Goal: Task Accomplishment & Management: Manage account settings

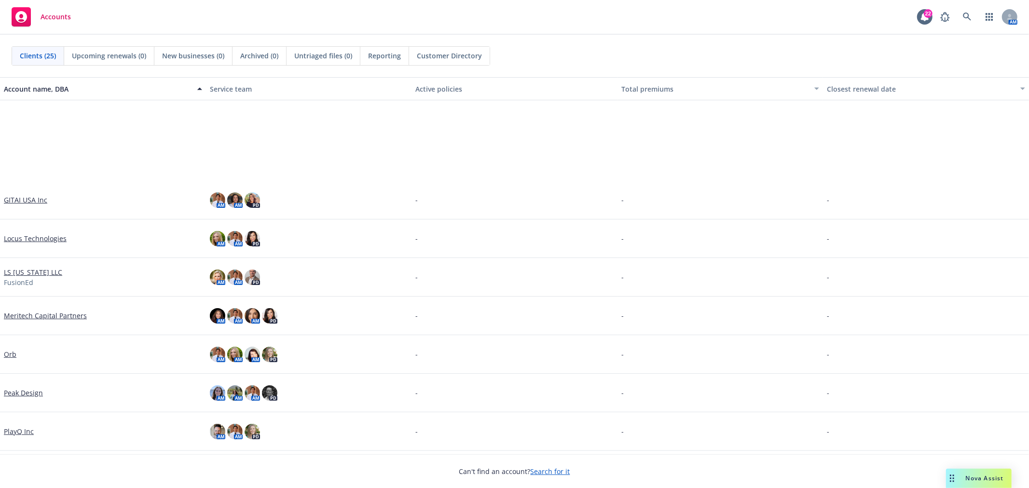
scroll to position [428, 0]
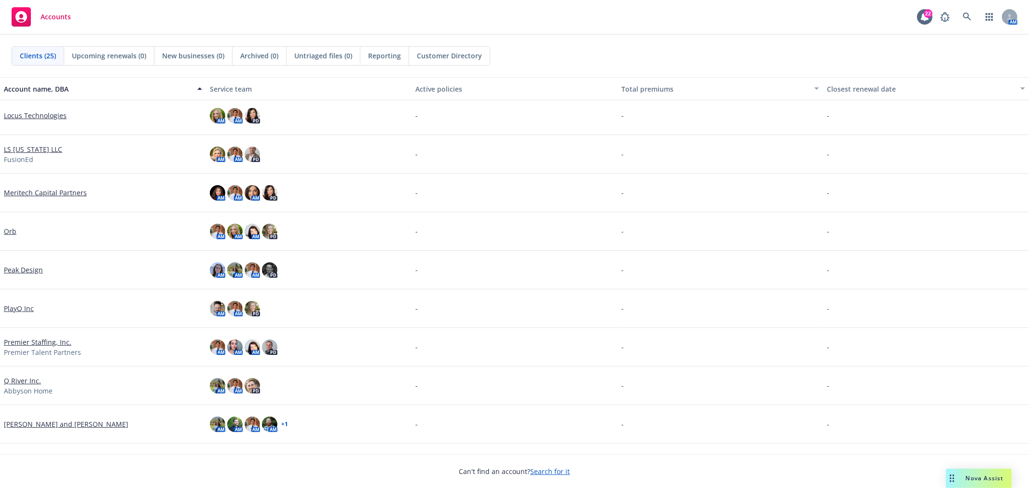
click at [10, 228] on link "Orb" at bounding box center [10, 231] width 13 height 10
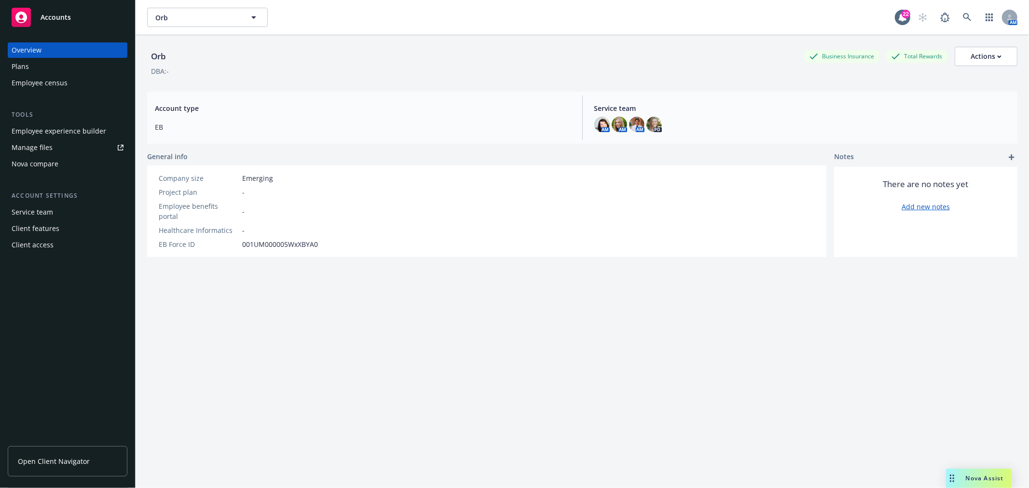
click at [61, 69] on div "Plans" at bounding box center [68, 66] width 112 height 15
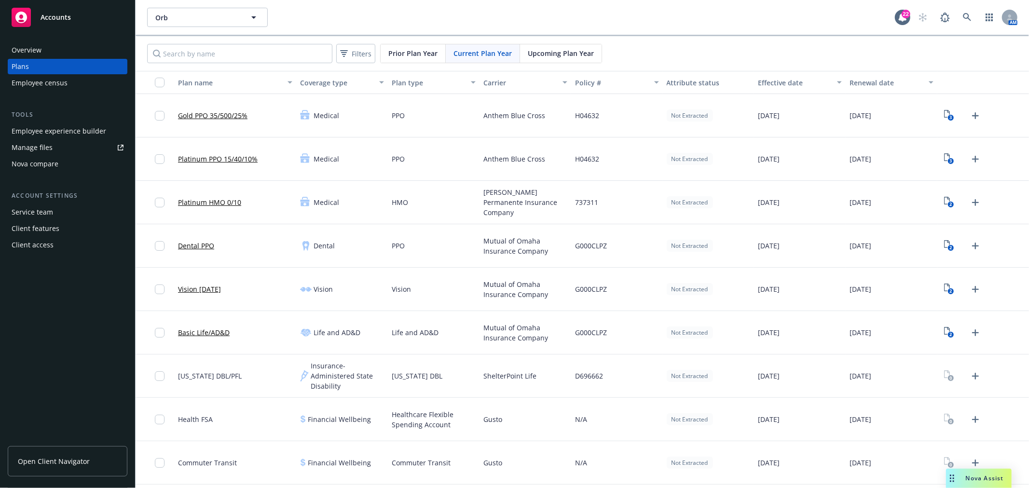
click at [580, 51] on span "Upcoming Plan Year" at bounding box center [561, 53] width 66 height 10
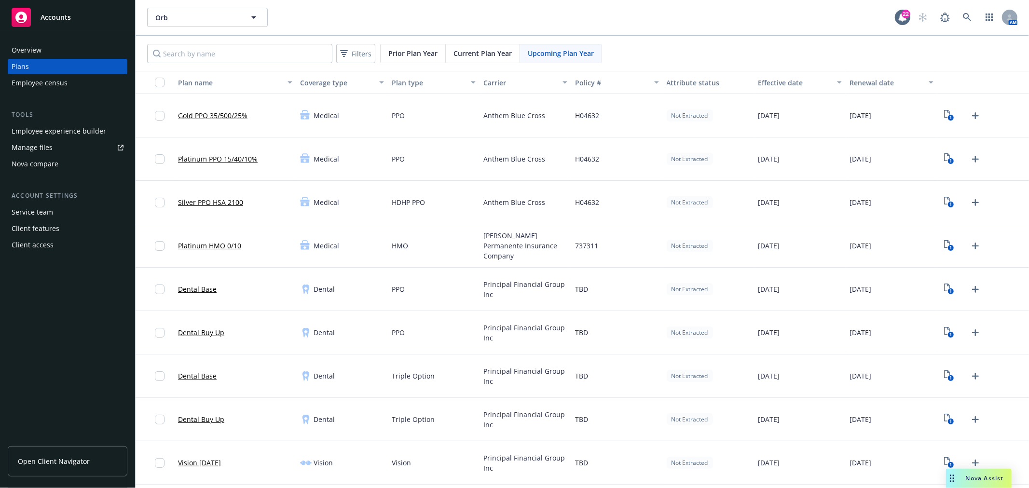
click at [475, 50] on span "Current Plan Year" at bounding box center [482, 53] width 58 height 10
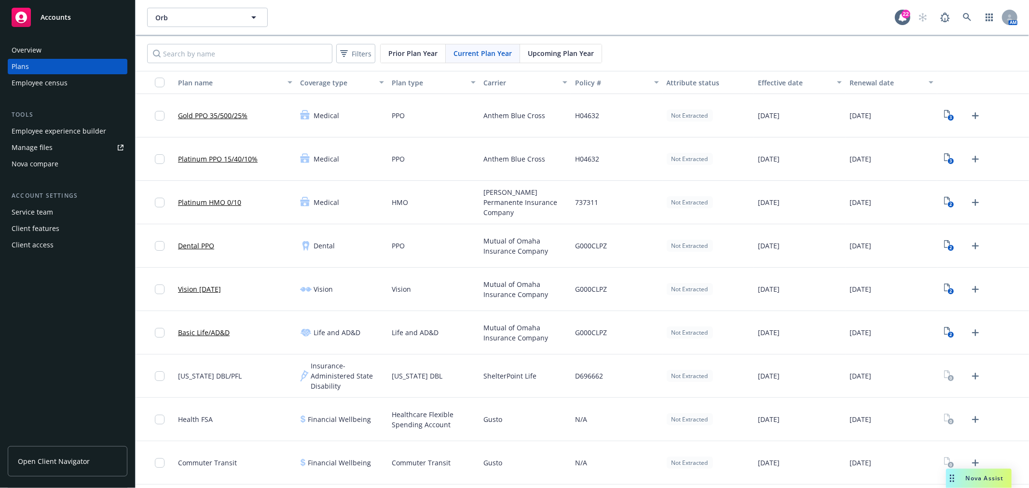
click at [543, 52] on span "Upcoming Plan Year" at bounding box center [561, 53] width 66 height 10
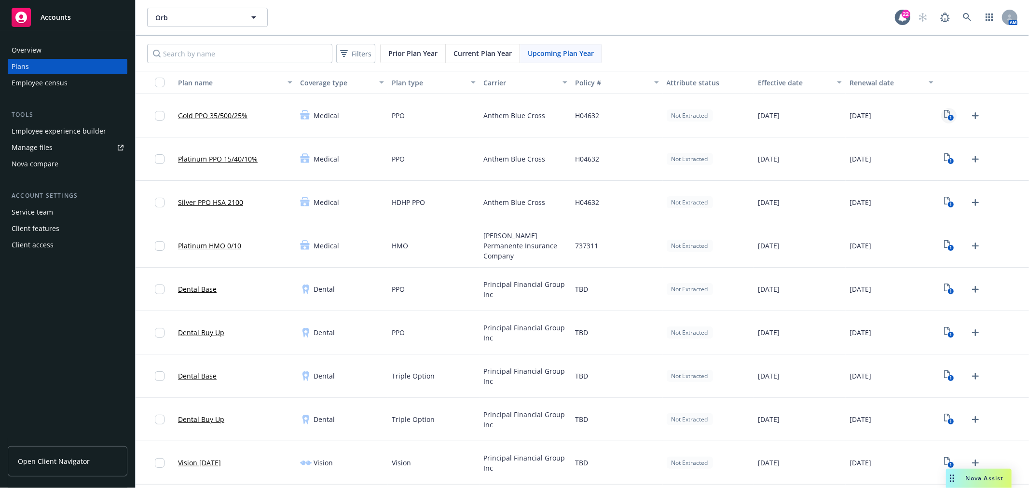
click at [944, 112] on icon "View Plan Documents" at bounding box center [947, 114] width 6 height 8
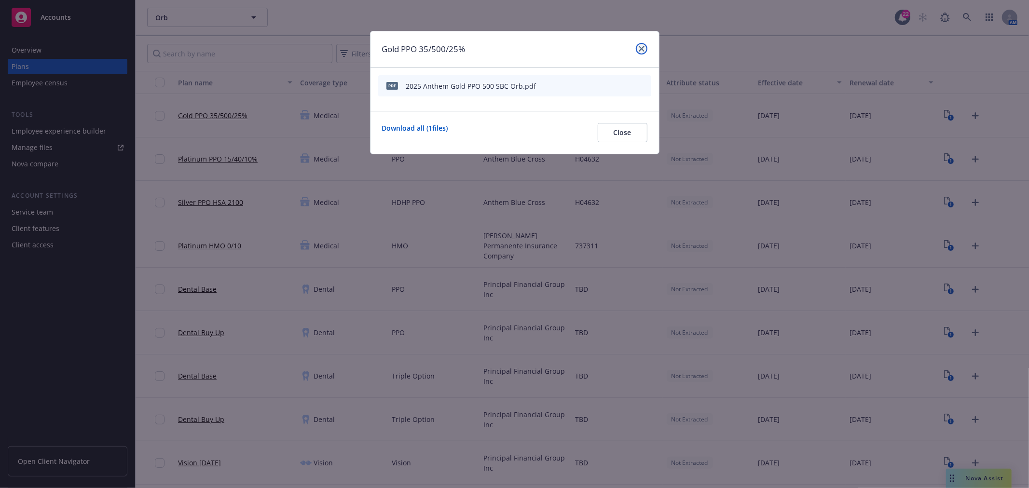
click at [639, 49] on icon "close" at bounding box center [642, 49] width 6 height 6
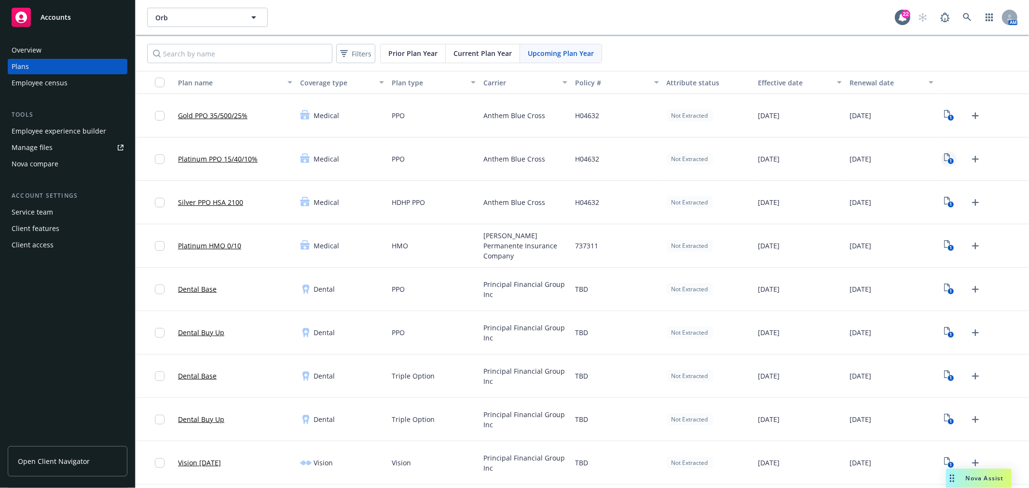
click at [944, 156] on icon "1" at bounding box center [949, 158] width 10 height 11
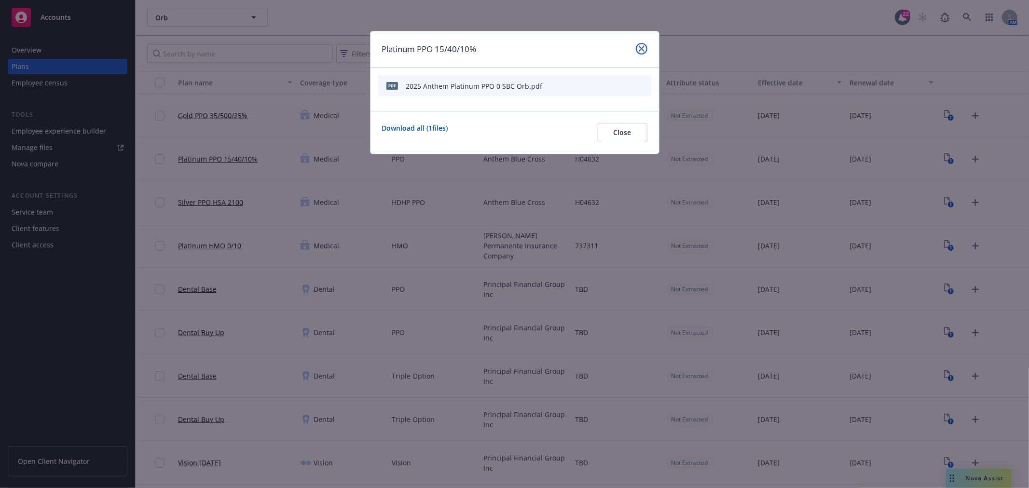
click at [641, 49] on icon "close" at bounding box center [642, 49] width 6 height 6
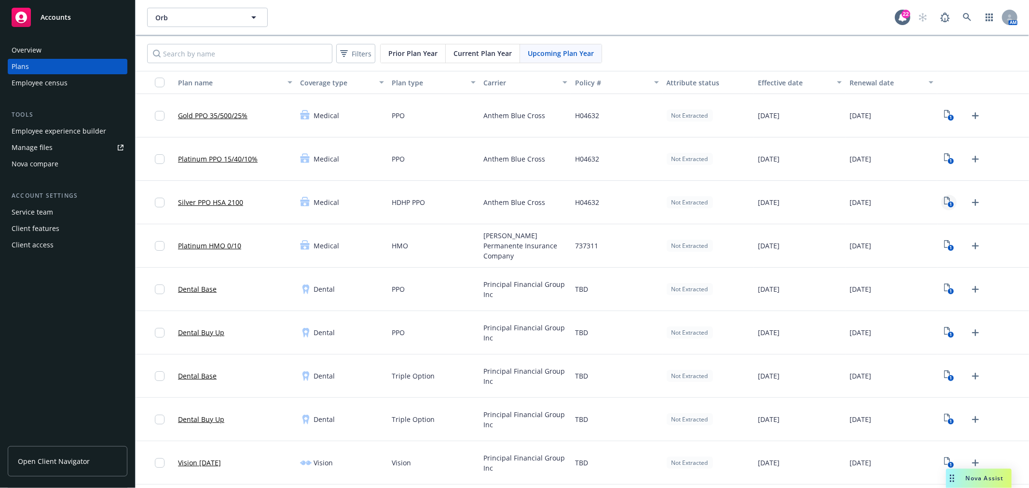
click at [944, 201] on icon "1" at bounding box center [949, 202] width 10 height 11
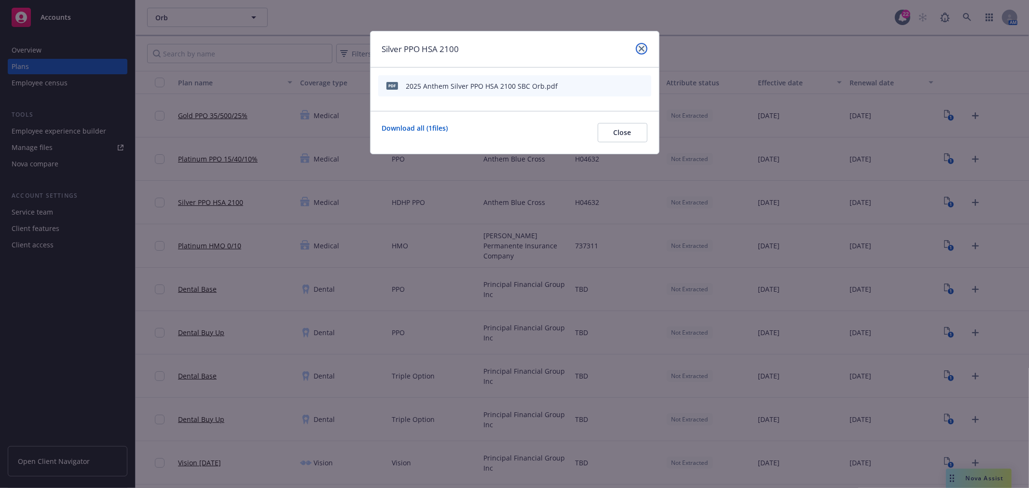
click at [639, 51] on icon "close" at bounding box center [642, 49] width 6 height 6
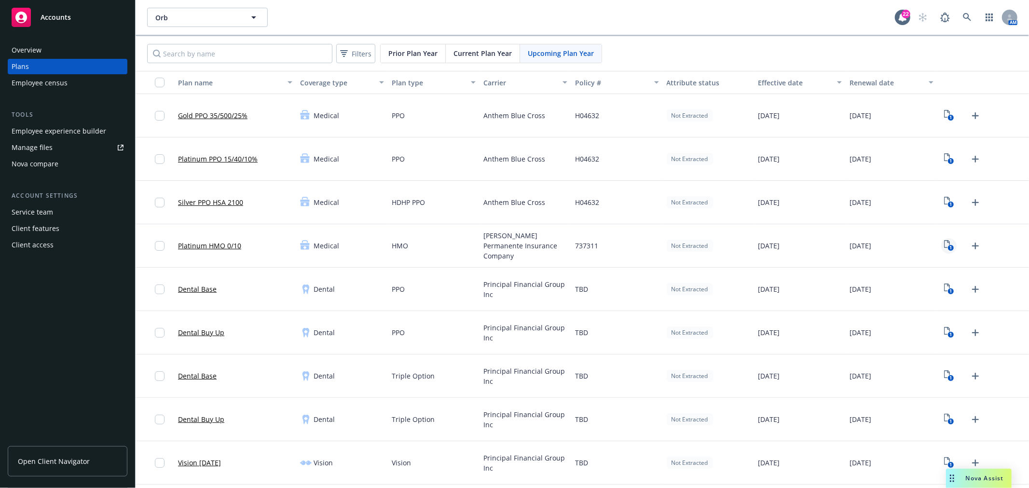
click at [944, 244] on icon "1" at bounding box center [949, 245] width 10 height 11
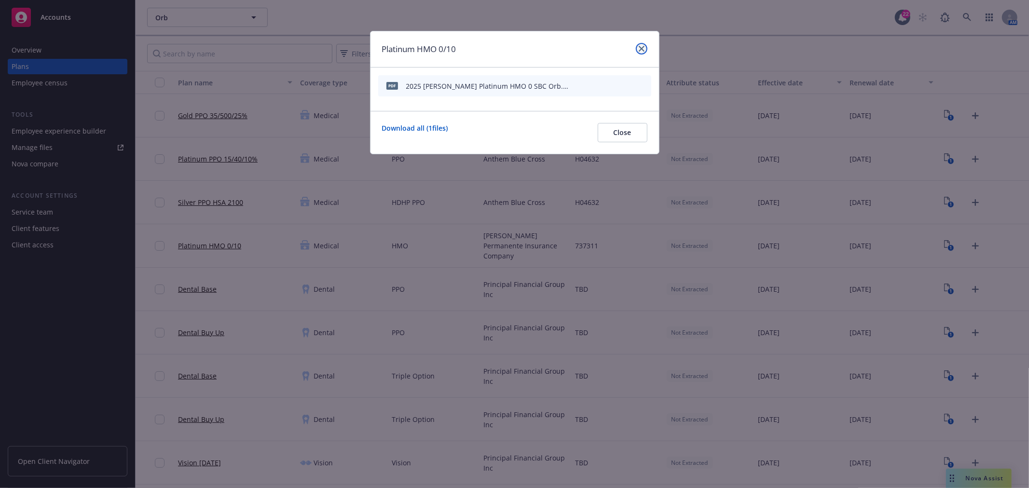
click at [644, 49] on link "close" at bounding box center [642, 49] width 12 height 12
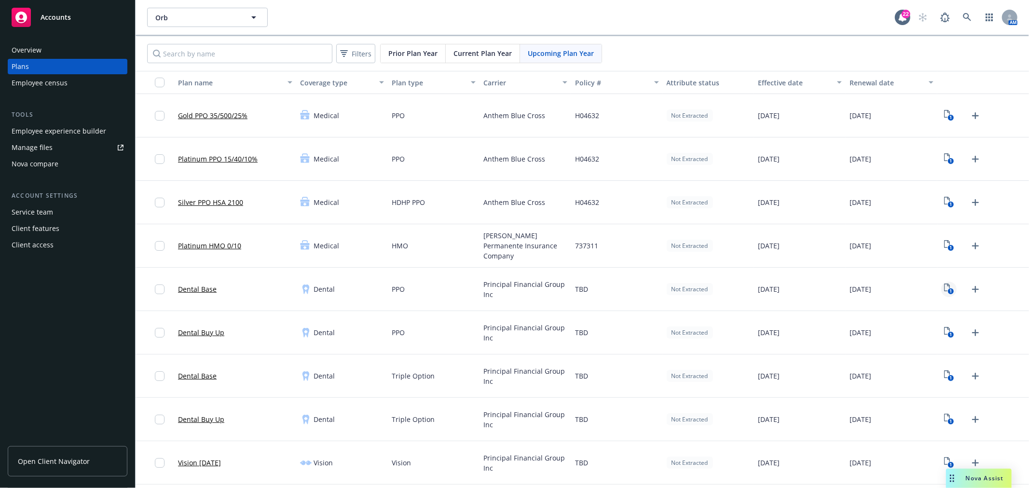
click at [944, 287] on icon "View Plan Documents" at bounding box center [947, 288] width 6 height 8
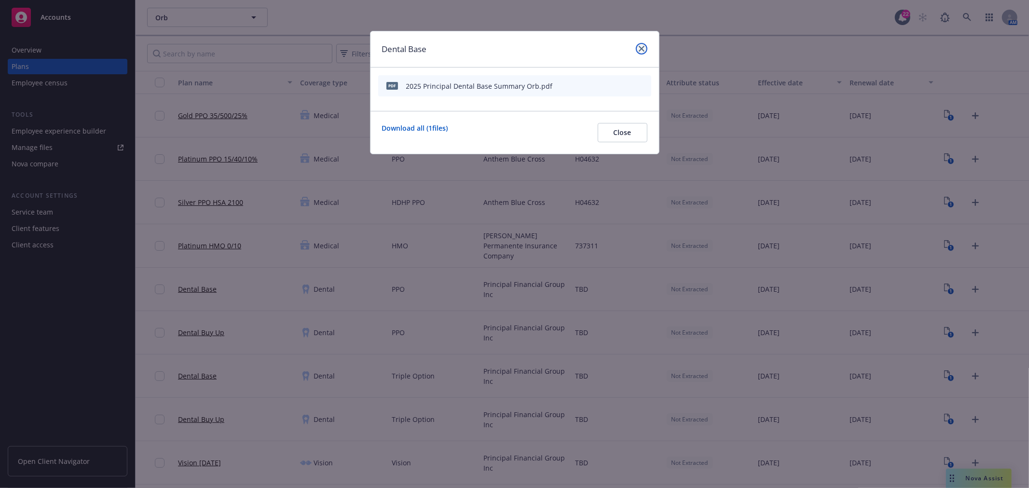
click at [640, 47] on icon "close" at bounding box center [642, 49] width 6 height 6
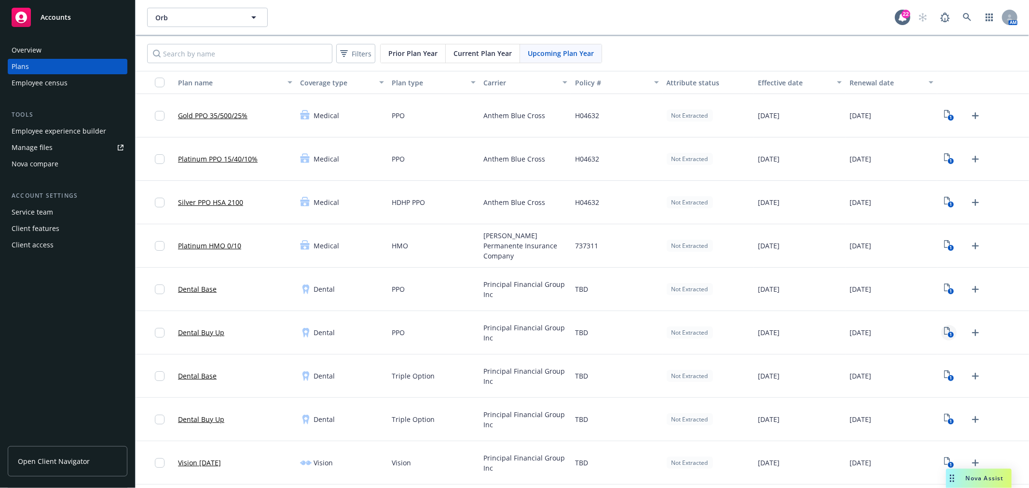
click at [949, 335] on text "1" at bounding box center [950, 335] width 2 height 6
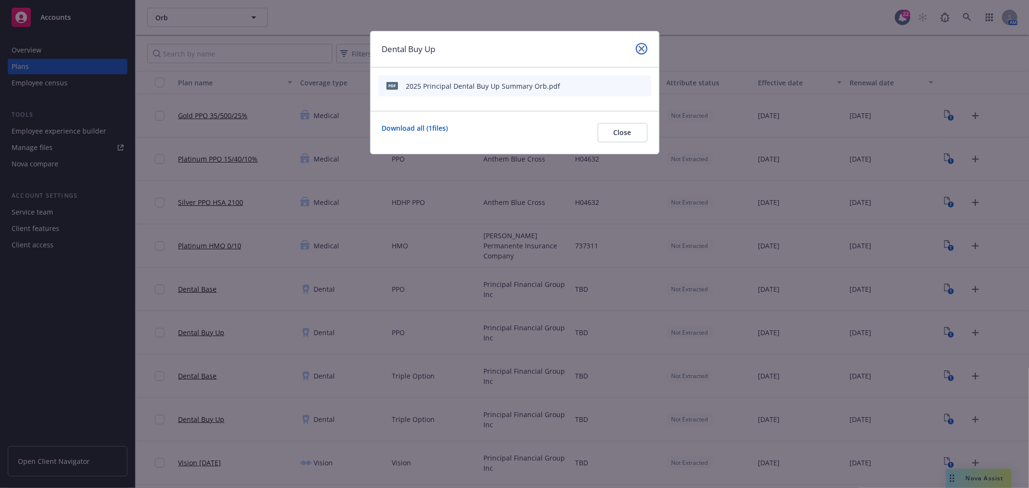
click at [645, 50] on link "close" at bounding box center [642, 49] width 12 height 12
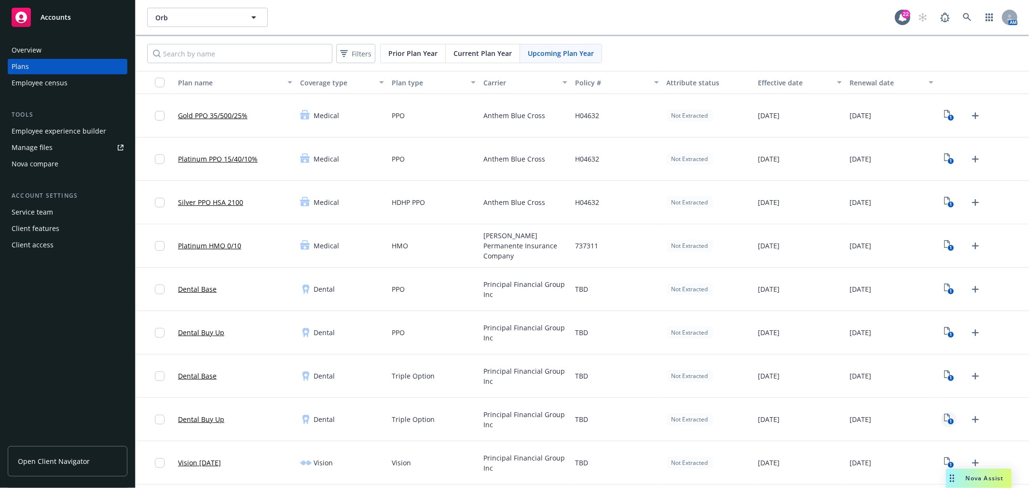
click at [944, 417] on icon "1" at bounding box center [949, 419] width 10 height 11
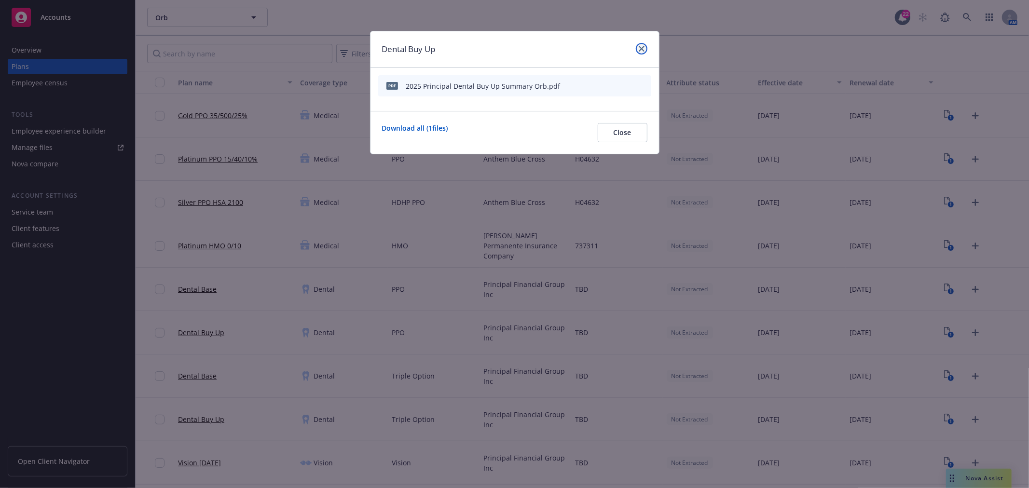
click at [640, 47] on icon "close" at bounding box center [642, 49] width 6 height 6
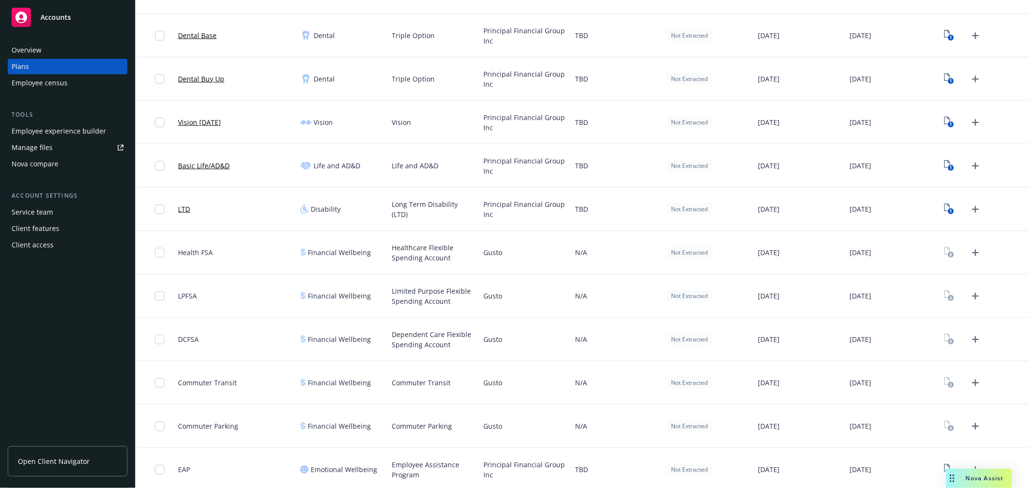
scroll to position [344, 0]
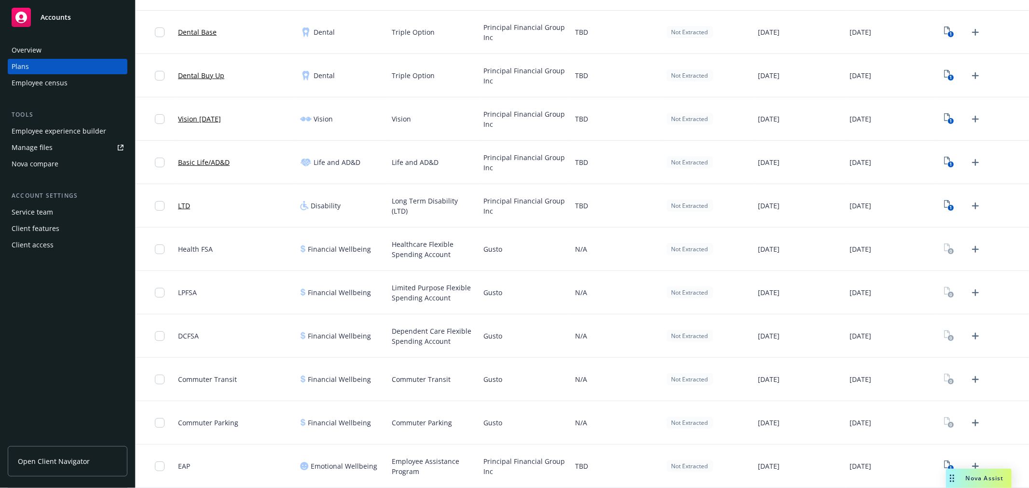
click at [80, 129] on div "Employee experience builder" at bounding box center [59, 130] width 95 height 15
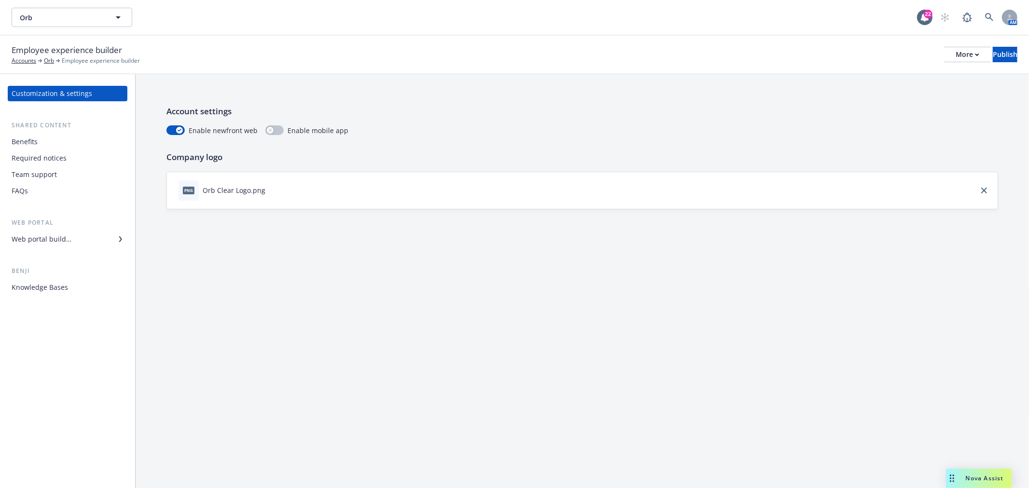
click at [25, 140] on div "Benefits" at bounding box center [25, 141] width 26 height 15
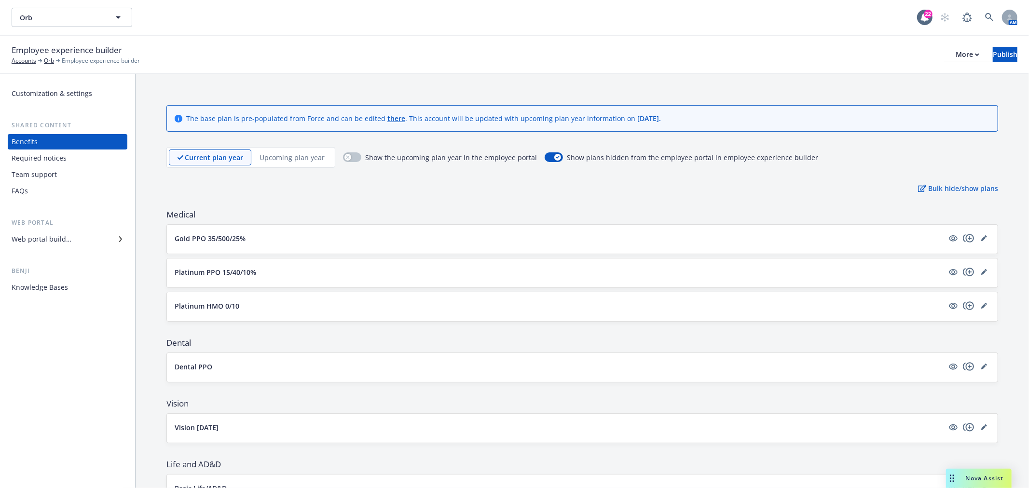
click at [281, 152] on p "Upcoming plan year" at bounding box center [291, 157] width 65 height 10
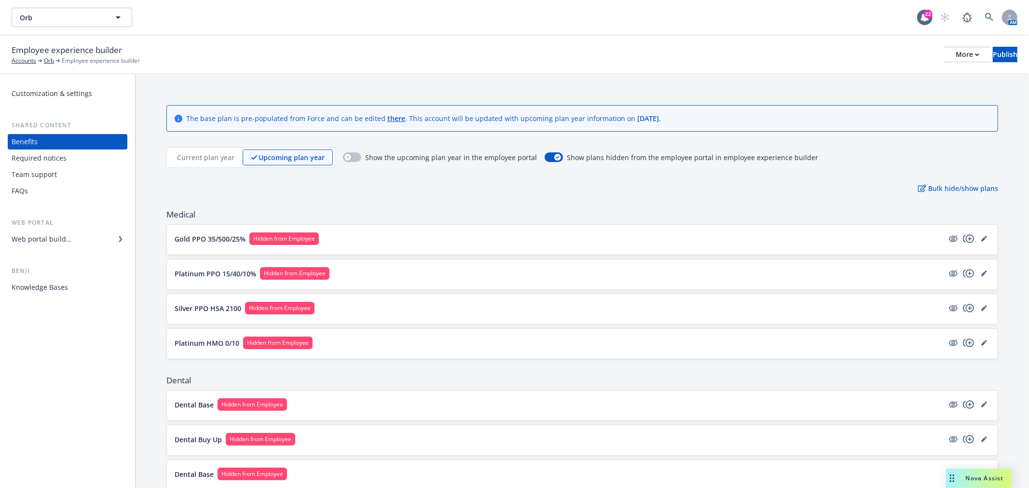
click at [975, 232] on div "Gold PPO 35/500/25% Hidden from Employee" at bounding box center [582, 240] width 831 height 30
click at [981, 236] on icon "editPencil" at bounding box center [984, 239] width 6 height 6
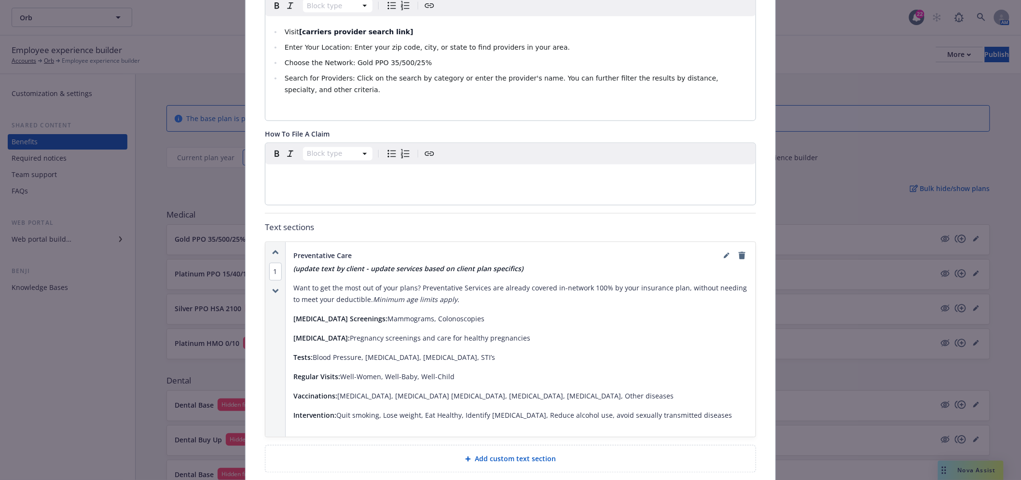
scroll to position [779, 0]
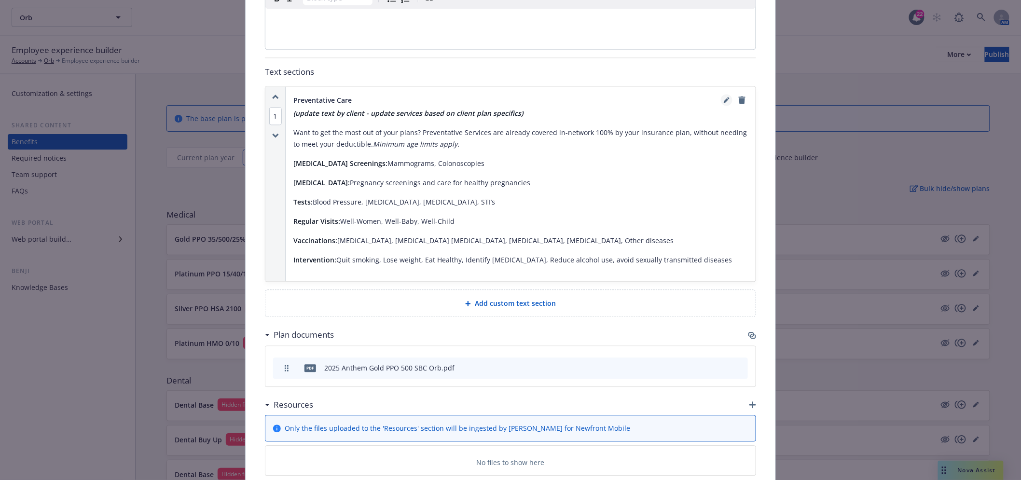
click at [726, 94] on link "editPencil" at bounding box center [727, 100] width 12 height 12
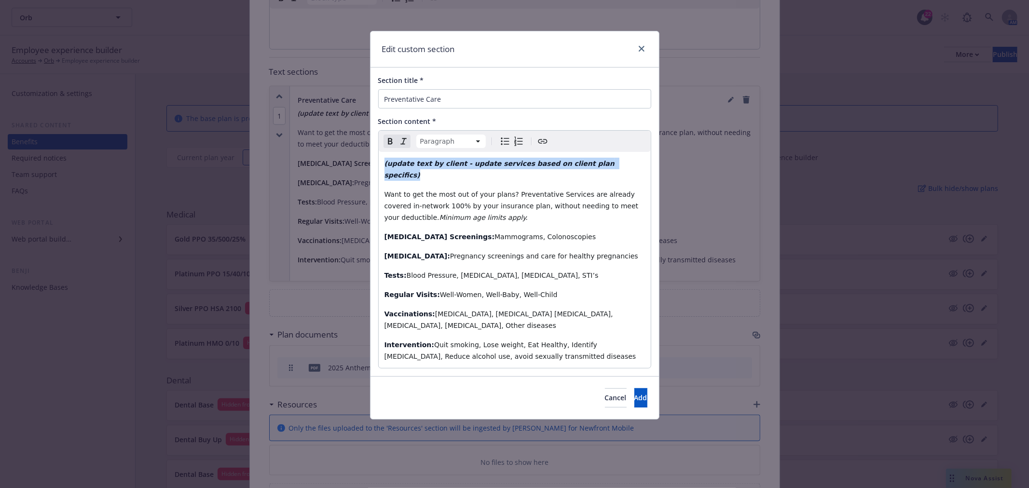
drag, startPoint x: 613, startPoint y: 161, endPoint x: 244, endPoint y: 136, distance: 369.3
click at [245, 136] on div "Edit custom section Section title * Preventative Care Section content * Paragra…" at bounding box center [514, 244] width 1029 height 488
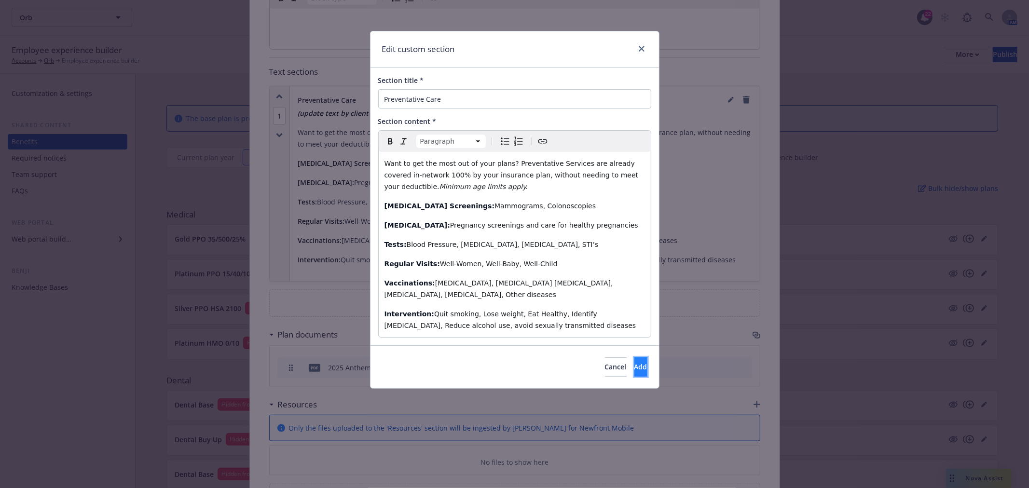
click at [634, 357] on button "Add" at bounding box center [640, 366] width 13 height 19
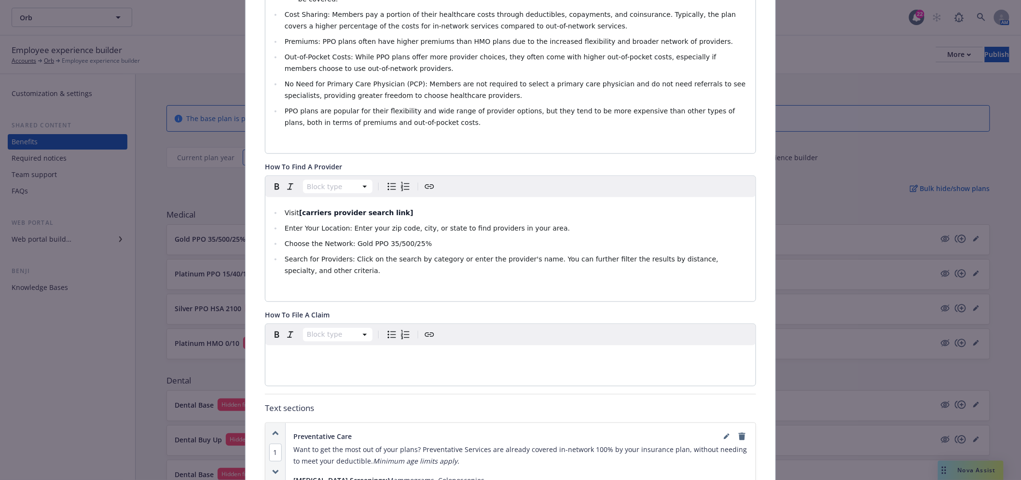
scroll to position [423, 0]
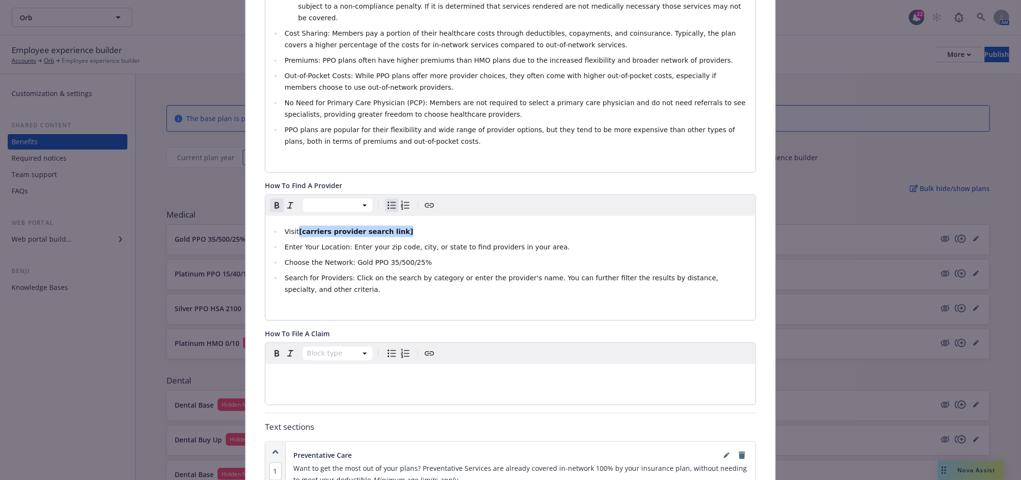
drag, startPoint x: 411, startPoint y: 200, endPoint x: 295, endPoint y: 199, distance: 116.7
click at [295, 226] on li "Visit [carriers provider search link]" at bounding box center [516, 232] width 468 height 12
drag, startPoint x: 447, startPoint y: 197, endPoint x: 296, endPoint y: 199, distance: 151.5
click at [296, 226] on li "Visit https://www.anthem.com/ca/find-care/" at bounding box center [516, 232] width 468 height 12
drag, startPoint x: 356, startPoint y: 201, endPoint x: 297, endPoint y: 200, distance: 58.8
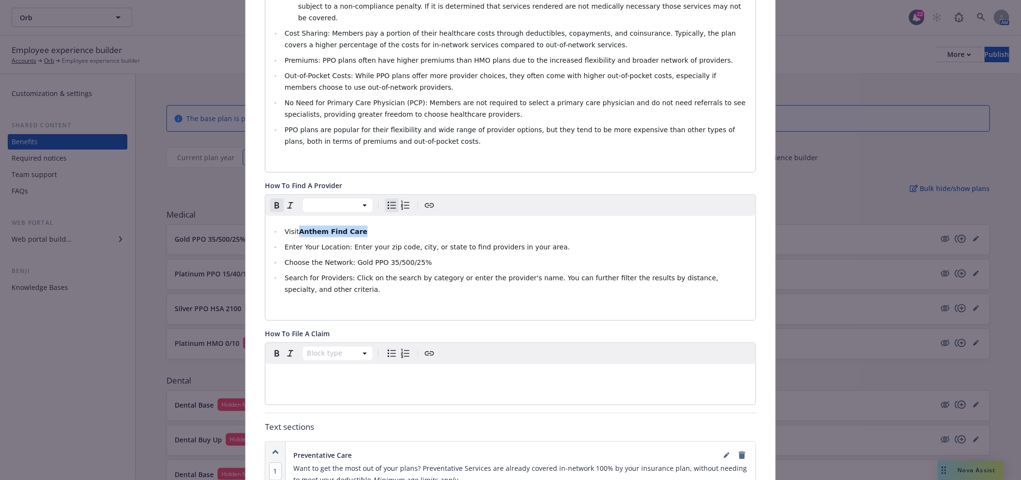
click at [297, 226] on li "Visit Anthem Find Care" at bounding box center [516, 232] width 468 height 12
click at [423, 200] on icon "Create link" at bounding box center [429, 206] width 12 height 12
type input "https://www.anthem.com/ca/find-care/"
click at [367, 246] on div "URL https://www.anthem.com/ca/find-care/ Cancel Save" at bounding box center [323, 241] width 123 height 60
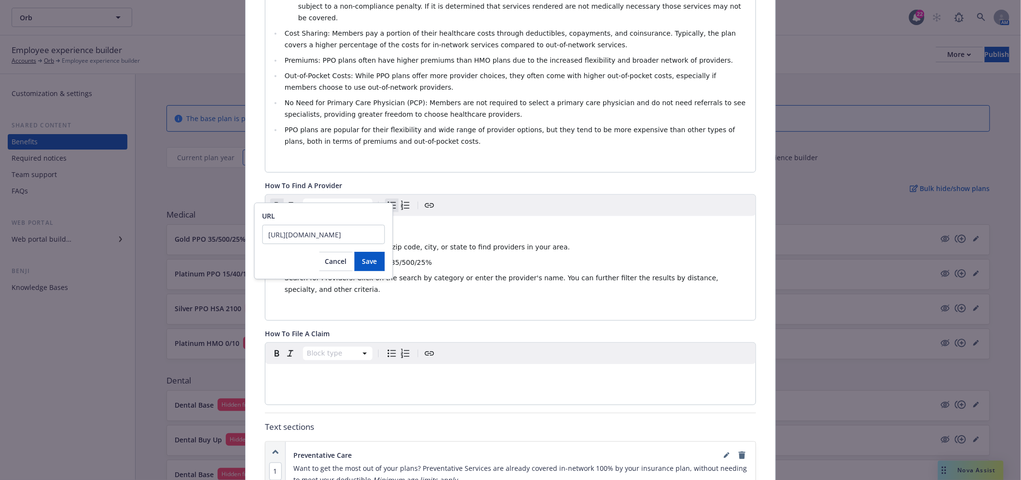
scroll to position [0, 0]
click at [371, 257] on span "Save" at bounding box center [369, 261] width 15 height 9
click at [435, 257] on li "Choose the Network: Gold PPO 35/500/25%" at bounding box center [516, 263] width 468 height 12
drag, startPoint x: 426, startPoint y: 228, endPoint x: 344, endPoint y: 228, distance: 81.5
click at [344, 257] on li "Choose the Network: Gold PPO 35/500/25%" at bounding box center [516, 263] width 468 height 12
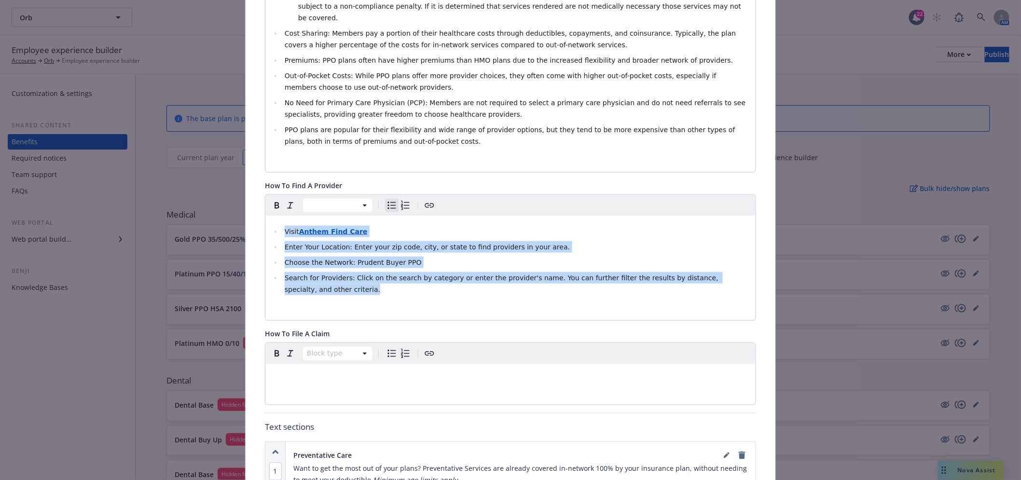
drag, startPoint x: 745, startPoint y: 247, endPoint x: 264, endPoint y: 190, distance: 484.3
click at [265, 216] on div "Visit Anthem Find Care Enter Your Location: Enter your zip code, city, or state…" at bounding box center [510, 268] width 490 height 104
copy ul "Visit Anthem Find Care Enter Your Location: Enter your zip code, city, or state…"
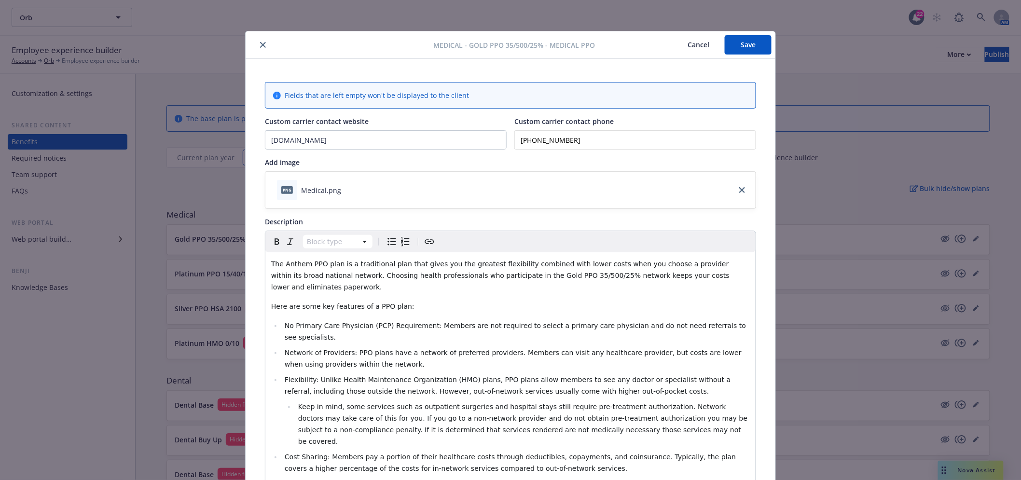
click at [754, 45] on button "Save" at bounding box center [747, 44] width 47 height 19
click at [257, 40] on button "close" at bounding box center [263, 45] width 12 height 12
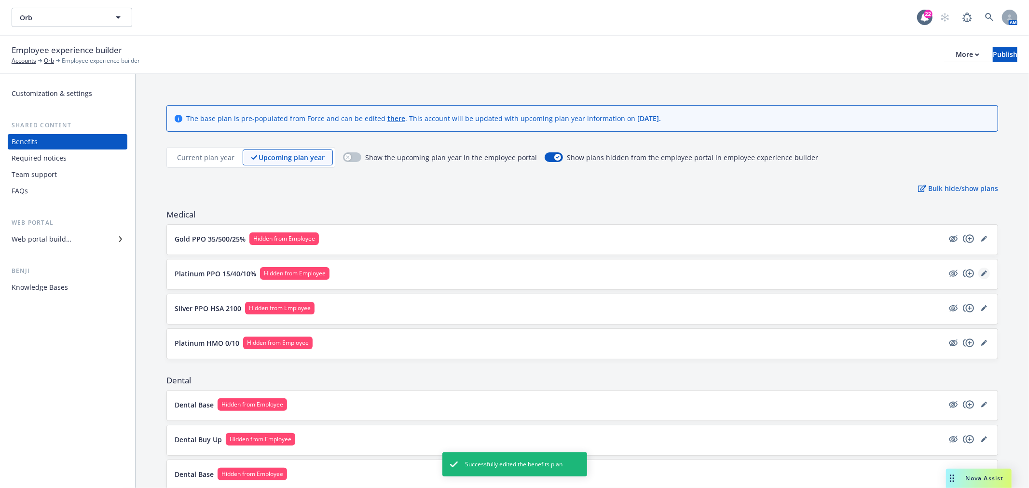
click at [979, 274] on link "editPencil" at bounding box center [984, 274] width 12 height 12
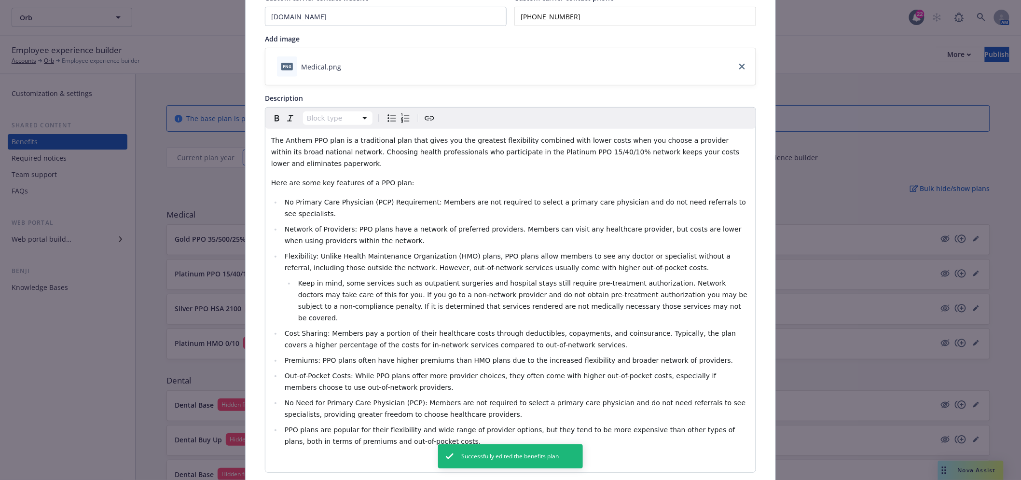
scroll to position [297, 0]
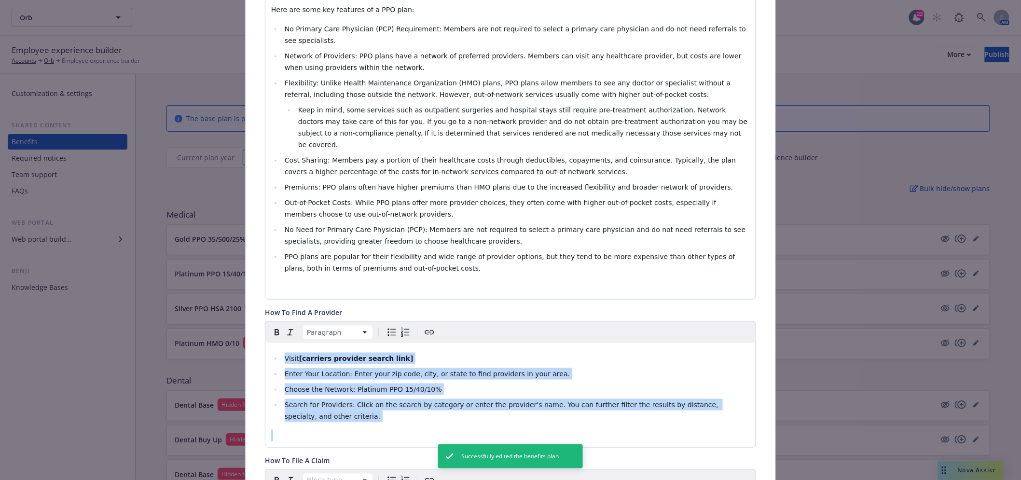
drag, startPoint x: 689, startPoint y: 376, endPoint x: 181, endPoint y: 292, distance: 514.3
click at [181, 292] on div "Medical - Platinum PPO 15/40/10% - Medical PPO Cancel Save Fields that are left…" at bounding box center [510, 240] width 1021 height 480
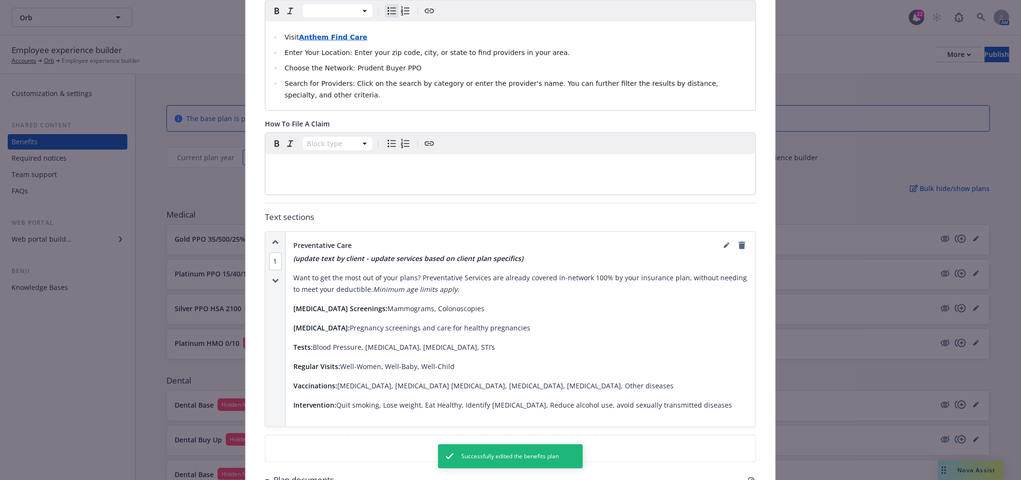
scroll to position [618, 0]
click at [721, 239] on link "editPencil" at bounding box center [727, 245] width 12 height 12
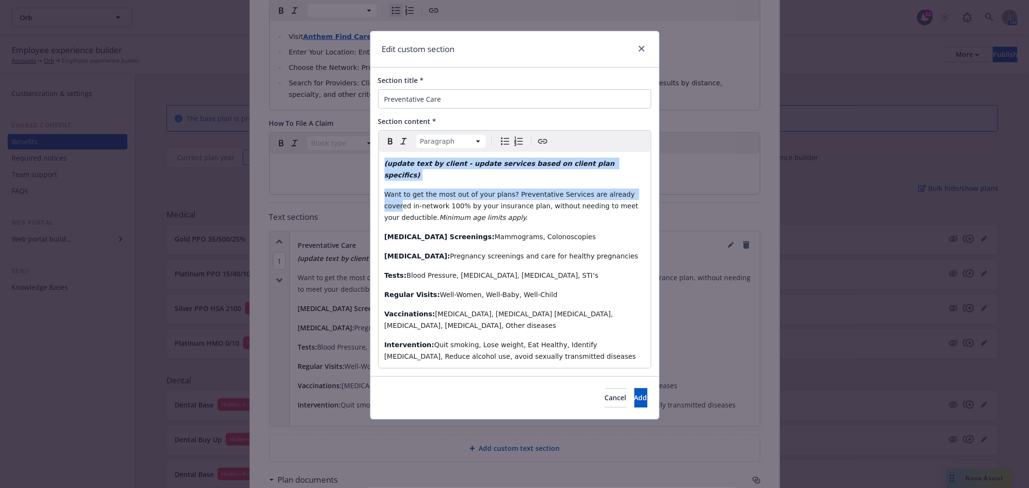
drag, startPoint x: 620, startPoint y: 170, endPoint x: 290, endPoint y: 156, distance: 330.2
click at [290, 156] on div "Edit custom section Section title * Preventative Care Section content * Paragra…" at bounding box center [514, 244] width 1029 height 488
click at [621, 158] on p "(update text by client - update services based on client plan specifics)" at bounding box center [514, 169] width 260 height 23
drag, startPoint x: 627, startPoint y: 161, endPoint x: 234, endPoint y: 161, distance: 393.1
click at [245, 163] on div "Edit custom section Section title * Preventative Care Section content * Paragra…" at bounding box center [514, 244] width 1029 height 488
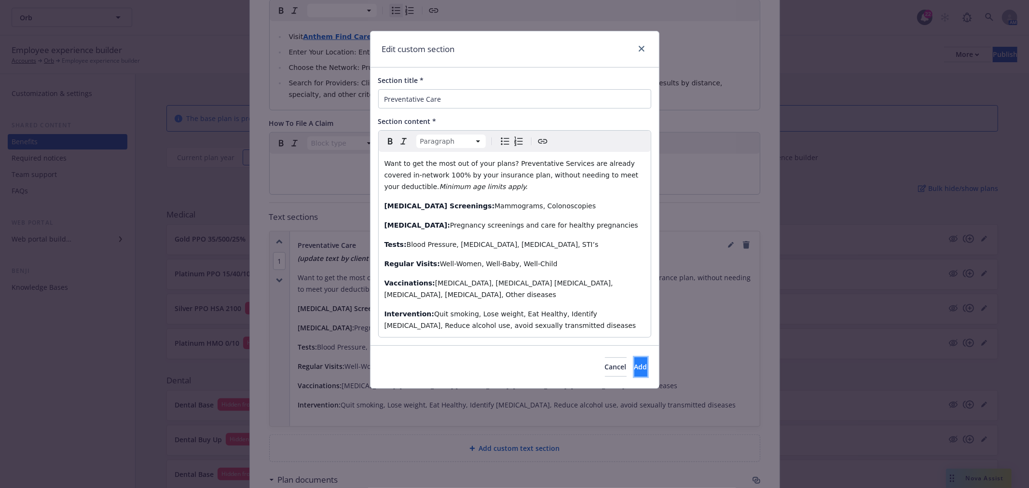
click at [634, 362] on span "Add" at bounding box center [640, 366] width 13 height 9
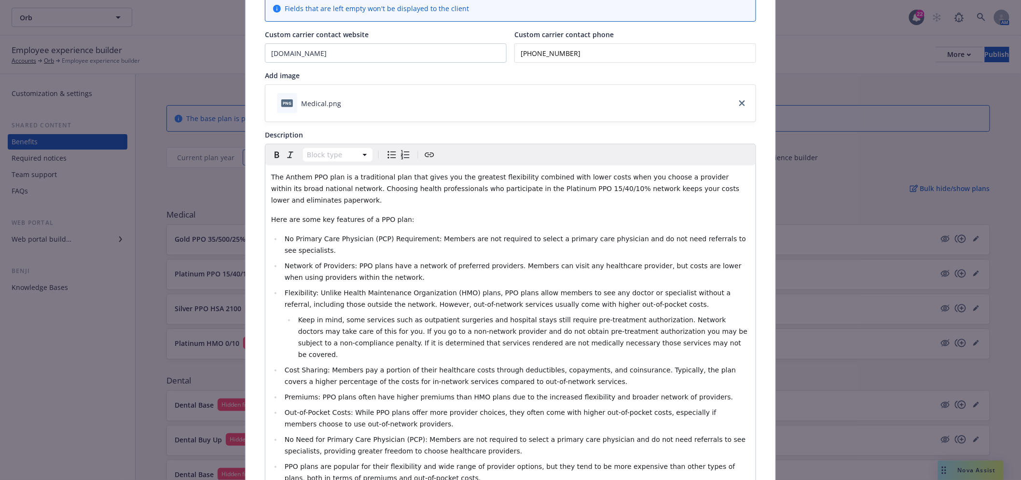
scroll to position [0, 0]
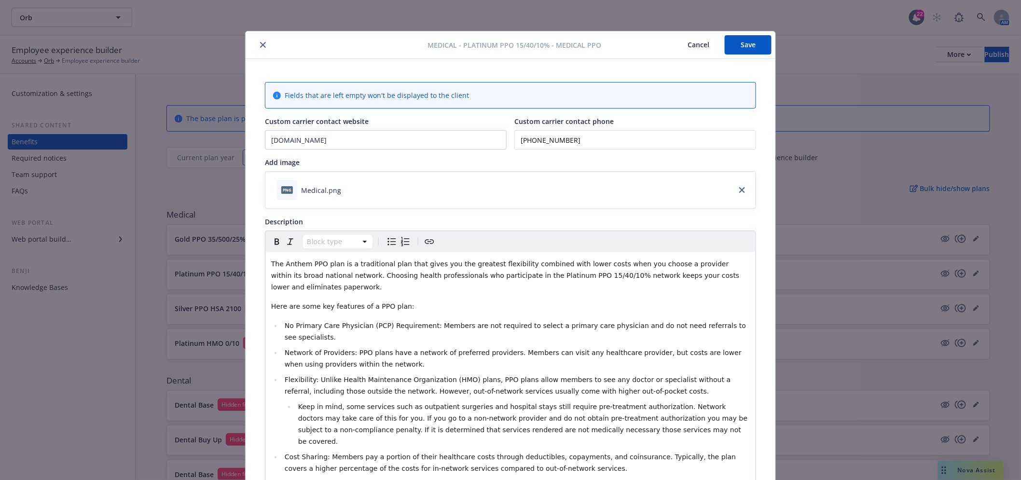
click at [760, 47] on button "Save" at bounding box center [747, 44] width 47 height 19
click at [261, 44] on icon "close" at bounding box center [263, 45] width 6 height 6
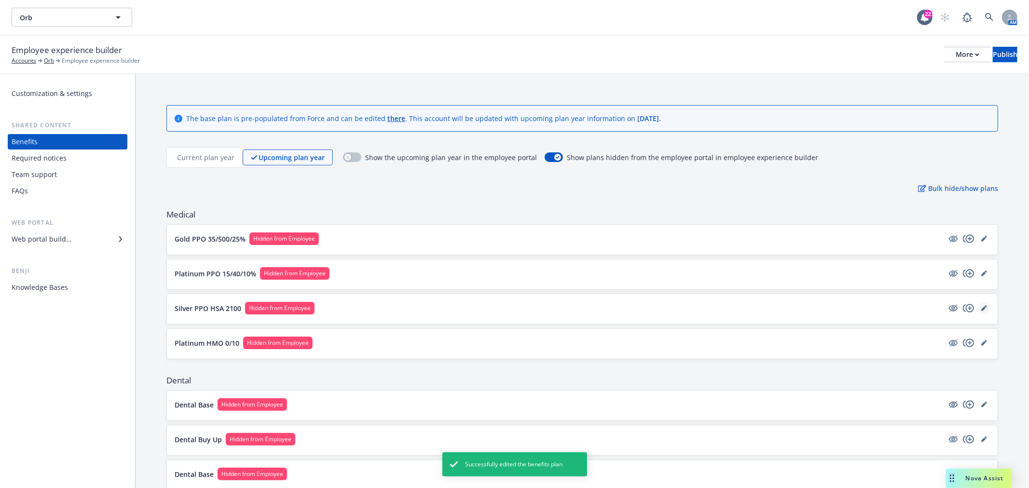
click at [980, 307] on link "editPencil" at bounding box center [984, 308] width 12 height 12
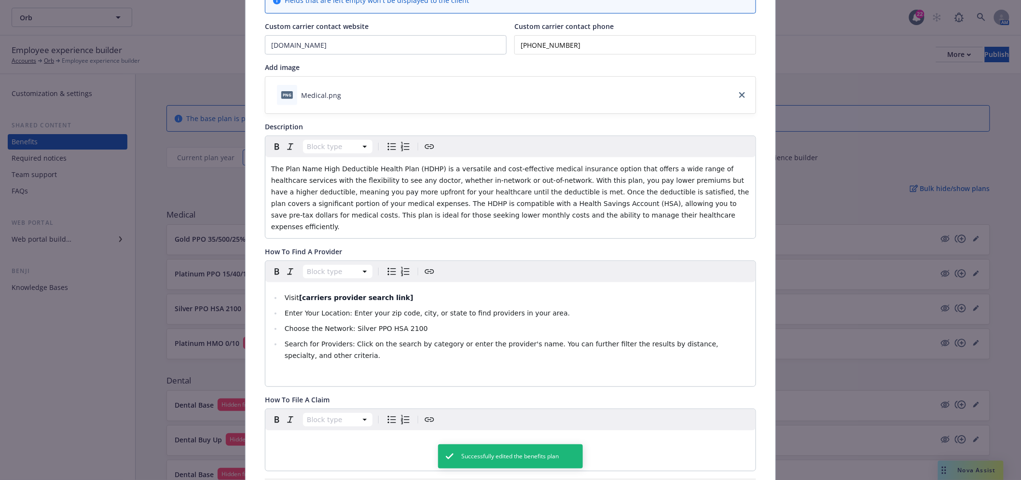
scroll to position [190, 0]
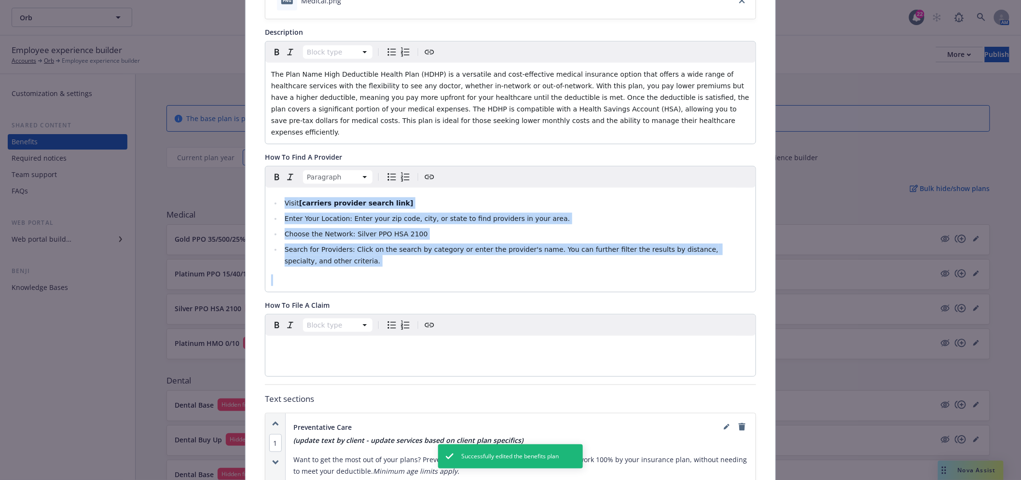
drag, startPoint x: 739, startPoint y: 247, endPoint x: 231, endPoint y: 174, distance: 514.1
click at [232, 175] on div "Medical - Silver PPO HSA 2100 - HDHP PPO Cancel Save Fields that are left empty…" at bounding box center [510, 240] width 1021 height 480
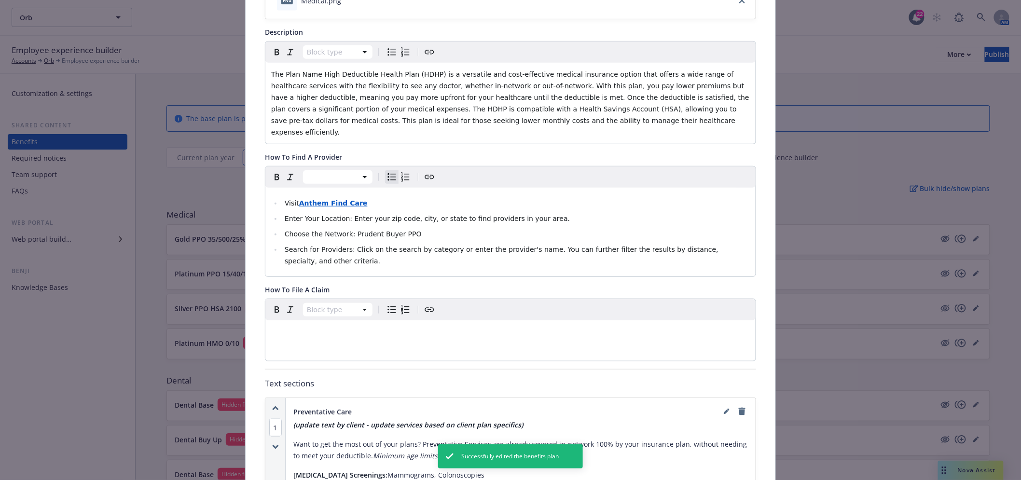
scroll to position [350, 0]
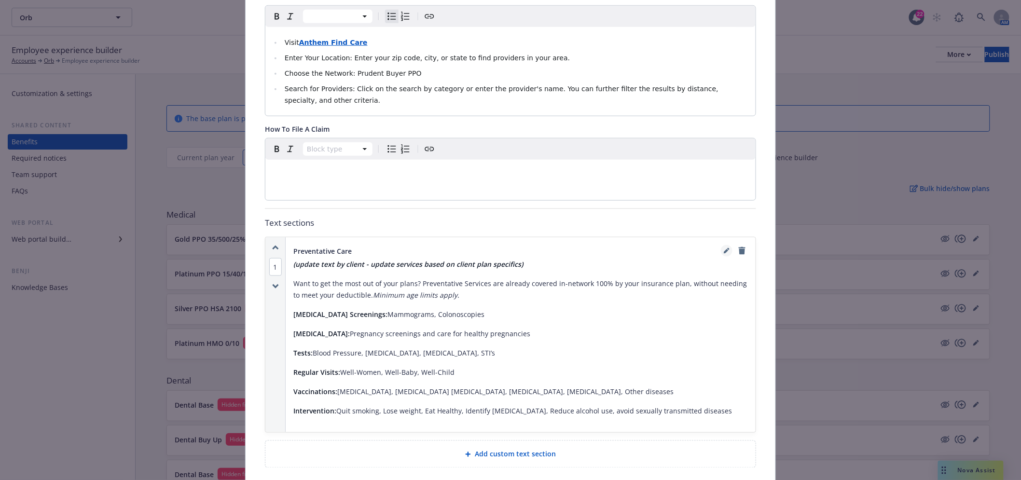
click at [721, 245] on link "editPencil" at bounding box center [727, 251] width 12 height 12
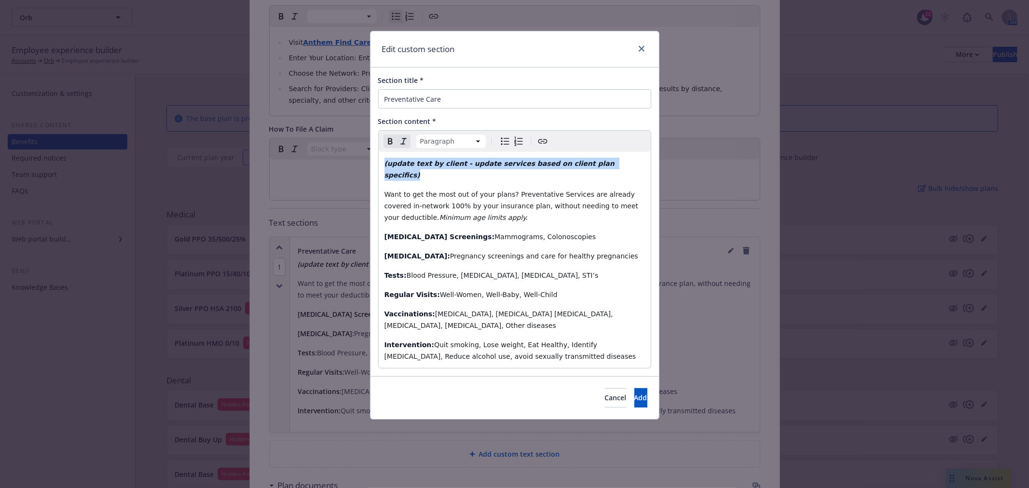
drag, startPoint x: 615, startPoint y: 168, endPoint x: 279, endPoint y: 155, distance: 336.9
click at [279, 155] on div "Edit custom section Section title * Preventative Care Section content * Paragra…" at bounding box center [514, 244] width 1029 height 488
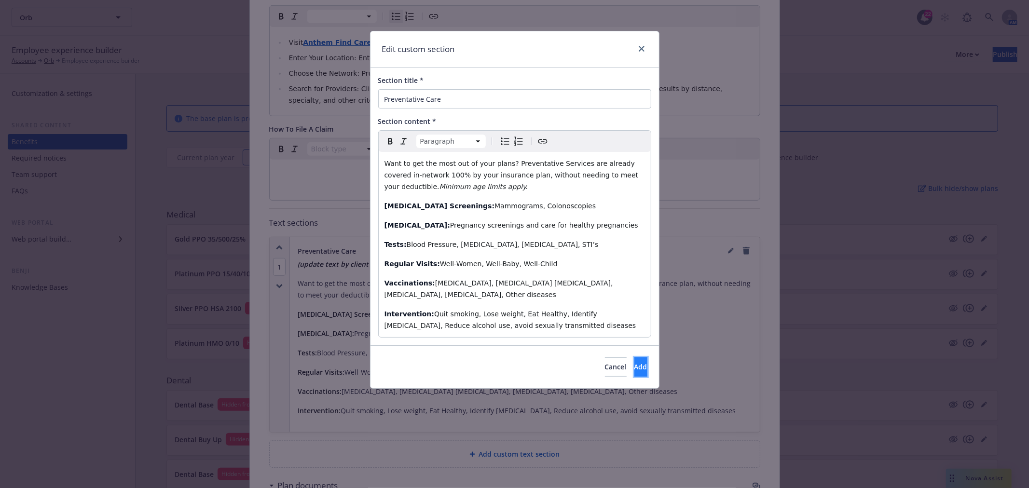
click at [634, 357] on button "Add" at bounding box center [640, 366] width 13 height 19
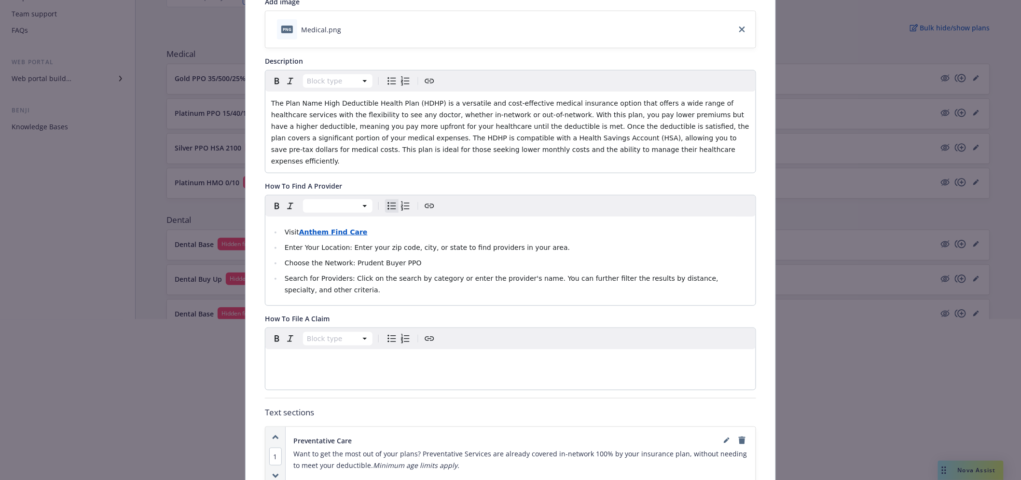
scroll to position [0, 0]
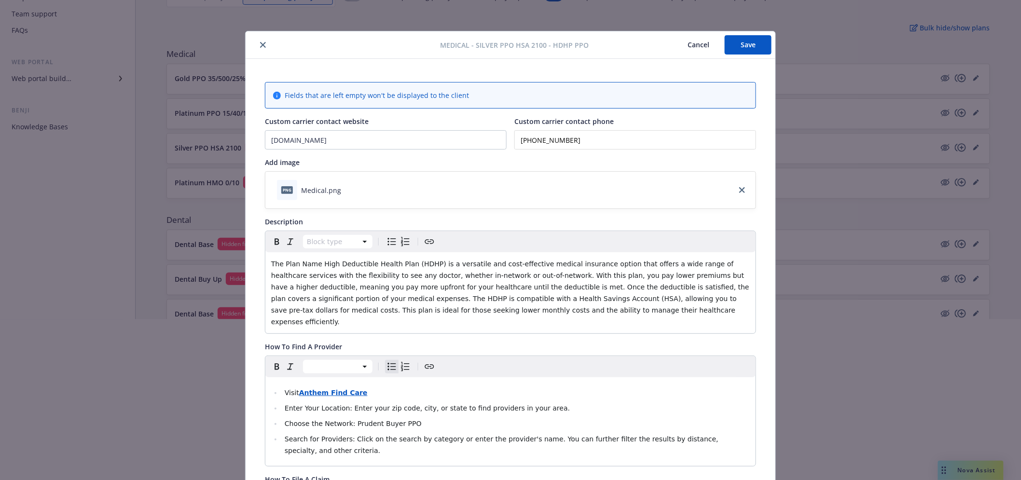
click at [760, 45] on button "Save" at bounding box center [747, 44] width 47 height 19
click at [263, 46] on button "close" at bounding box center [263, 45] width 12 height 12
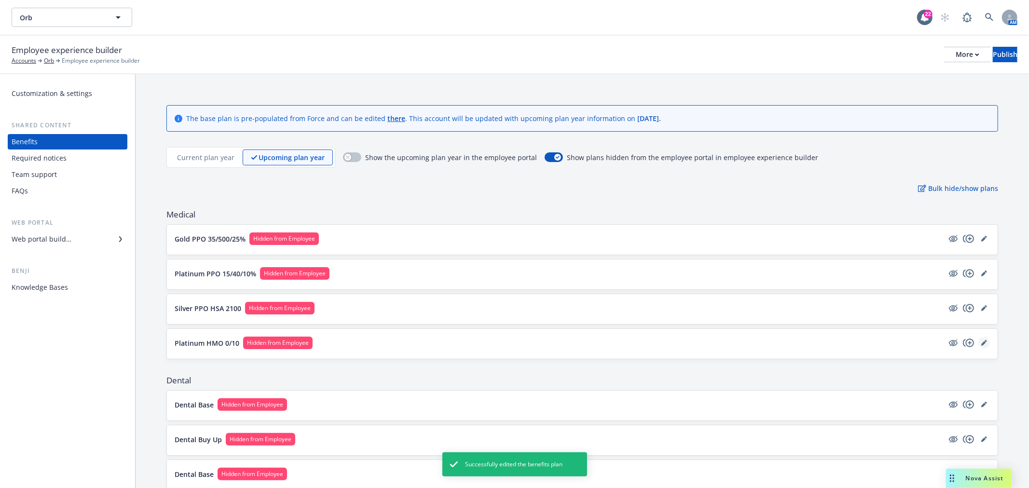
click at [981, 343] on icon "editPencil" at bounding box center [983, 343] width 5 height 5
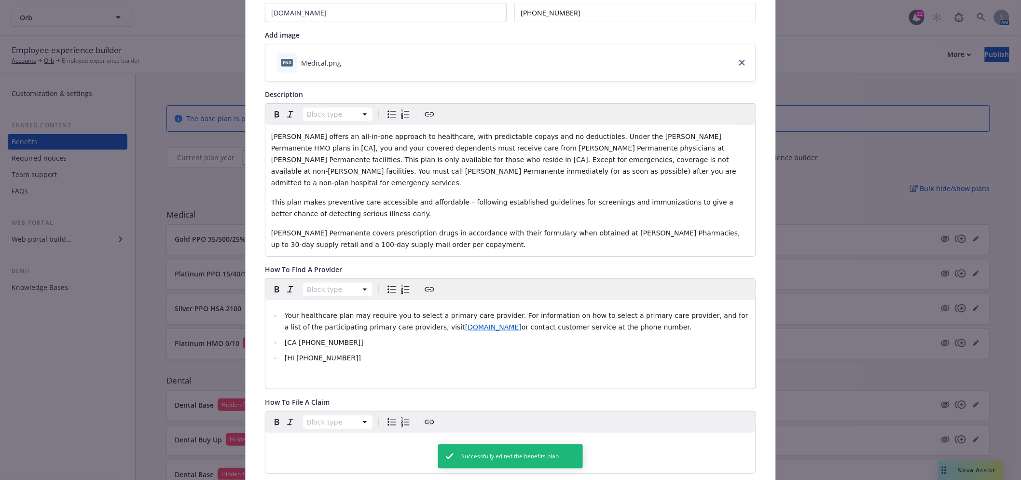
scroll to position [136, 0]
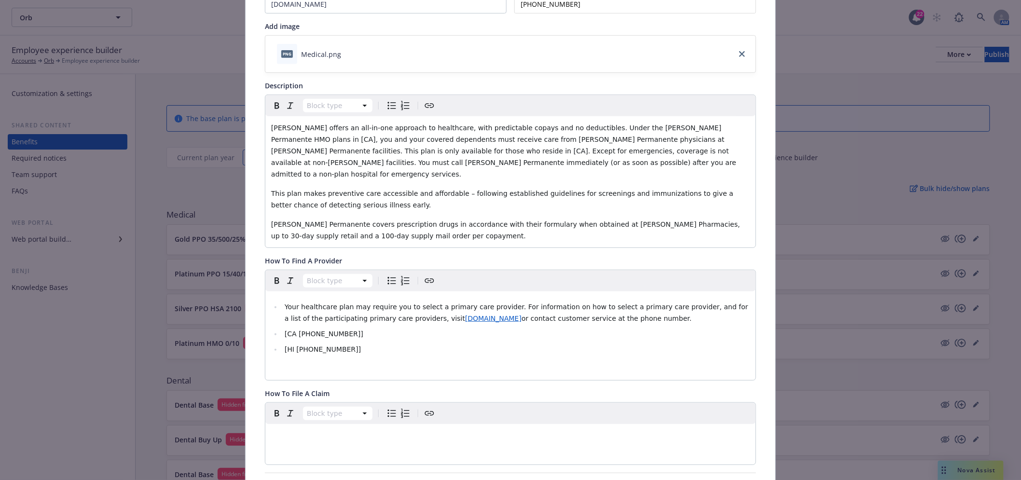
click at [416, 343] on li "[HI 800-966-5955]" at bounding box center [516, 349] width 468 height 12
drag, startPoint x: 416, startPoint y: 340, endPoint x: 251, endPoint y: 335, distance: 165.0
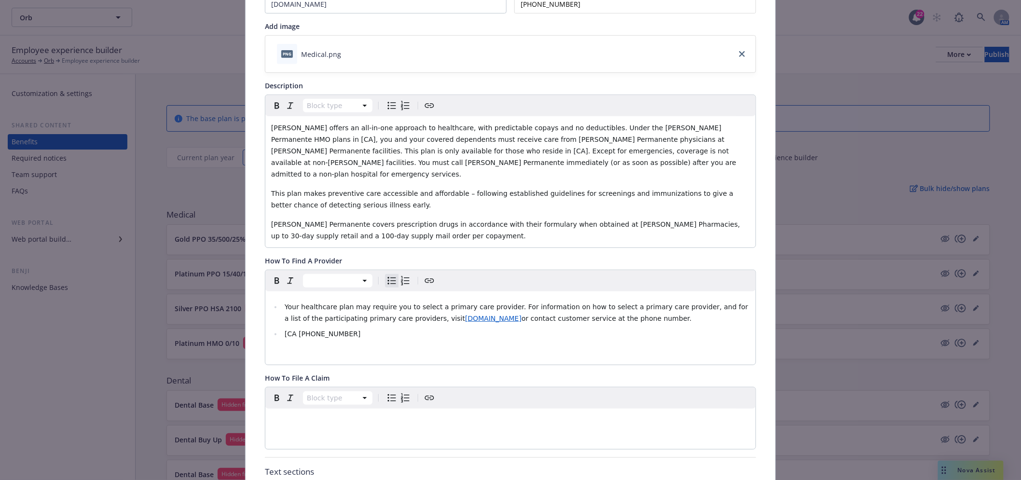
click at [298, 330] on span "[CA 1-800-464-4000" at bounding box center [323, 334] width 76 height 8
click at [285, 330] on span "[CA 800-464-4000" at bounding box center [323, 334] width 76 height 8
click at [484, 347] on p "editable markdown" at bounding box center [510, 353] width 478 height 12
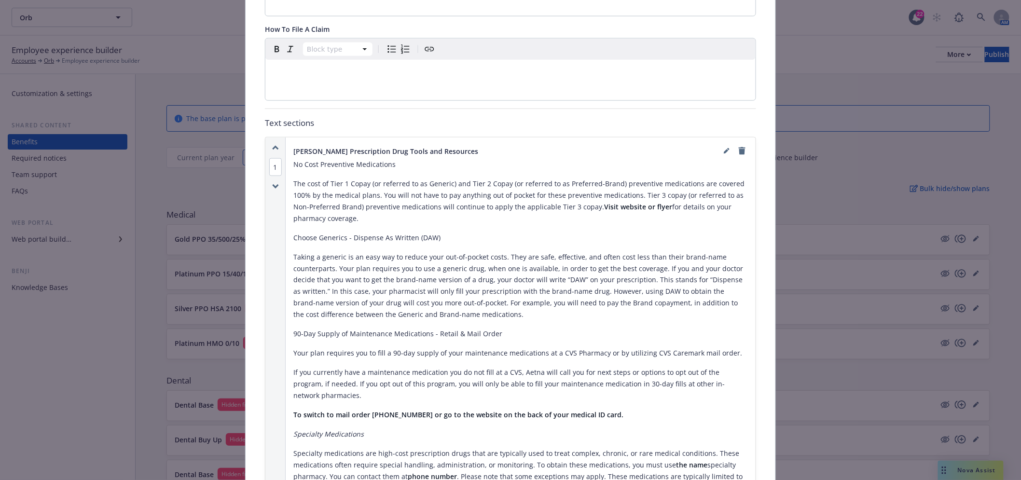
scroll to position [484, 0]
click at [740, 146] on link "remove" at bounding box center [742, 152] width 12 height 12
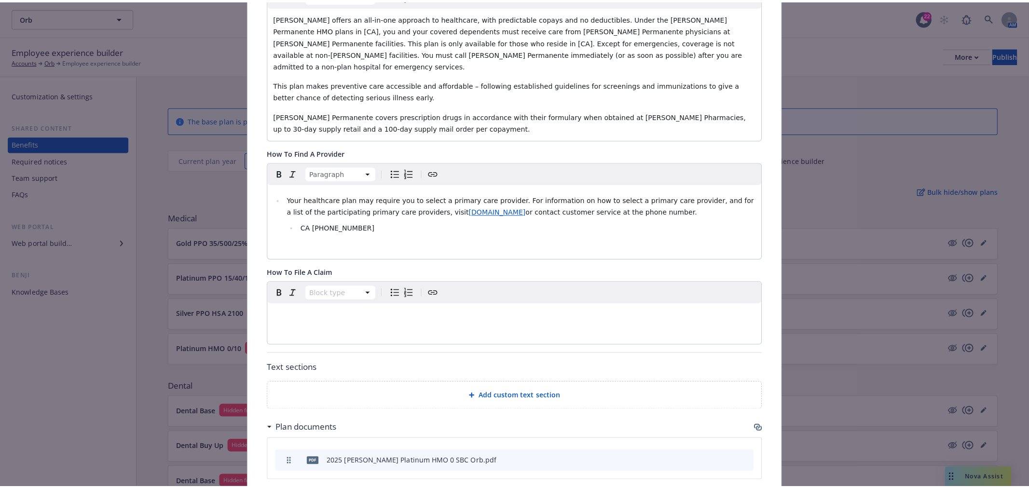
scroll to position [0, 0]
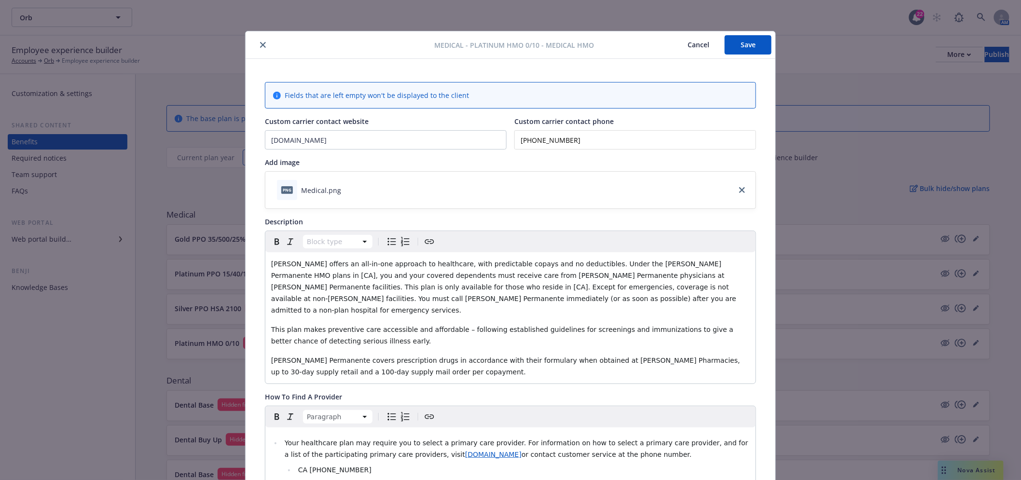
click at [733, 45] on button "Save" at bounding box center [747, 44] width 47 height 19
click at [260, 44] on icon "close" at bounding box center [263, 45] width 6 height 6
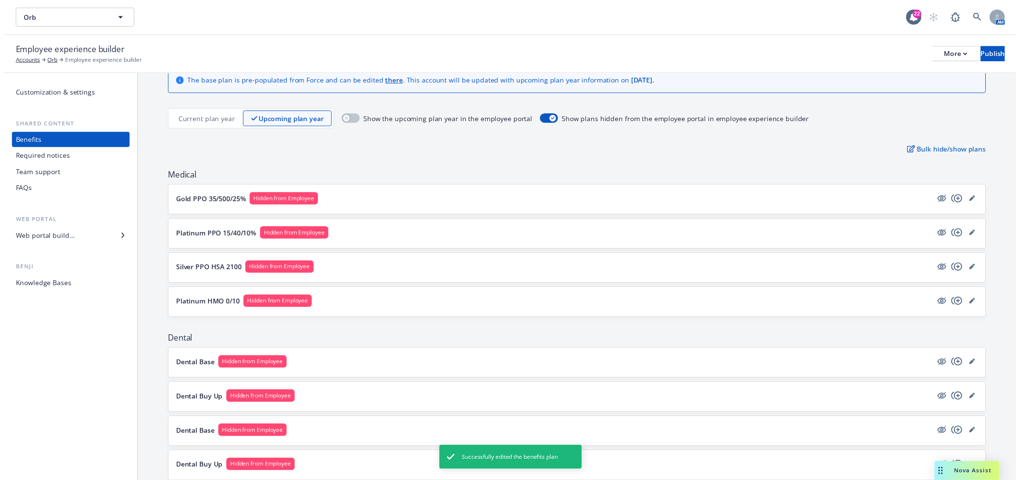
scroll to position [107, 0]
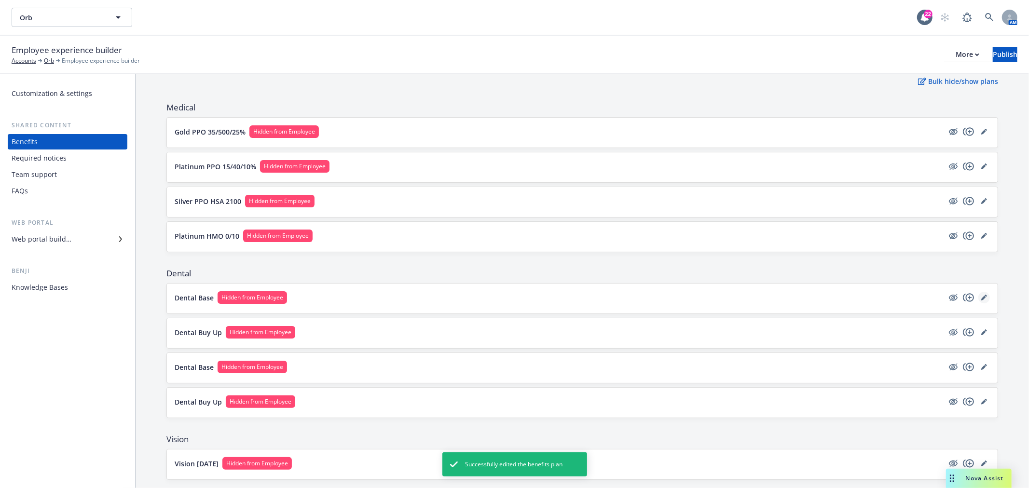
click at [981, 300] on icon "editPencil" at bounding box center [984, 298] width 6 height 6
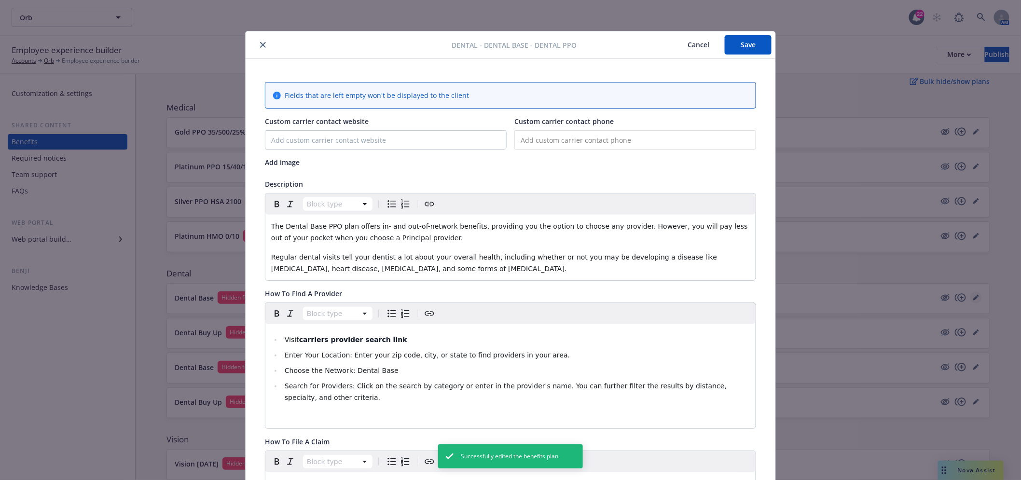
scroll to position [29, 0]
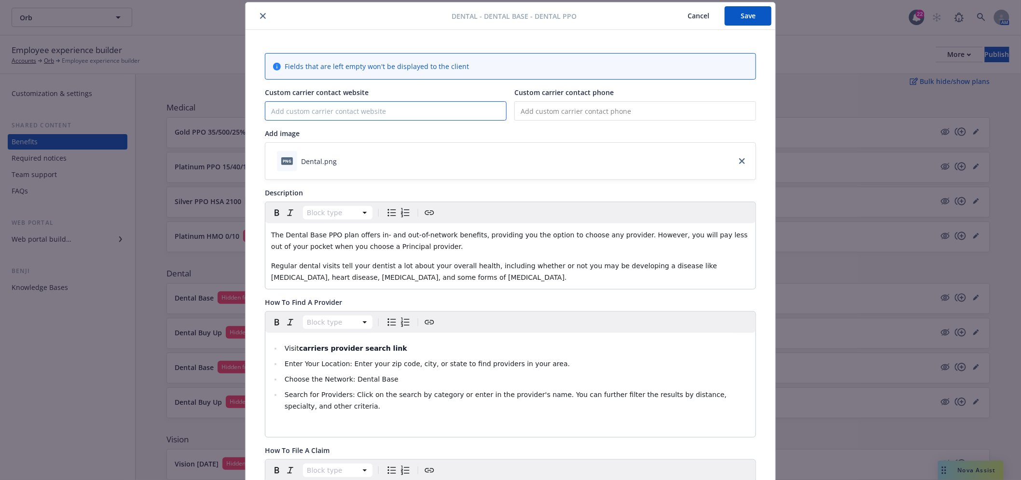
click at [302, 109] on input "Custom carrier contact website" at bounding box center [385, 111] width 241 height 18
paste input "https://www.principal.com/"
type input "https://www.principal.com/"
click at [735, 12] on button "Save" at bounding box center [747, 15] width 47 height 19
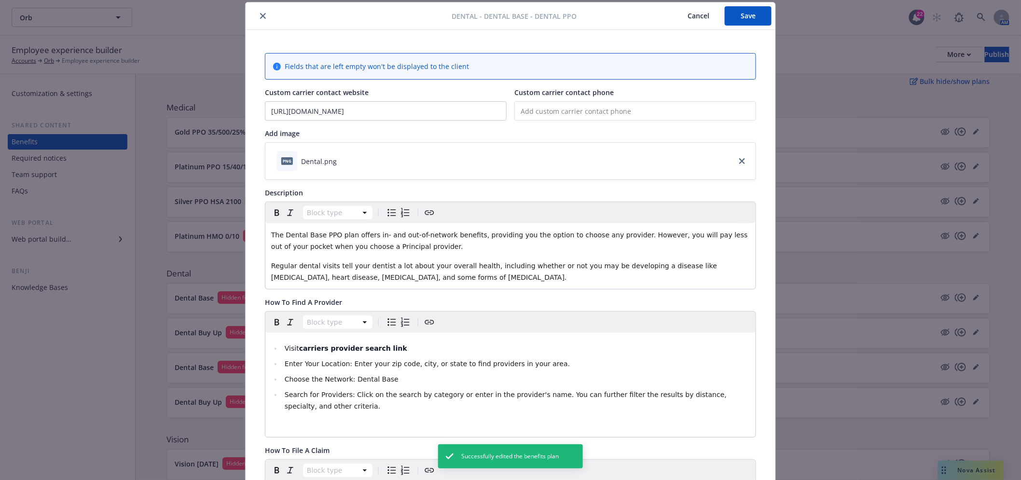
click at [261, 11] on button "close" at bounding box center [263, 16] width 12 height 12
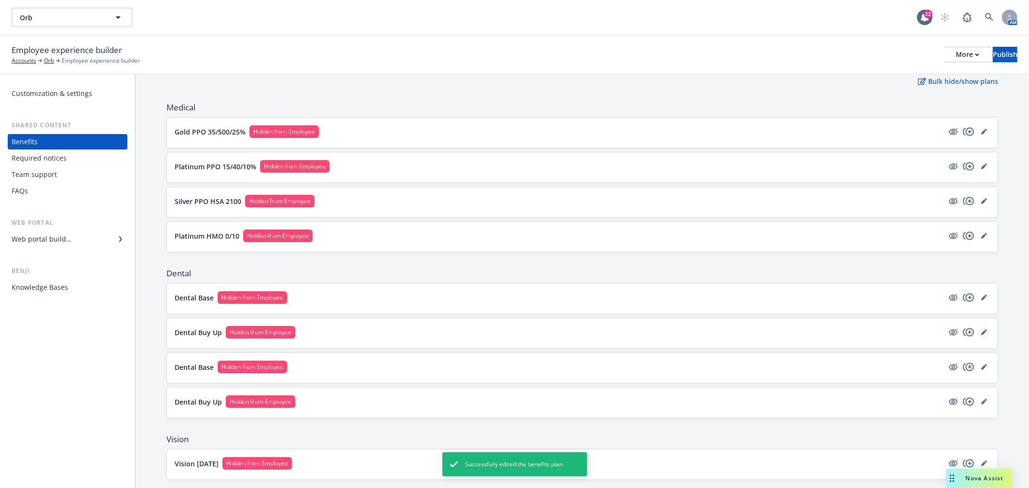
click at [980, 331] on link "editPencil" at bounding box center [984, 333] width 12 height 12
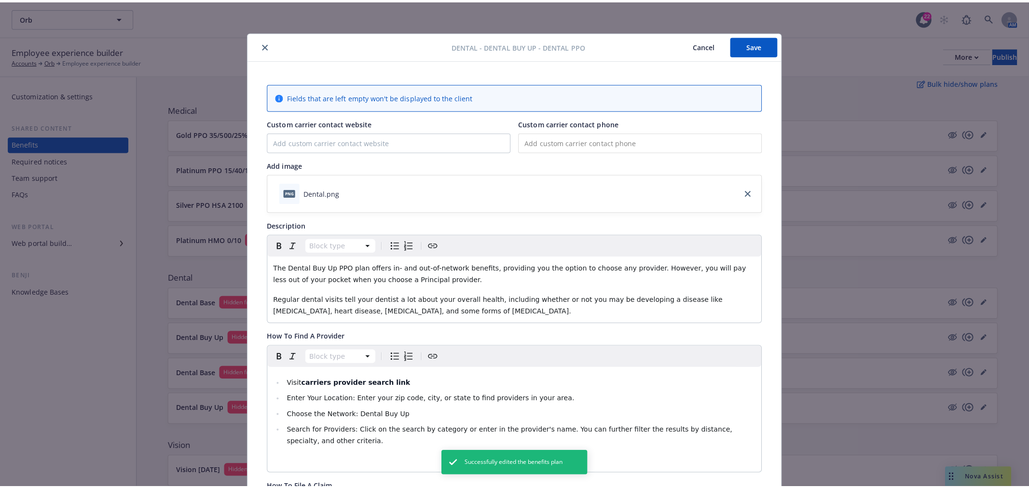
scroll to position [29, 0]
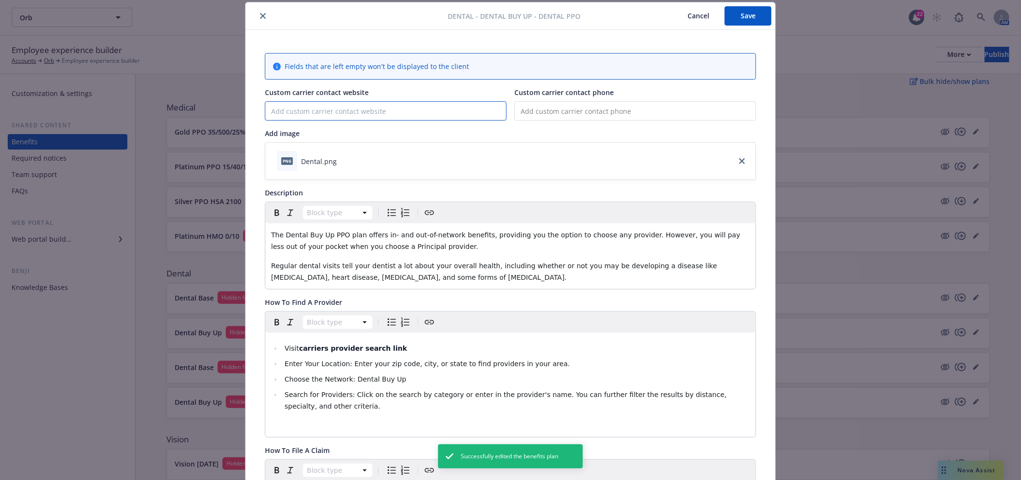
click at [372, 103] on input "Custom carrier contact website" at bounding box center [385, 111] width 241 height 18
paste input "https://www.principal.com/"
type input "https://www.principal.com/"
click at [745, 16] on button "Save" at bounding box center [747, 15] width 47 height 19
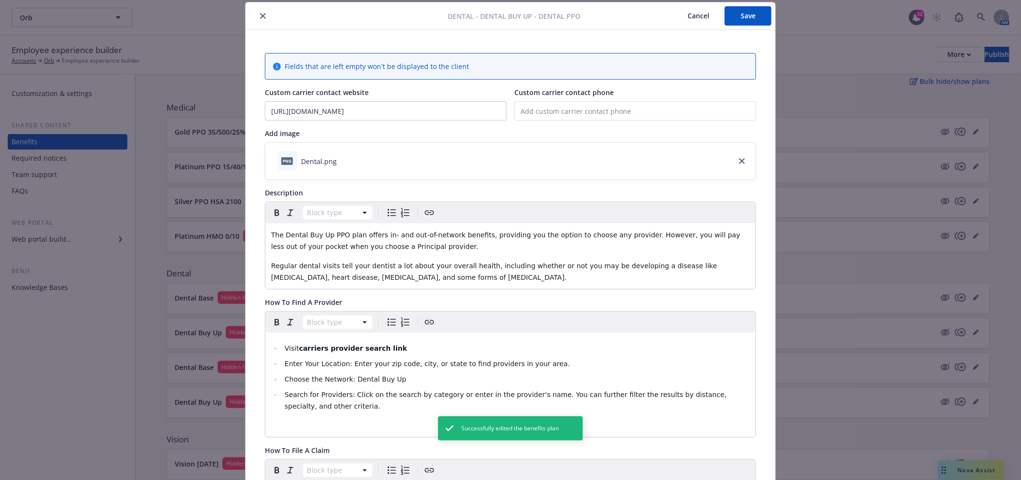
click at [257, 14] on button "close" at bounding box center [263, 16] width 12 height 12
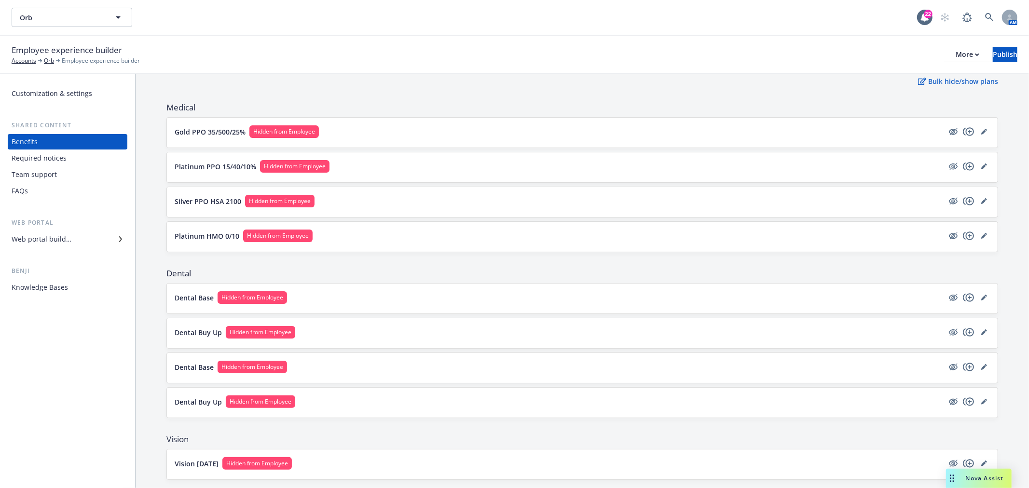
click at [203, 300] on p "Dental Base" at bounding box center [194, 298] width 39 height 10
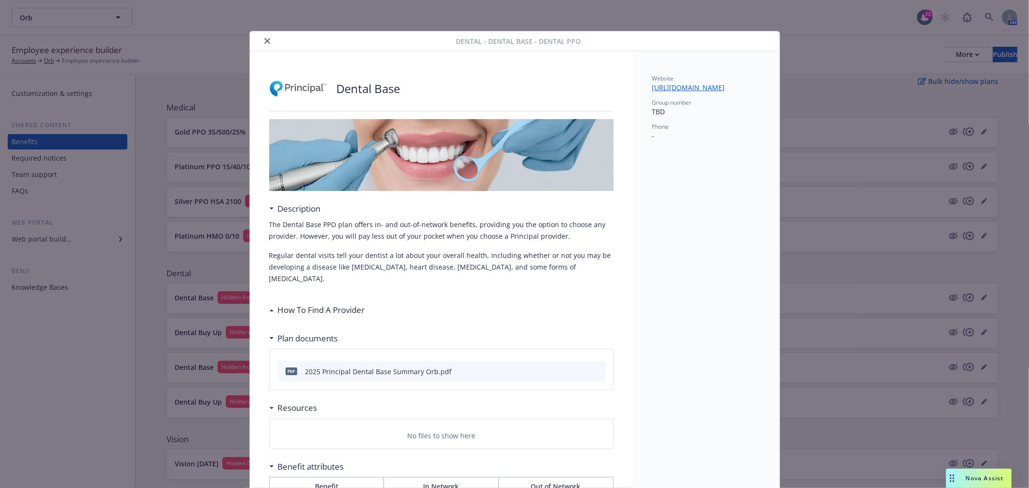
click at [267, 40] on button "close" at bounding box center [267, 41] width 12 height 12
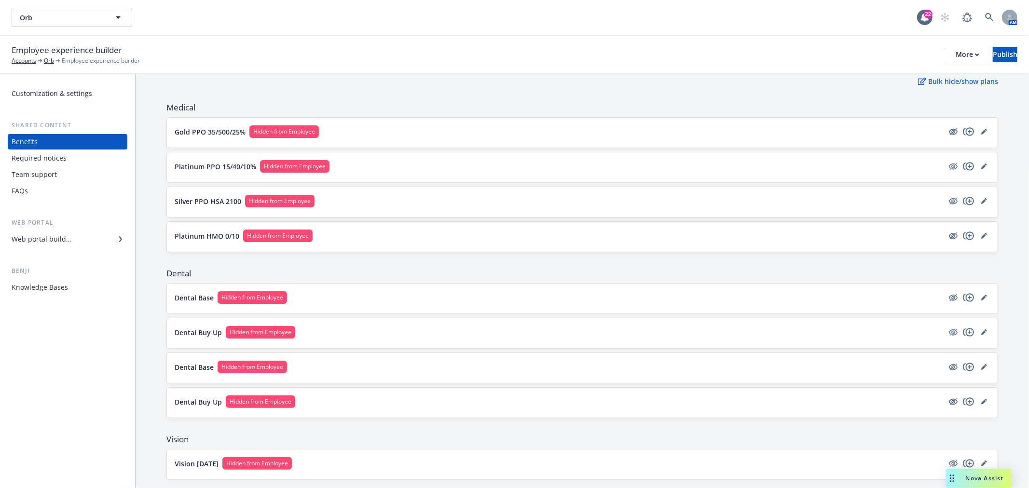
click at [195, 330] on p "Dental Buy Up" at bounding box center [198, 332] width 47 height 10
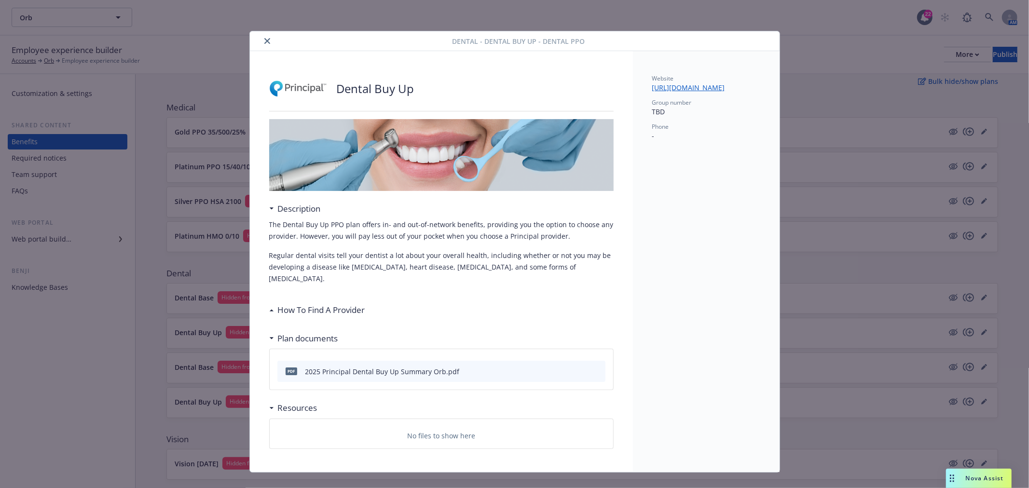
scroll to position [3, 0]
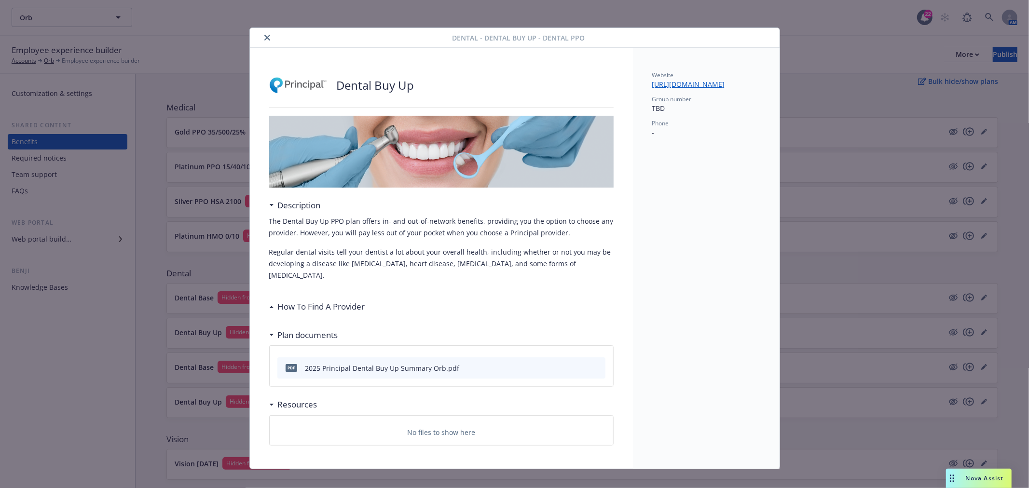
click at [261, 39] on button "close" at bounding box center [267, 38] width 12 height 12
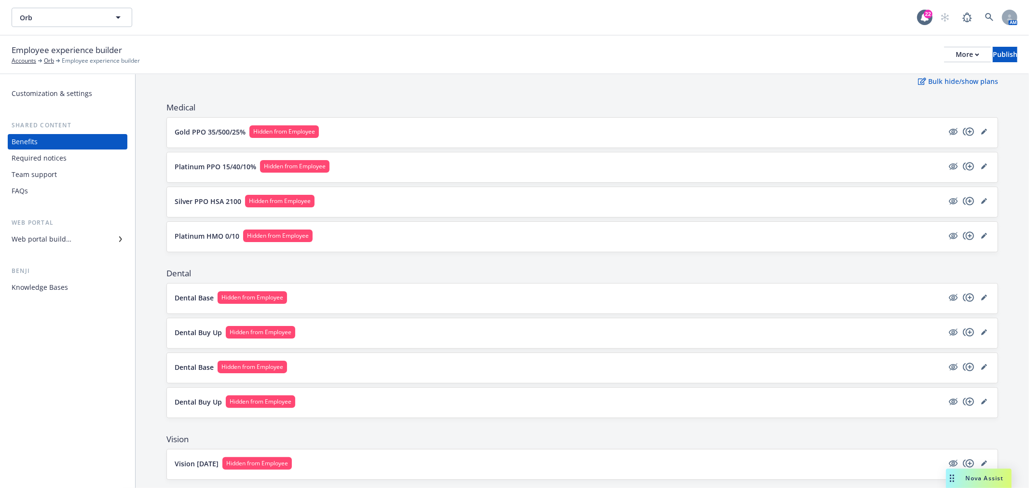
click at [206, 395] on div "Dental Buy Up Hidden from Employee" at bounding box center [582, 403] width 831 height 30
click at [204, 397] on p "Dental Buy Up" at bounding box center [198, 402] width 47 height 10
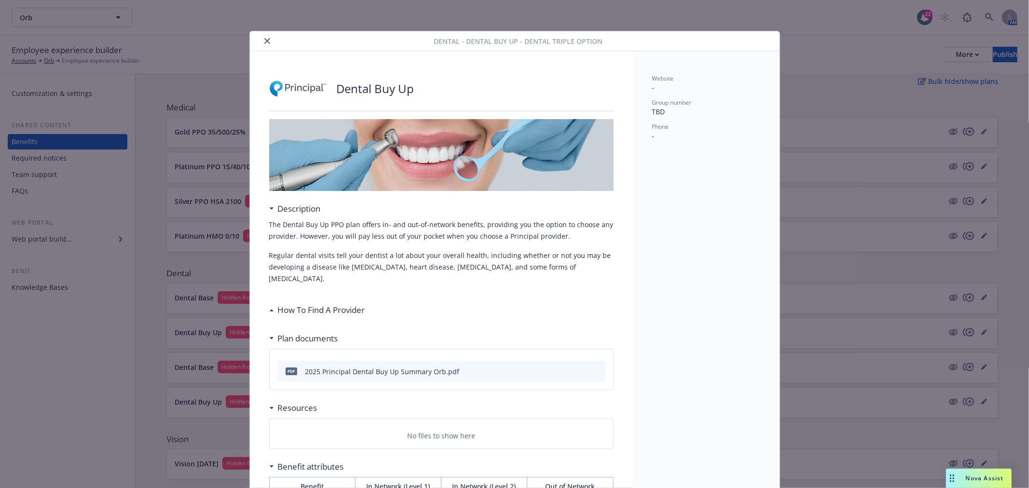
click at [264, 41] on icon "close" at bounding box center [267, 41] width 6 height 6
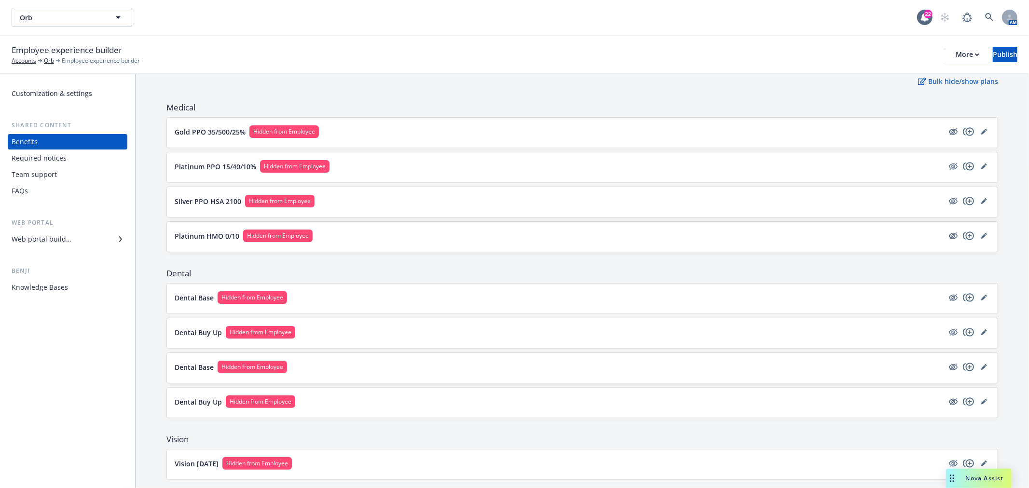
click at [180, 363] on p "Dental Base" at bounding box center [194, 367] width 39 height 10
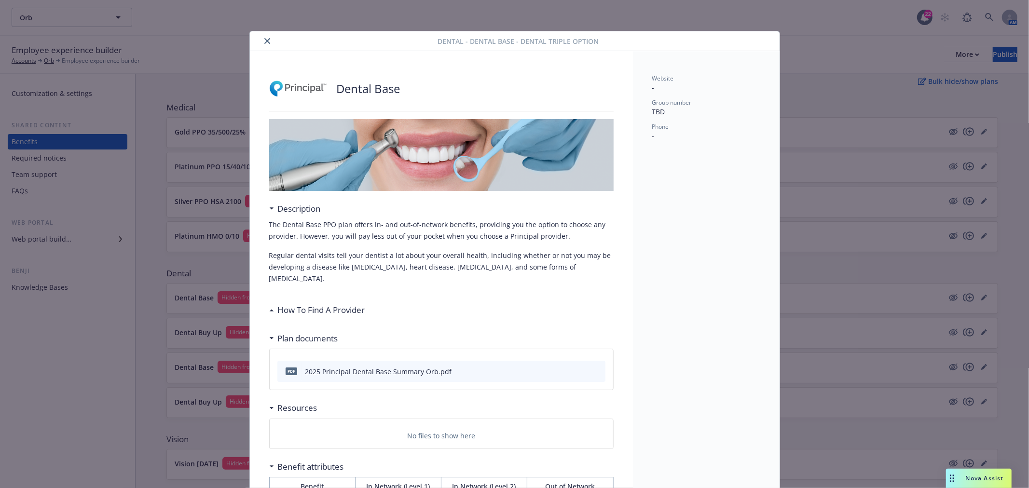
scroll to position [29, 0]
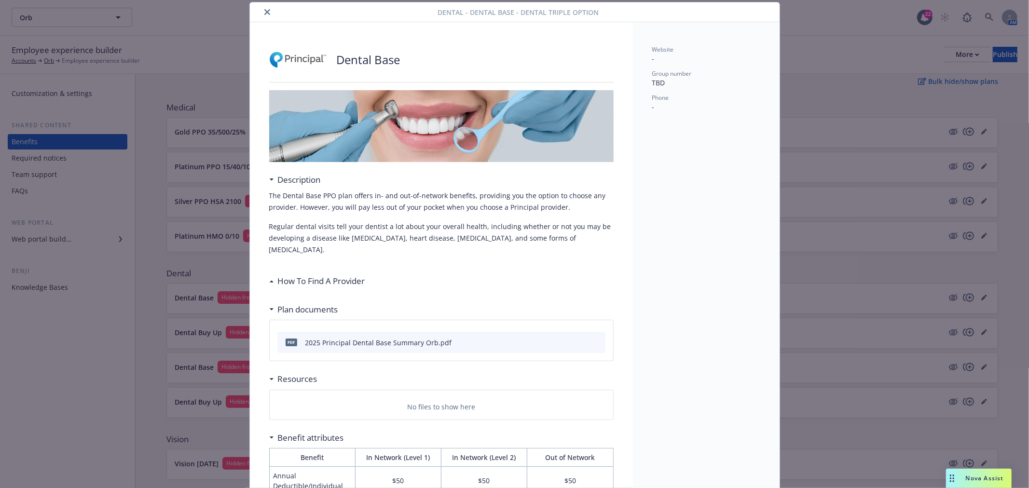
click at [264, 13] on icon "close" at bounding box center [267, 12] width 6 height 6
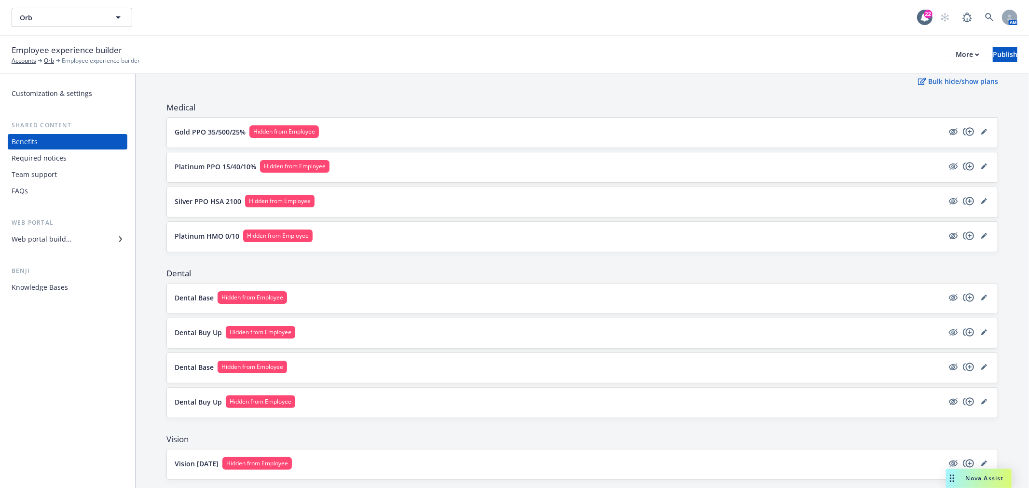
click at [185, 367] on p "Dental Base" at bounding box center [194, 367] width 39 height 10
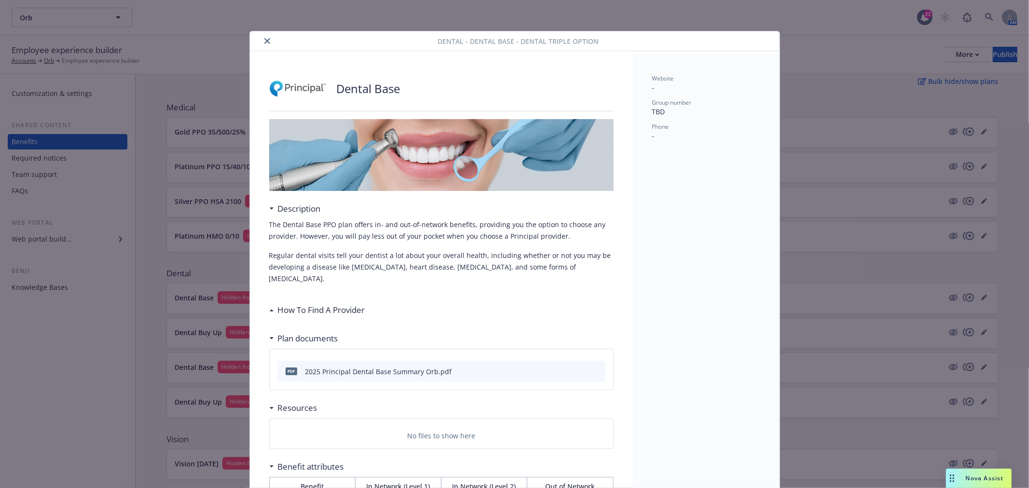
click at [266, 41] on button "close" at bounding box center [267, 41] width 12 height 12
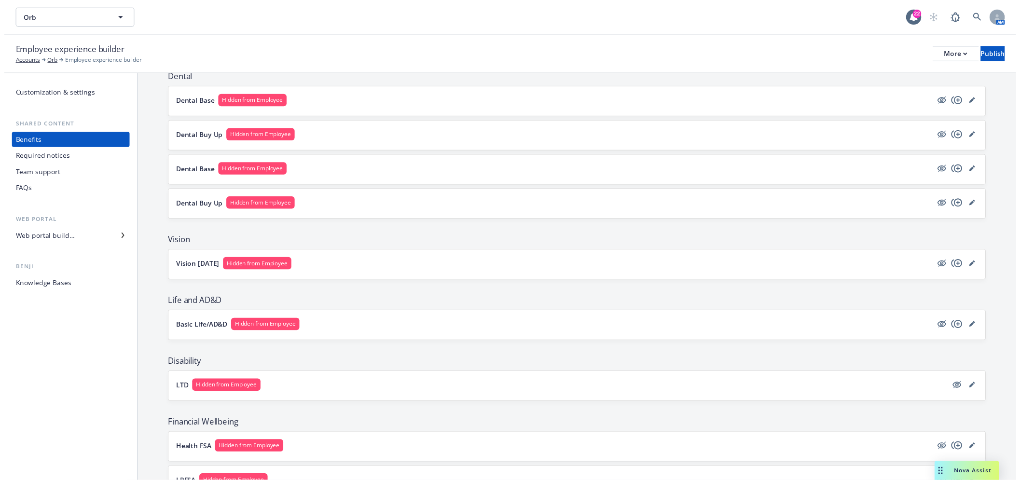
scroll to position [321, 0]
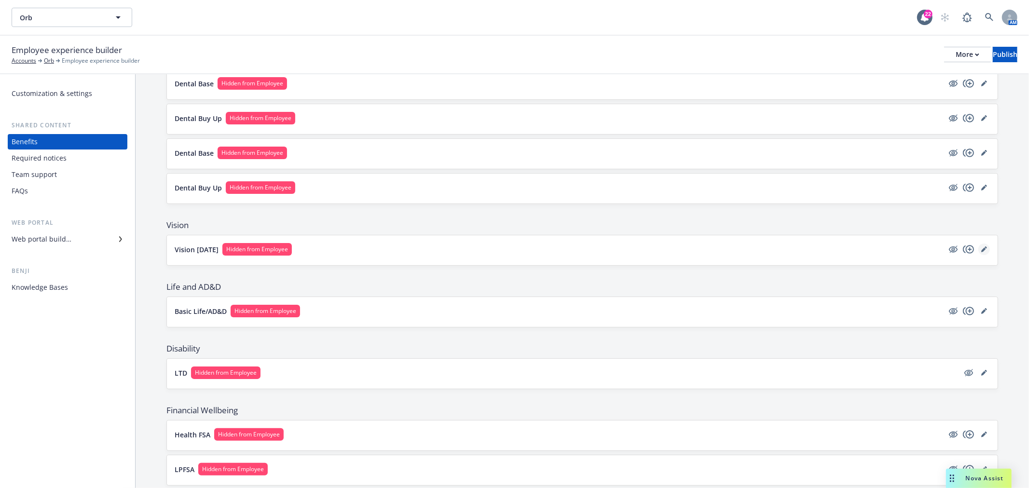
click at [981, 247] on icon "editPencil" at bounding box center [984, 249] width 6 height 6
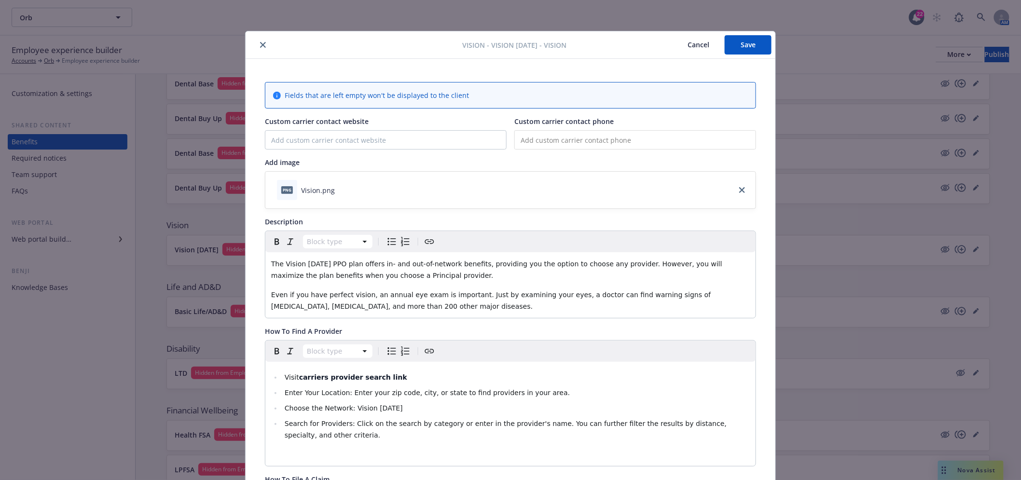
scroll to position [29, 0]
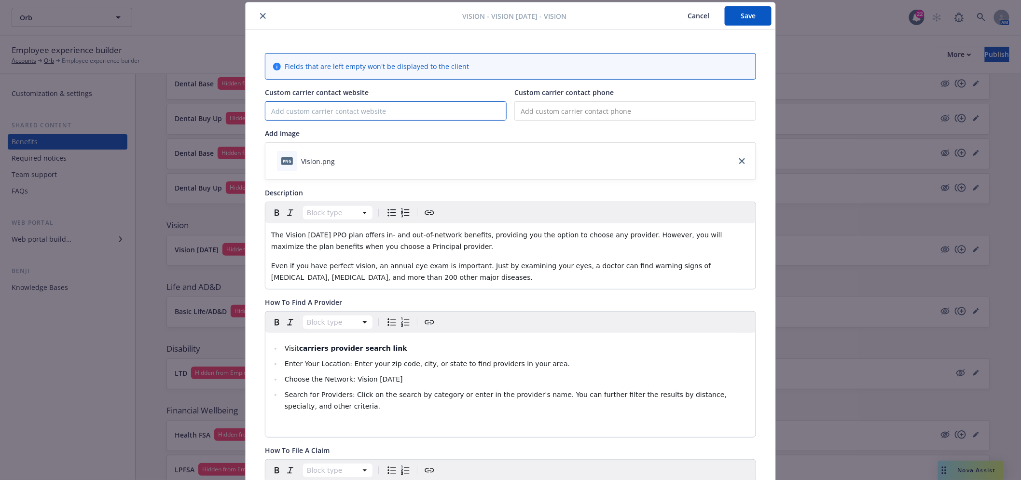
click at [353, 108] on input "Custom carrier contact website" at bounding box center [385, 111] width 241 height 18
paste input "https://www.principal.com/"
type input "https://www.principal.com/"
click at [749, 15] on button "Save" at bounding box center [747, 15] width 47 height 19
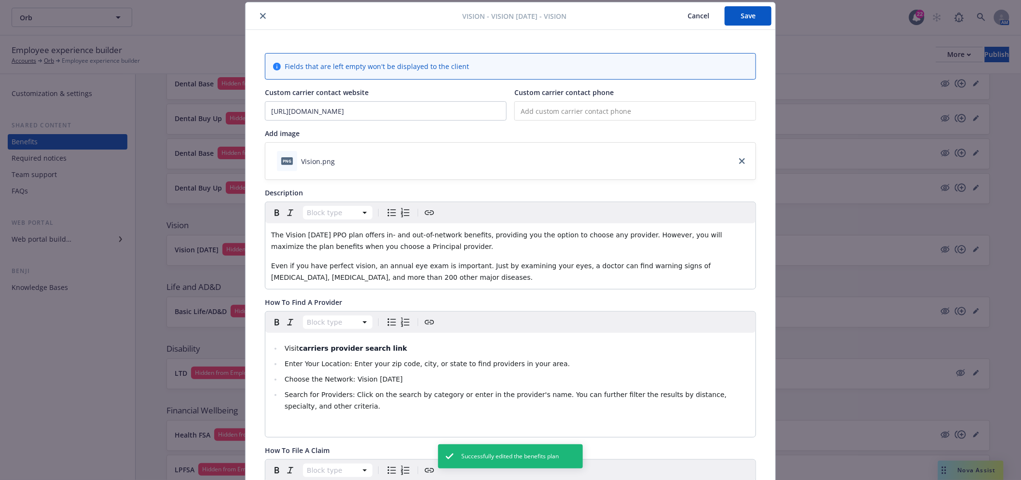
click at [260, 16] on icon "close" at bounding box center [263, 16] width 6 height 6
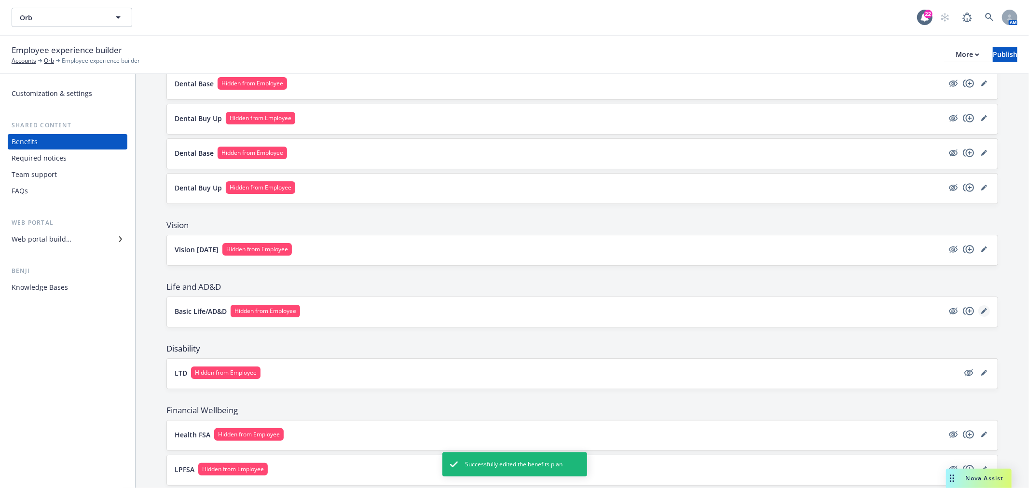
click at [981, 310] on icon "editPencil" at bounding box center [983, 311] width 5 height 5
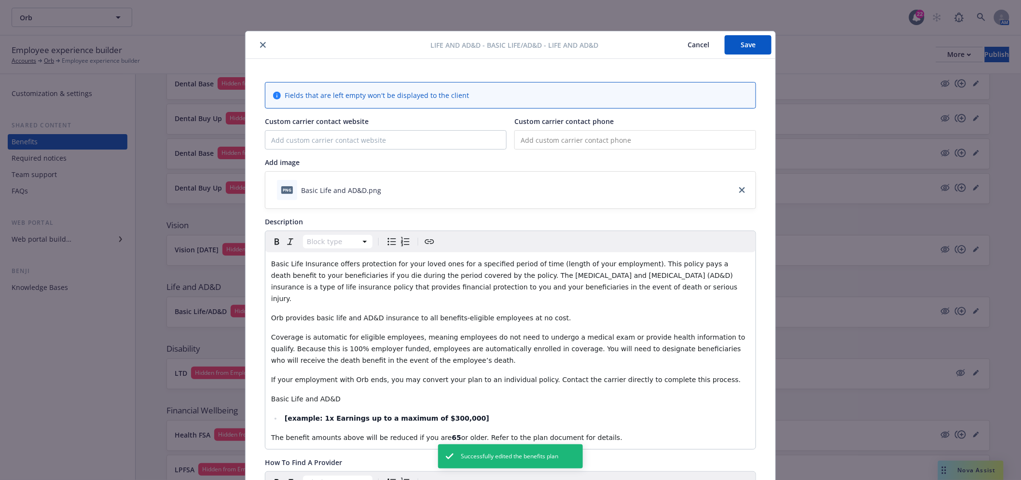
scroll to position [29, 0]
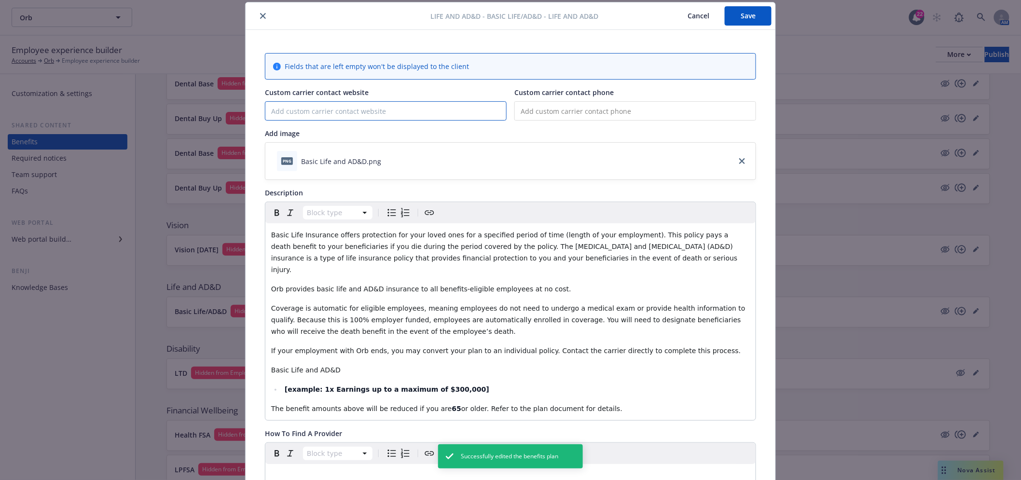
click at [379, 104] on input "Custom carrier contact website" at bounding box center [385, 111] width 241 height 18
paste input "https://www.principal.com/"
type input "https://www.principal.com/"
click at [741, 17] on button "Save" at bounding box center [747, 15] width 47 height 19
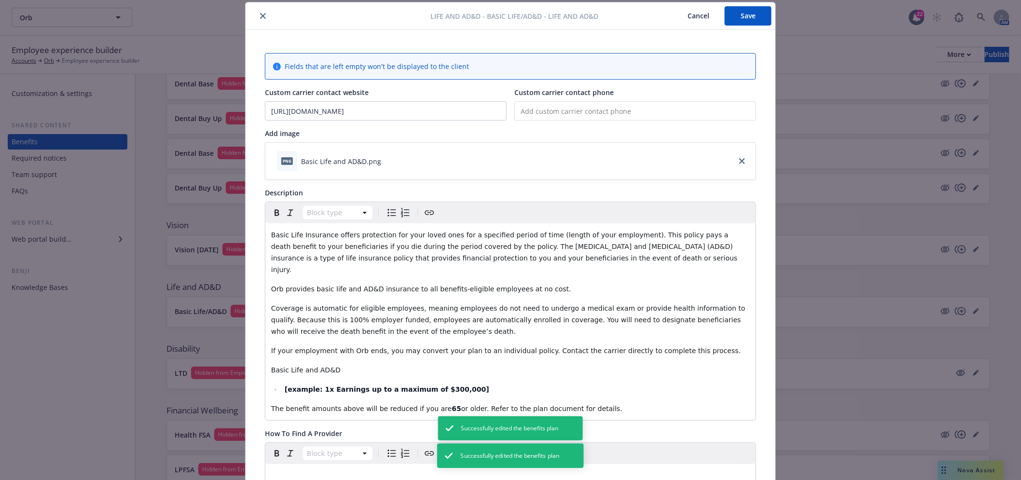
click at [260, 17] on icon "close" at bounding box center [263, 16] width 6 height 6
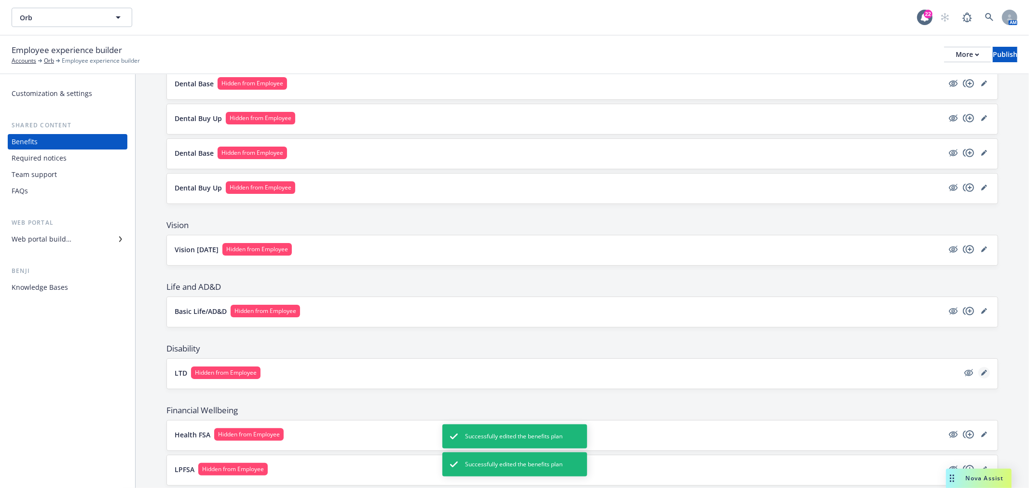
click at [984, 371] on icon "editPencil" at bounding box center [985, 371] width 2 height 2
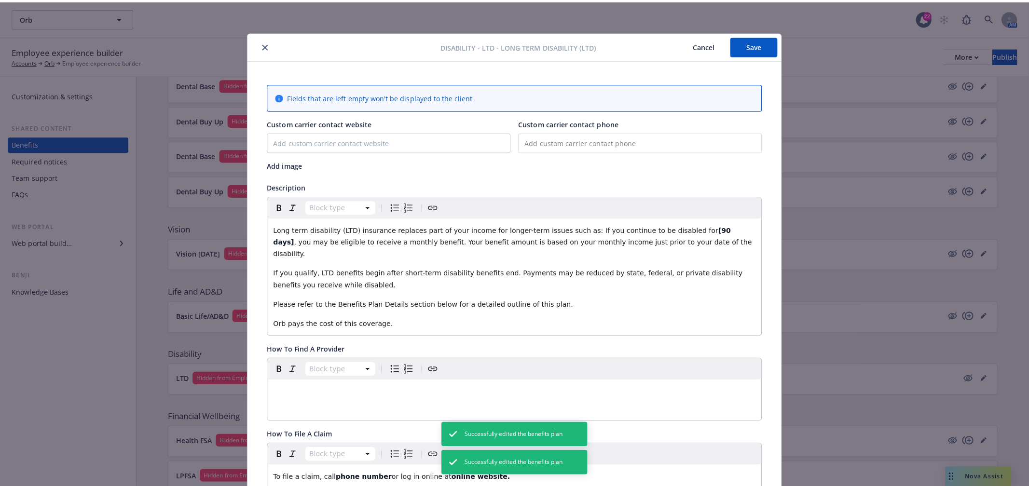
scroll to position [29, 0]
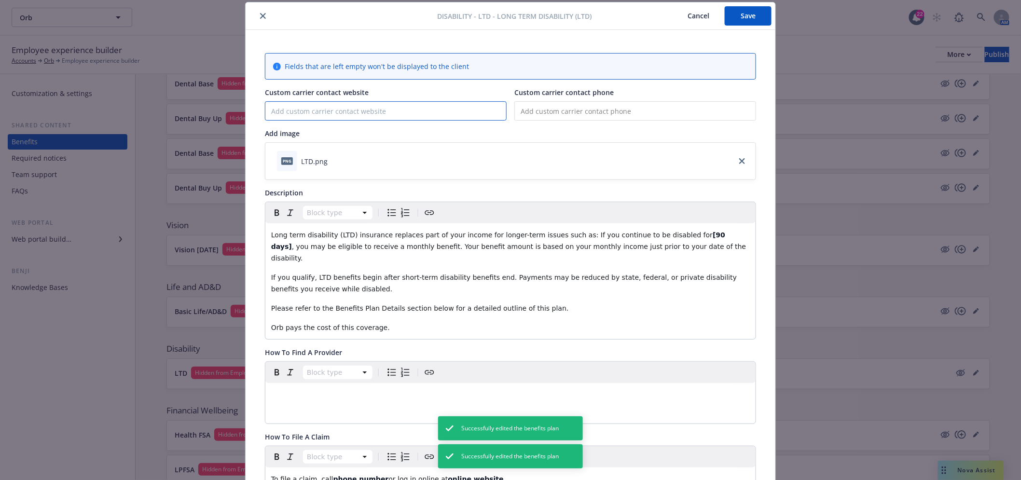
click at [436, 106] on input "Custom carrier contact website" at bounding box center [385, 111] width 241 height 18
paste input "https://www.principal.com/"
type input "https://www.principal.com/"
click at [749, 17] on button "Save" at bounding box center [747, 15] width 47 height 19
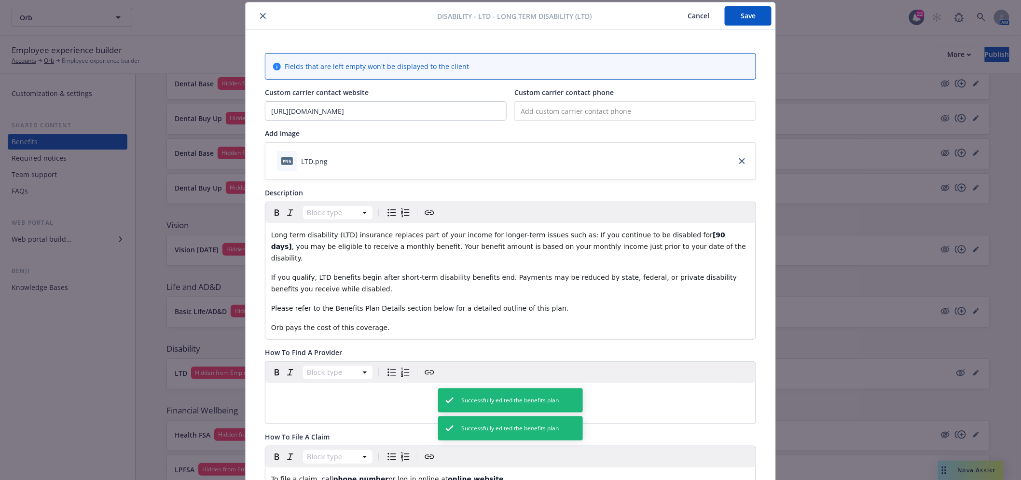
click at [260, 16] on icon "close" at bounding box center [263, 16] width 6 height 6
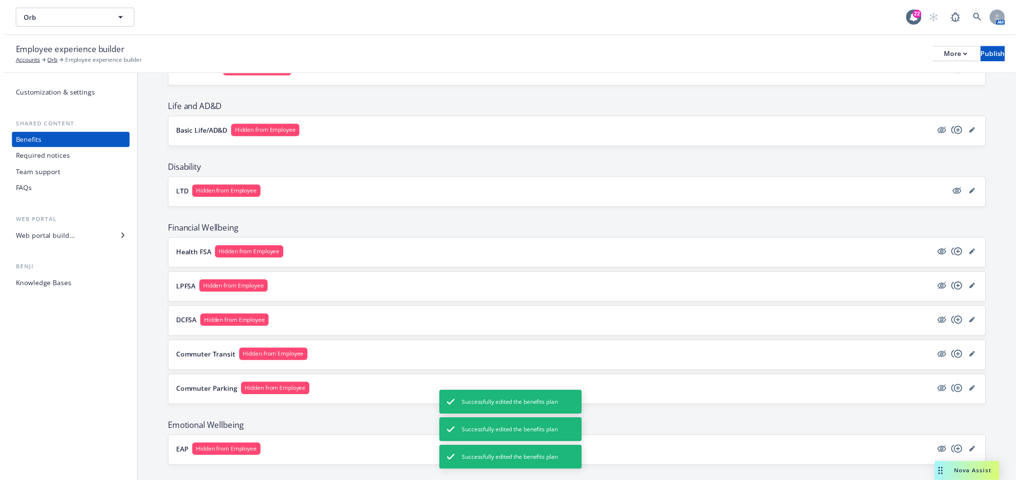
scroll to position [517, 0]
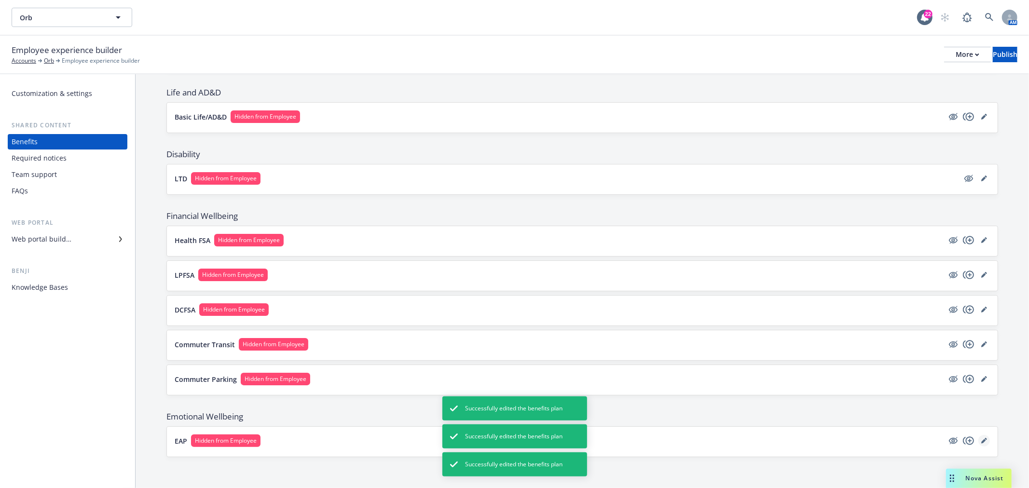
click at [984, 438] on icon "editPencil" at bounding box center [985, 439] width 2 height 2
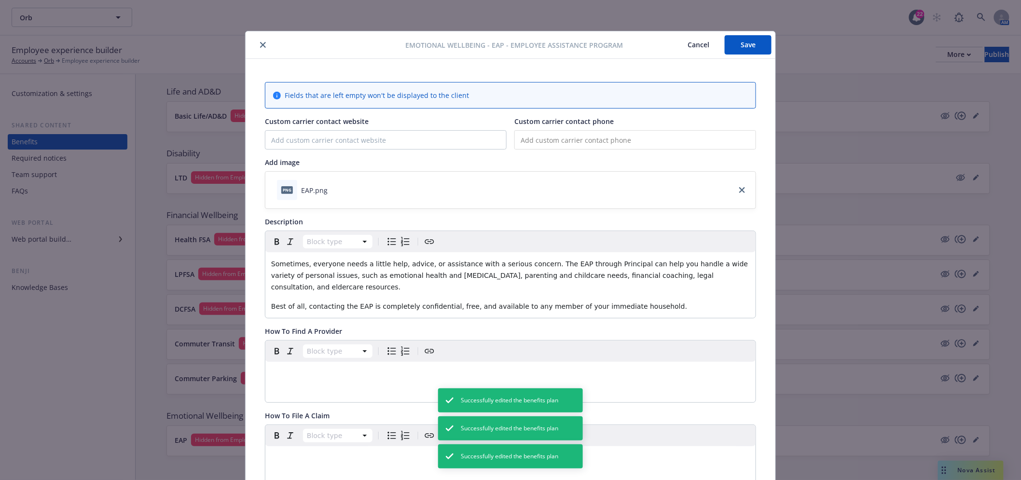
scroll to position [29, 0]
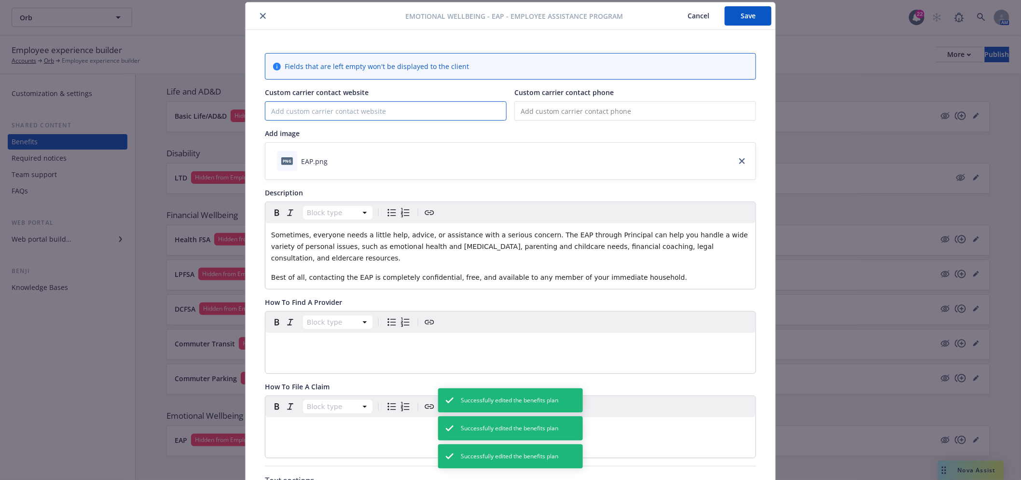
click at [344, 110] on input "Custom carrier contact website" at bounding box center [385, 111] width 241 height 18
paste input "https://www.principal.com/"
type input "https://www.principal.com/"
click at [741, 14] on button "Save" at bounding box center [747, 15] width 47 height 19
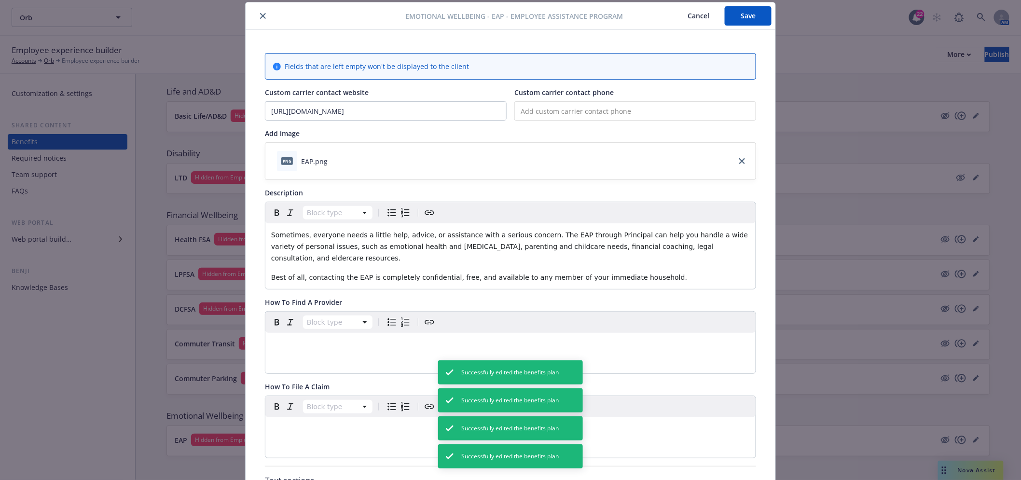
click at [260, 15] on icon "close" at bounding box center [263, 16] width 6 height 6
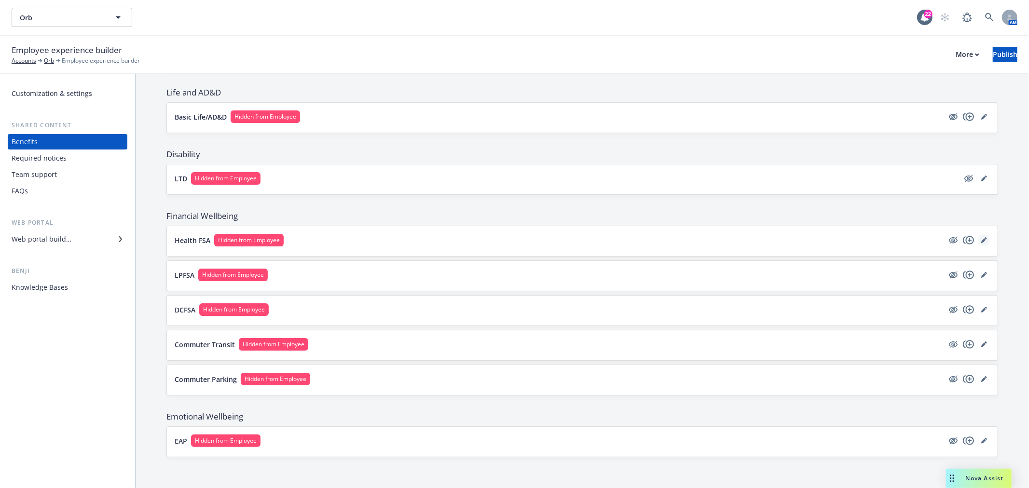
click at [979, 235] on link "editPencil" at bounding box center [984, 240] width 12 height 12
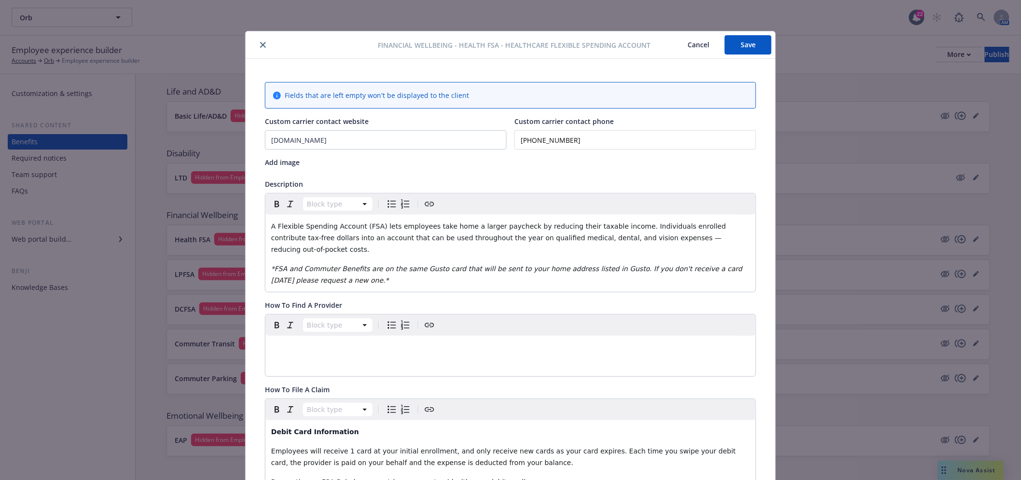
scroll to position [29, 0]
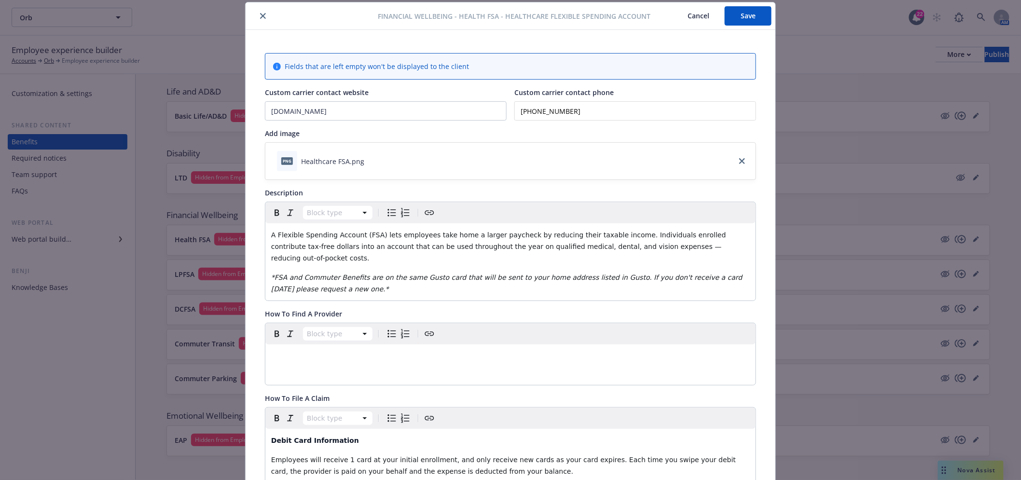
click at [260, 15] on icon "close" at bounding box center [263, 16] width 6 height 6
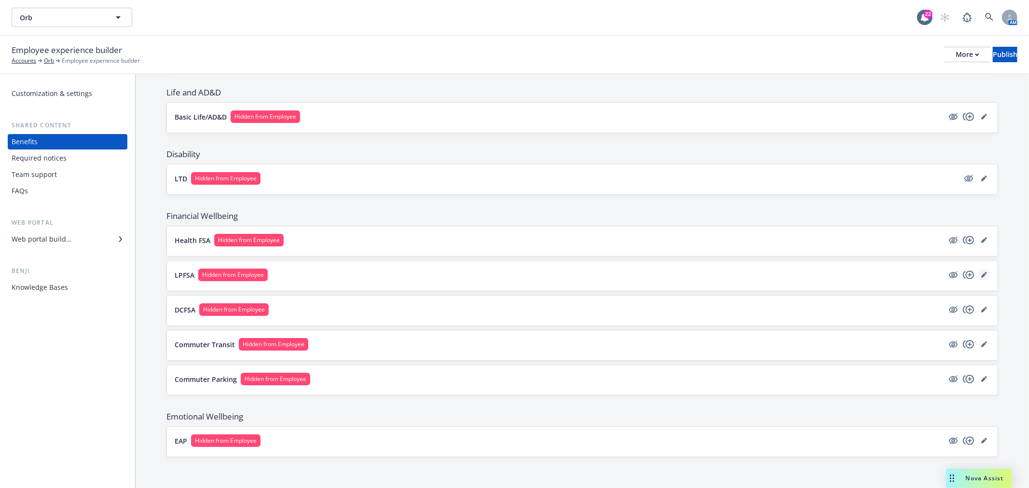
click at [981, 275] on icon "editPencil" at bounding box center [984, 275] width 6 height 6
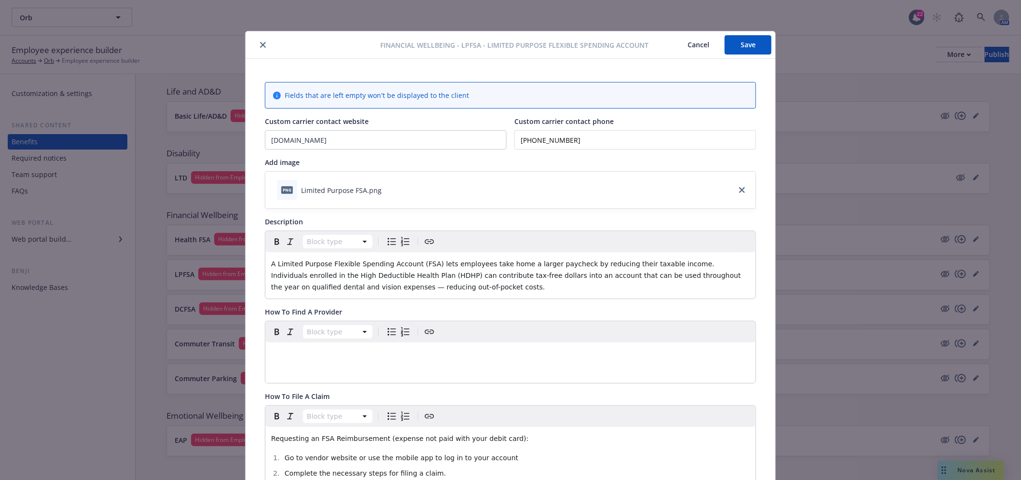
scroll to position [29, 0]
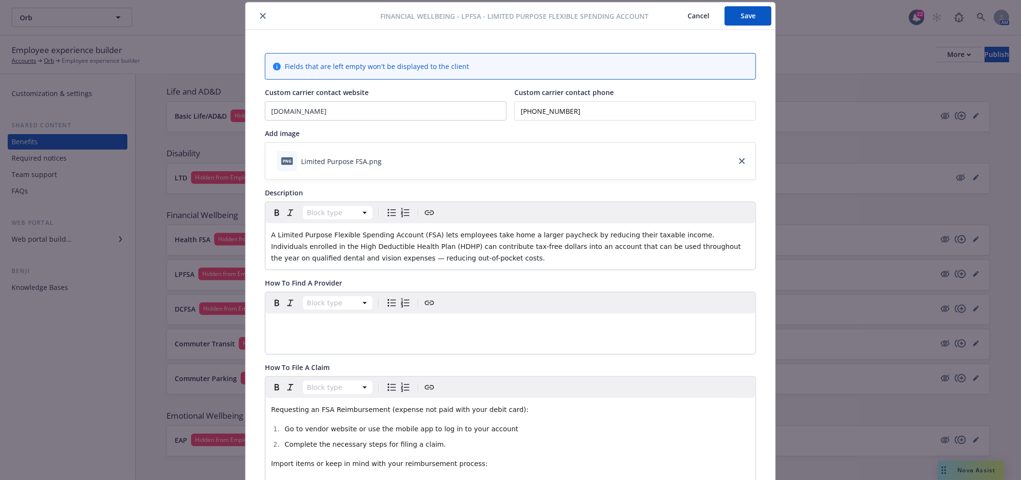
click at [257, 10] on div at bounding box center [314, 16] width 131 height 12
click at [260, 17] on icon "close" at bounding box center [263, 16] width 6 height 6
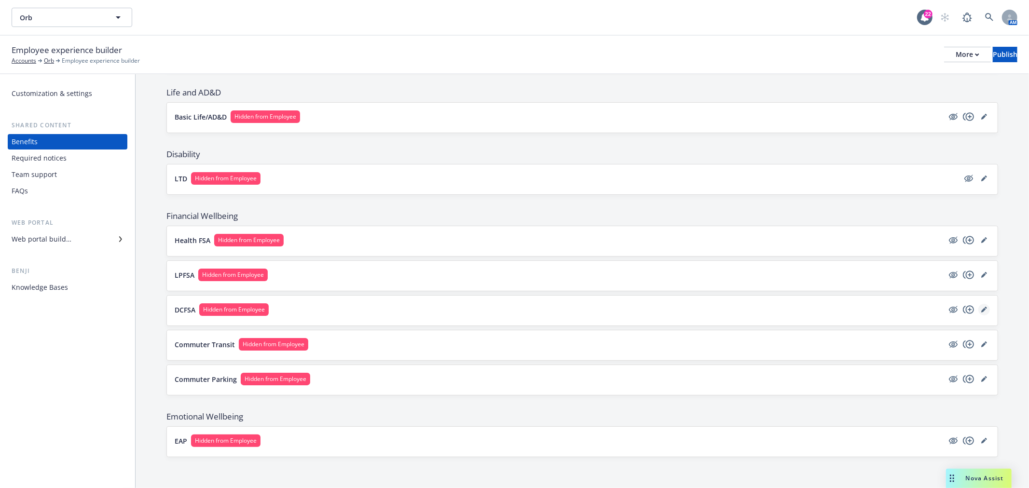
click at [981, 307] on icon "editPencil" at bounding box center [984, 310] width 6 height 6
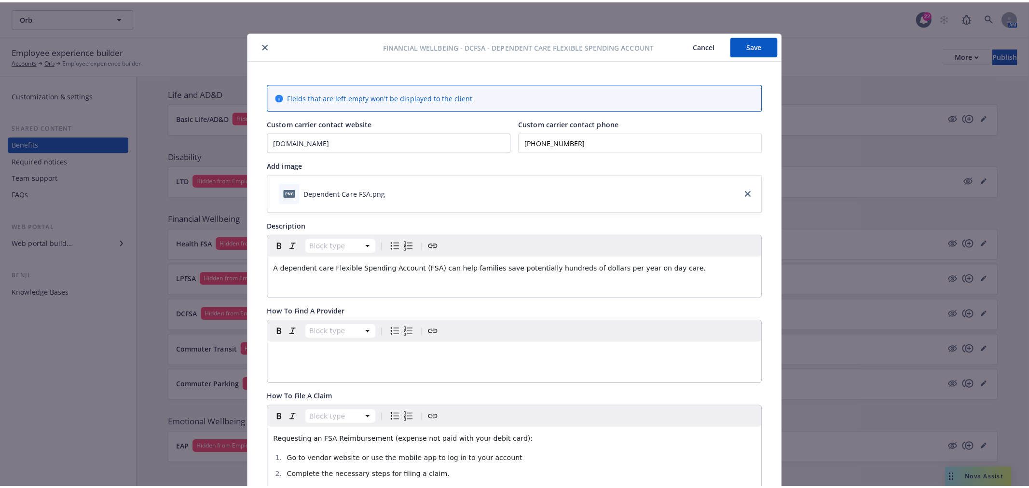
scroll to position [29, 0]
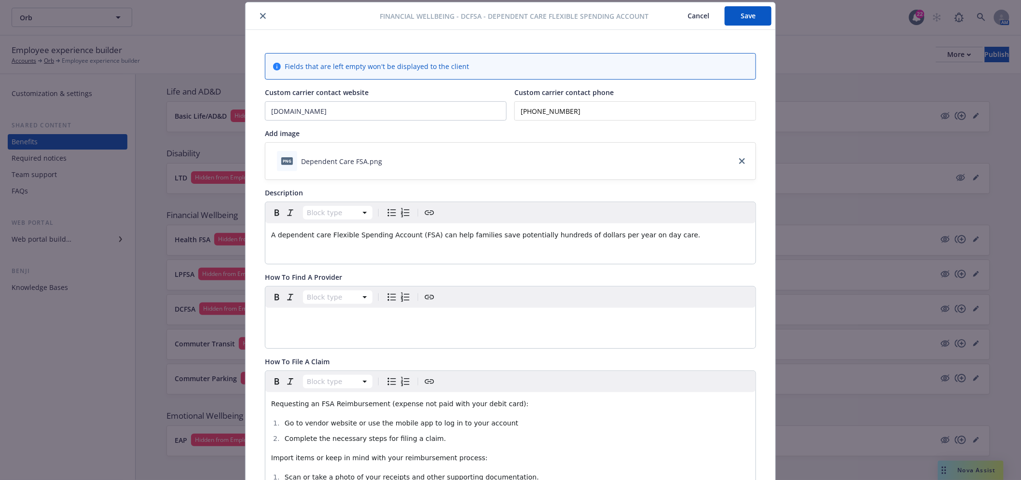
click at [263, 15] on button "close" at bounding box center [263, 16] width 12 height 12
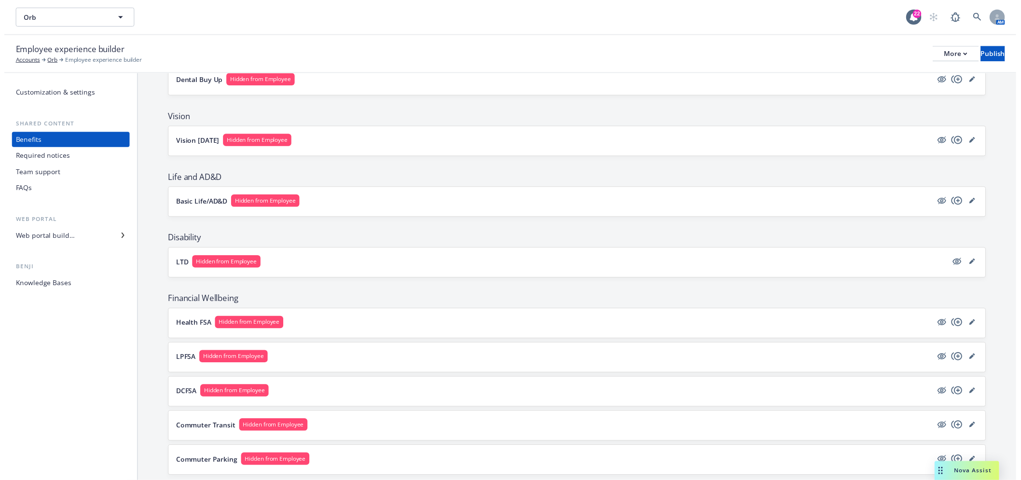
scroll to position [517, 0]
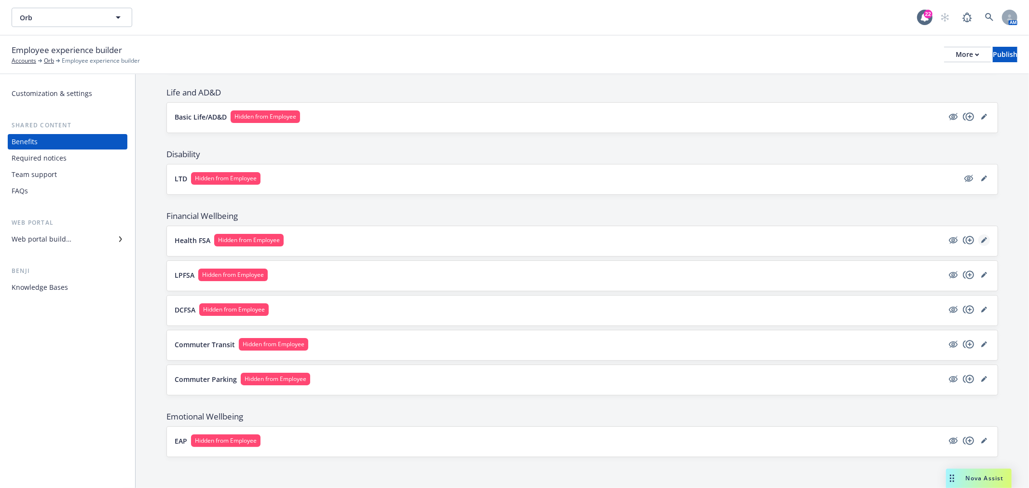
click at [981, 242] on icon "editPencil" at bounding box center [984, 240] width 6 height 6
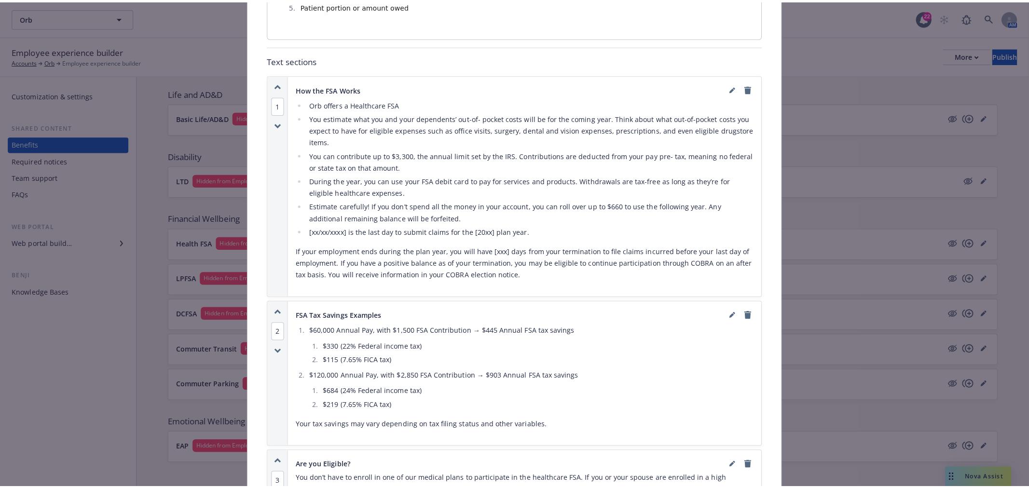
scroll to position [696, 0]
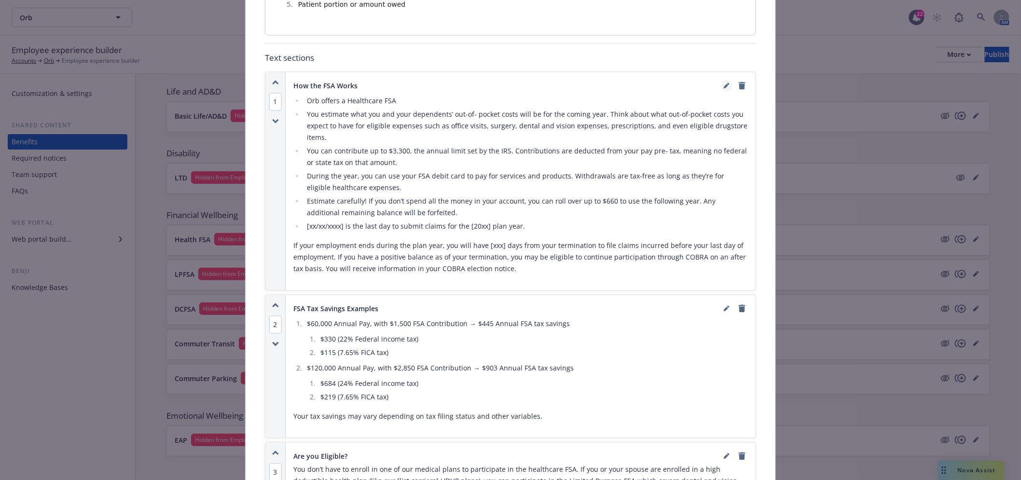
click at [721, 80] on link "editPencil" at bounding box center [727, 86] width 12 height 12
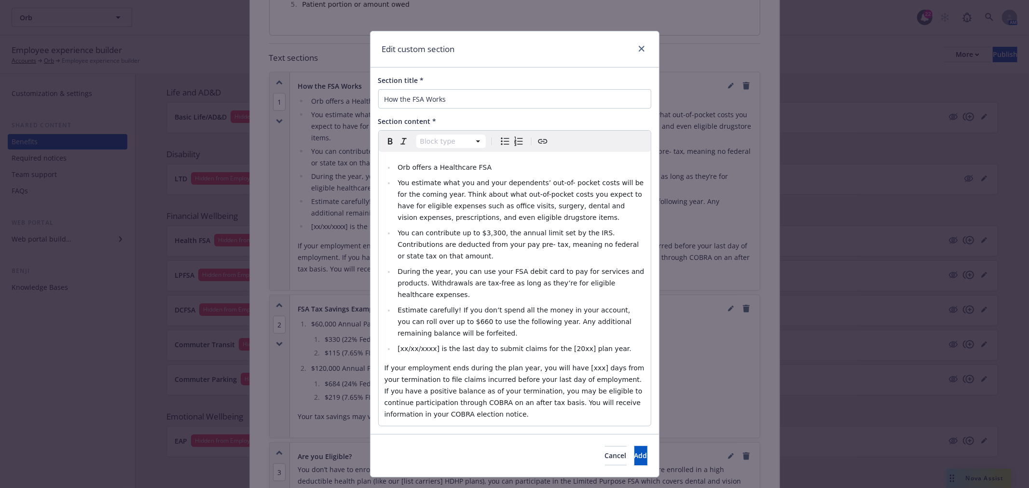
select select
drag, startPoint x: 432, startPoint y: 324, endPoint x: 398, endPoint y: 321, distance: 33.8
click at [398, 345] on span "[xx/xx/xxxx] is the last day to submit claims for the [20xx] plan year." at bounding box center [513, 349] width 233 height 8
click at [562, 345] on span "1/29/2027 is the last day to submit claims for the [20xx] plan year." at bounding box center [504, 349] width 215 height 8
select select "paragraph"
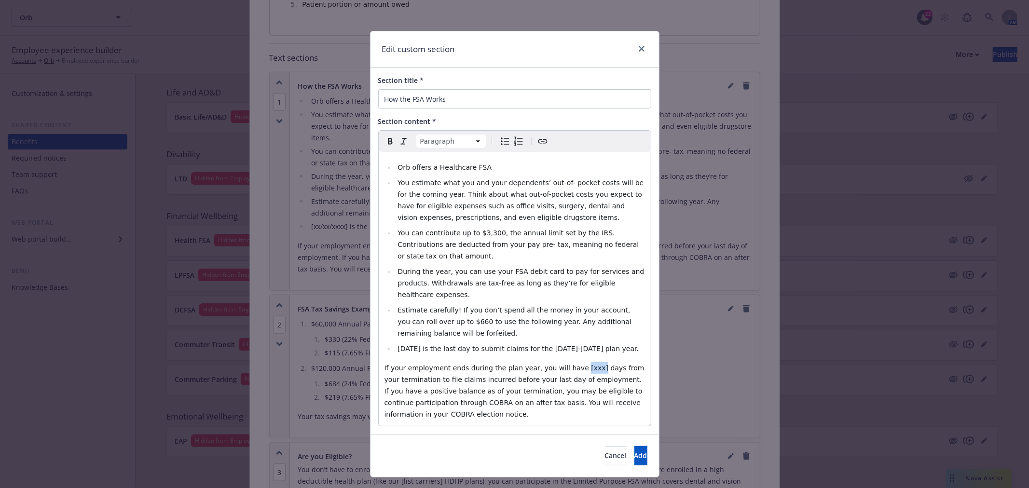
drag, startPoint x: 577, startPoint y: 344, endPoint x: 565, endPoint y: 343, distance: 11.7
click at [565, 364] on span "If your employment ends during the plan year, you will have [xxx] days from you…" at bounding box center [515, 391] width 262 height 54
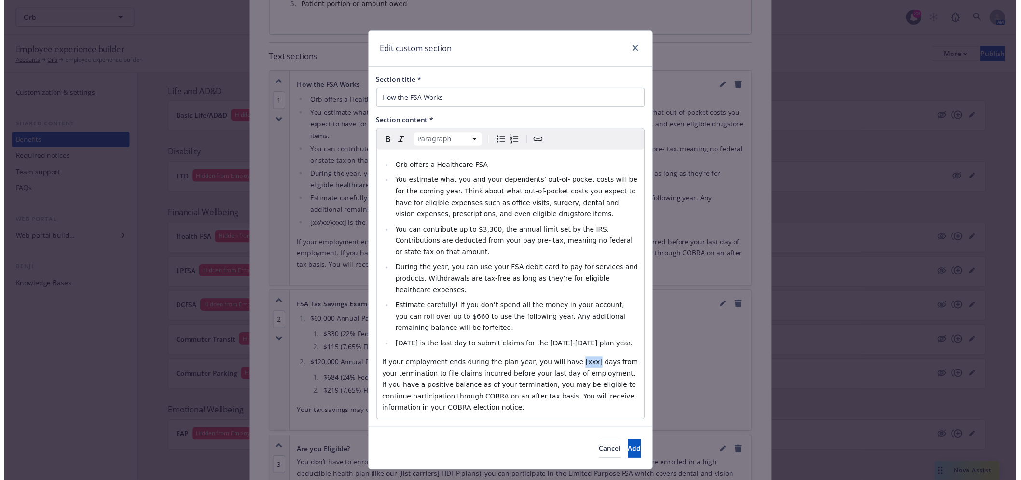
scroll to position [447, 0]
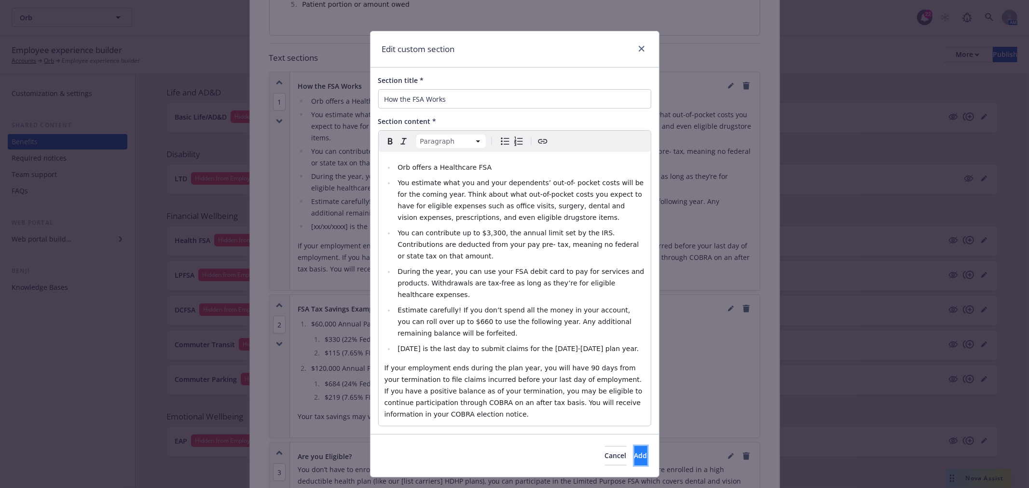
click at [634, 451] on span "Add" at bounding box center [640, 455] width 13 height 9
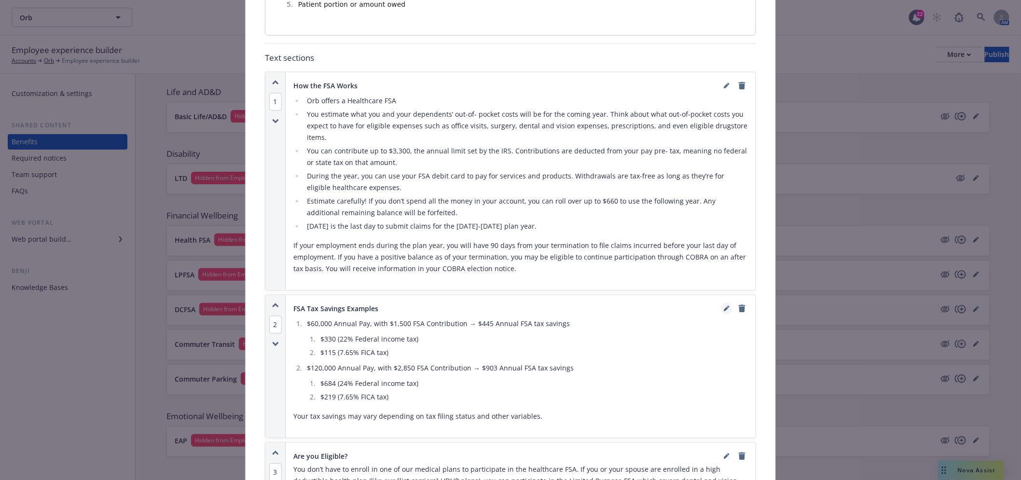
click at [723, 306] on icon "editPencil" at bounding box center [726, 309] width 6 height 6
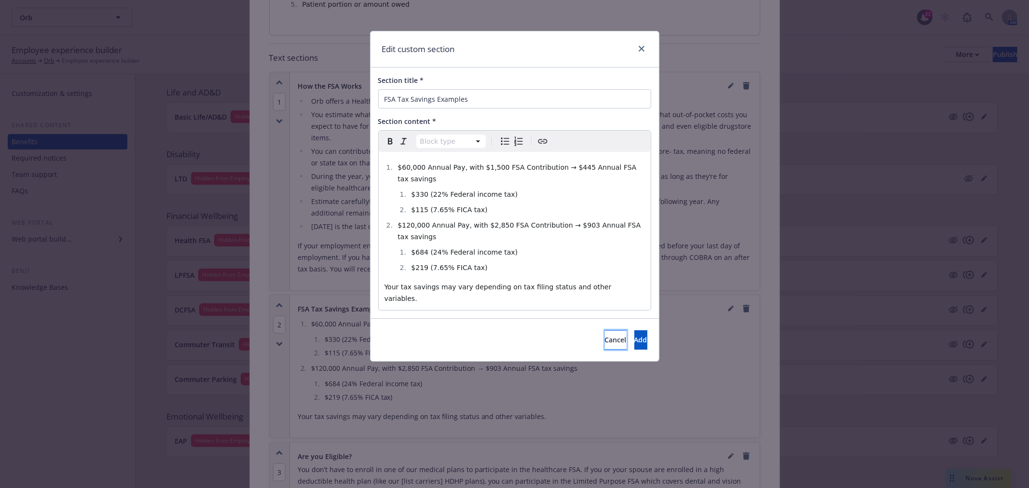
click at [605, 335] on span "Cancel" at bounding box center [616, 339] width 22 height 9
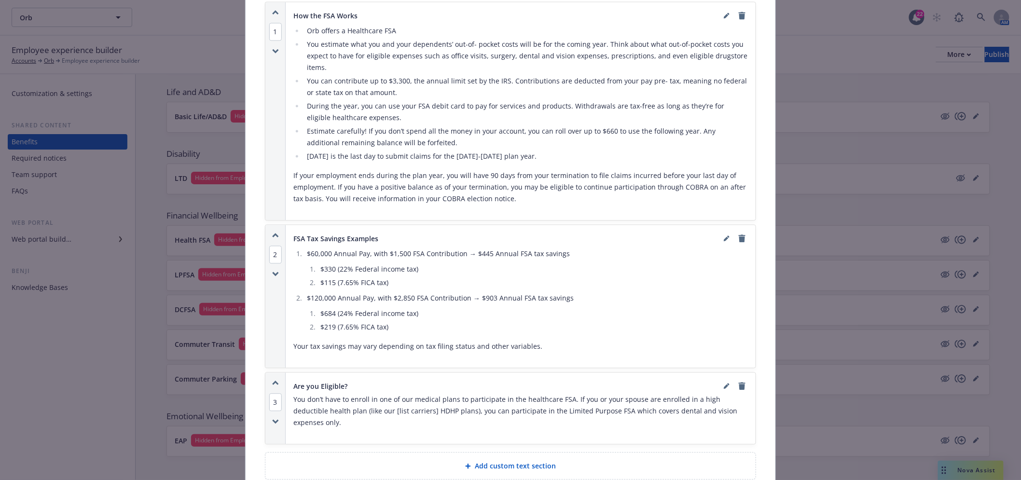
scroll to position [911, 0]
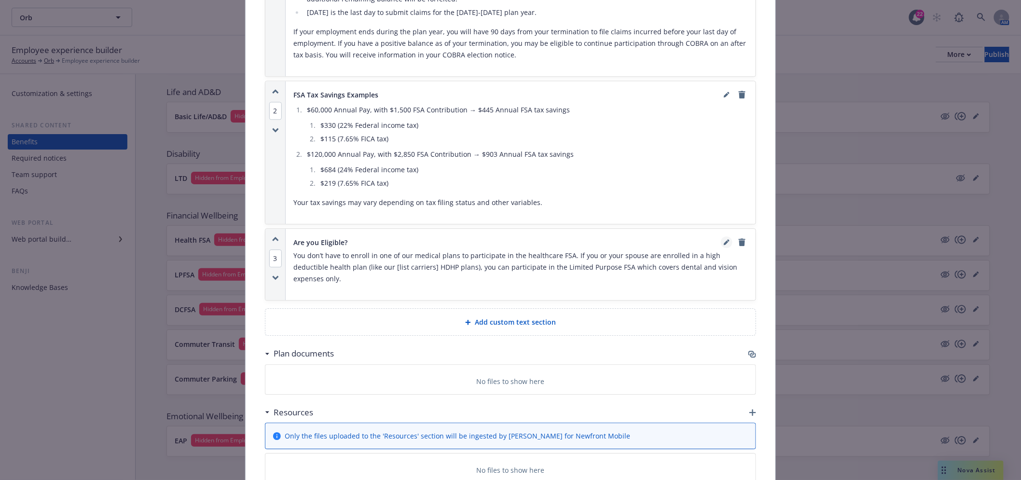
click at [723, 239] on icon "editPencil" at bounding box center [726, 242] width 6 height 6
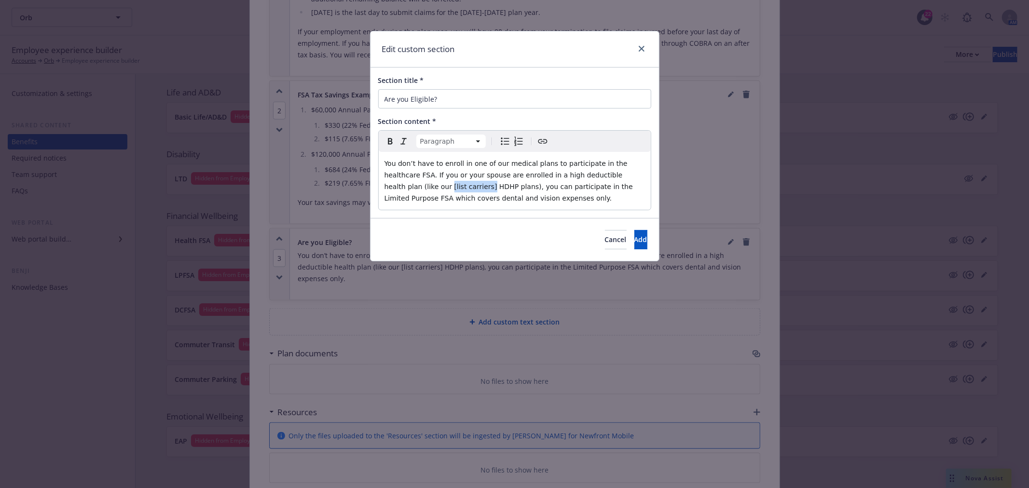
drag, startPoint x: 407, startPoint y: 187, endPoint x: 624, endPoint y: 171, distance: 217.6
click at [624, 171] on span "You don’t have to enroll in one of our medical plans to participate in the heal…" at bounding box center [509, 181] width 251 height 42
click at [446, 189] on span "You don’t have to enroll in one of our medical plans to participate in the heal…" at bounding box center [514, 181] width 261 height 42
click at [634, 244] on button "Add" at bounding box center [640, 239] width 13 height 19
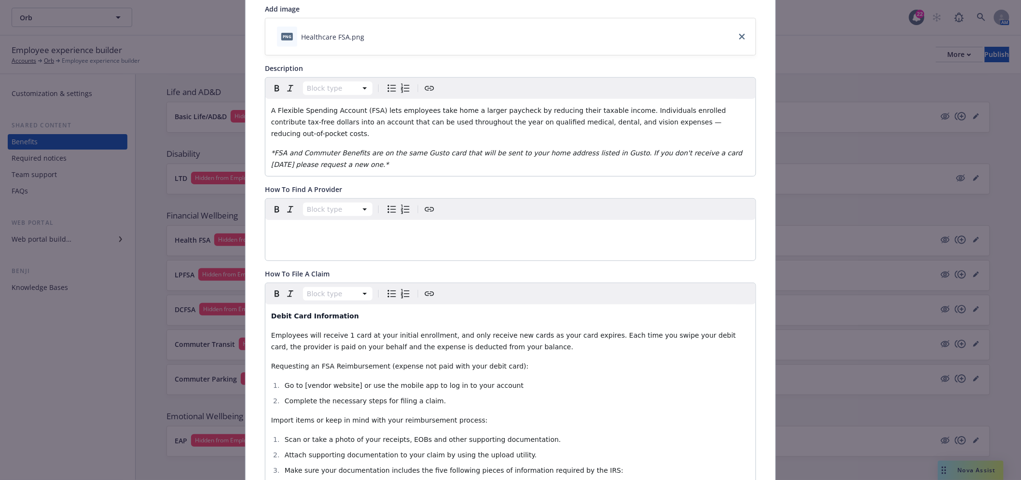
scroll to position [321, 0]
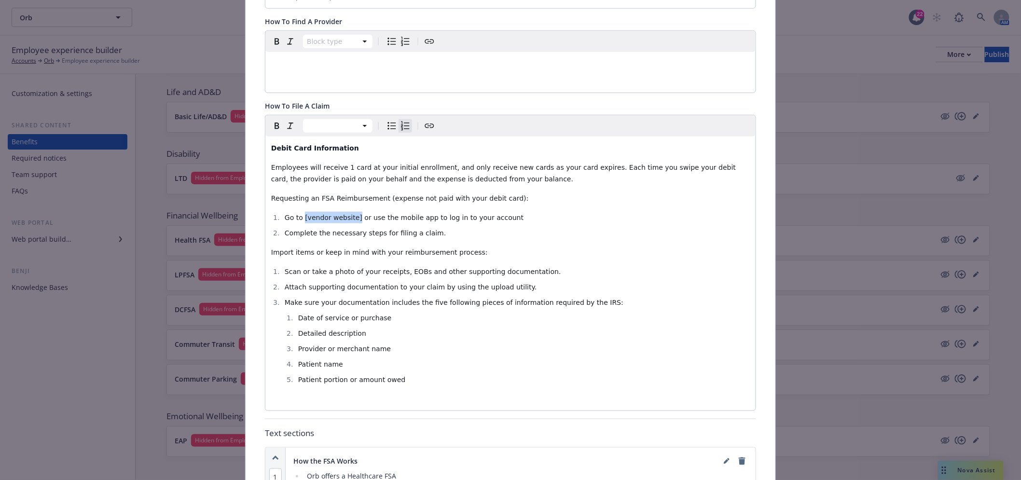
drag, startPoint x: 349, startPoint y: 206, endPoint x: 300, endPoint y: 205, distance: 49.2
click at [300, 214] on span "Go to [vendor website] or use the mobile app to log in to your account" at bounding box center [404, 218] width 239 height 8
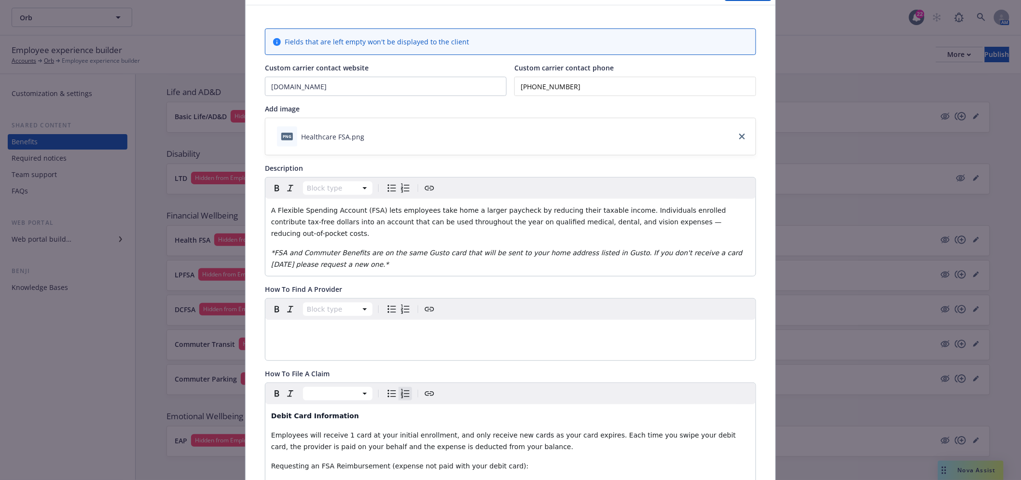
scroll to position [0, 0]
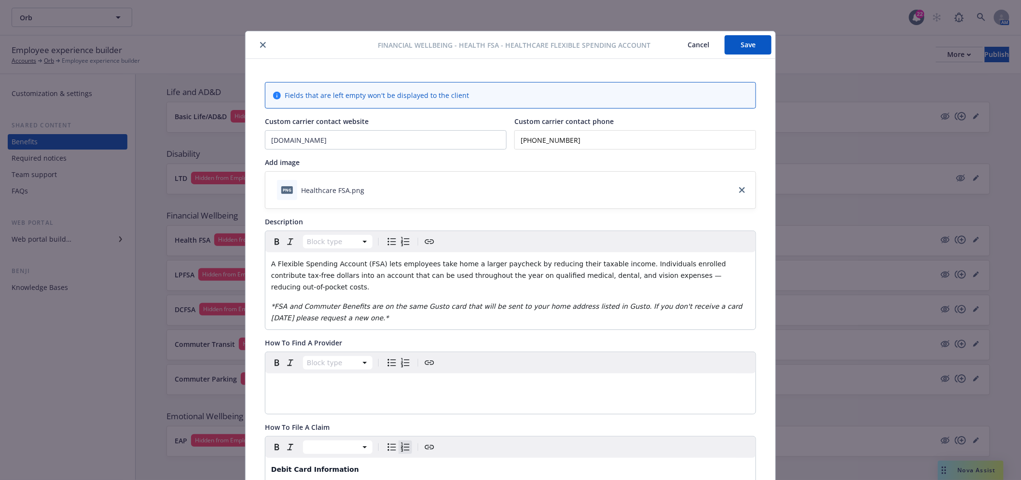
click at [741, 41] on button "Save" at bounding box center [747, 44] width 47 height 19
click at [257, 39] on button "close" at bounding box center [263, 45] width 12 height 12
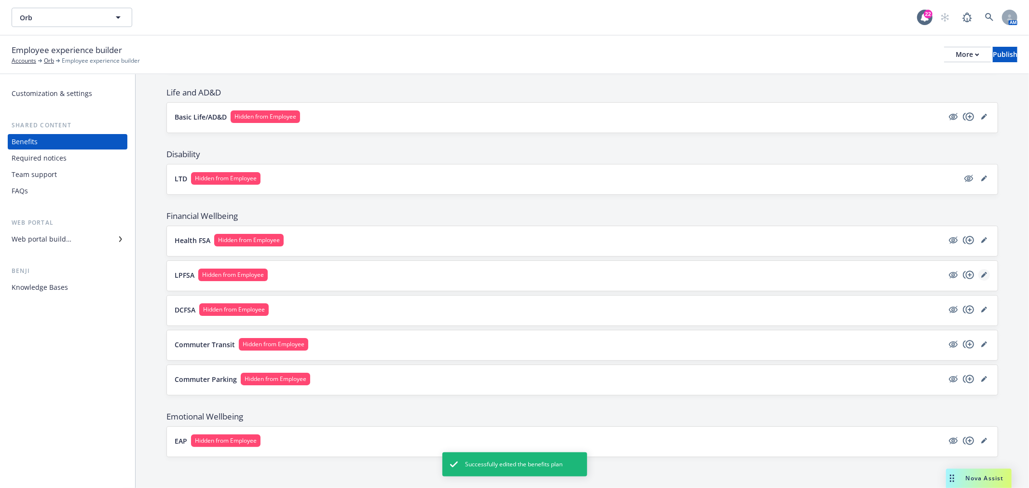
click at [978, 271] on link "editPencil" at bounding box center [984, 275] width 12 height 12
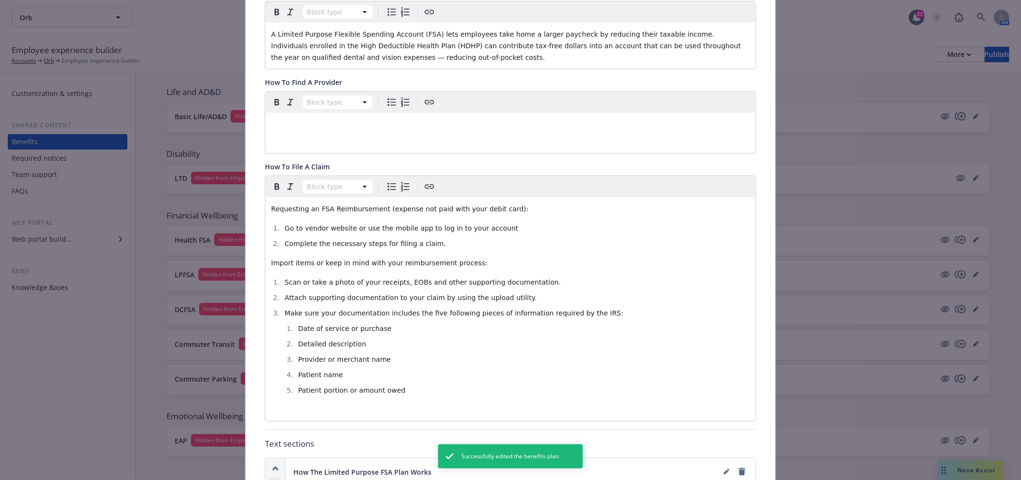
scroll to position [243, 0]
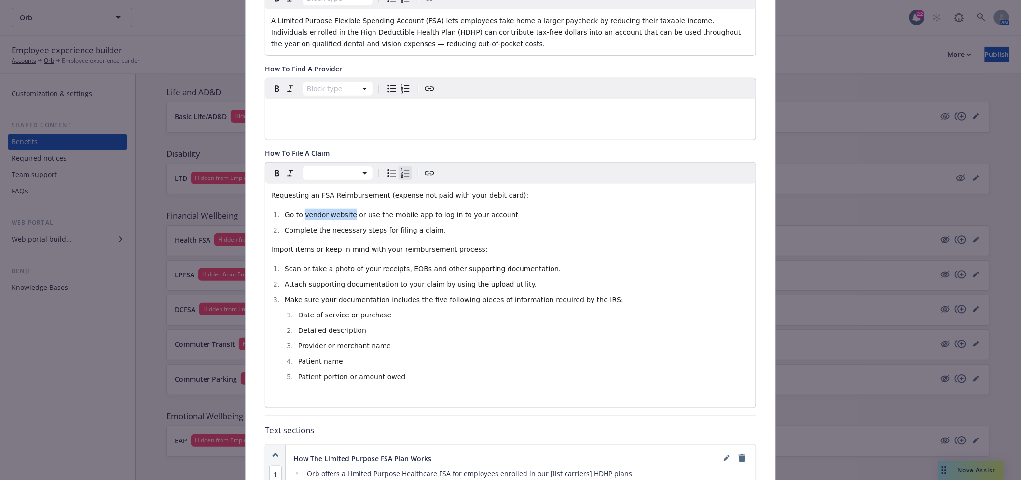
drag, startPoint x: 342, startPoint y: 214, endPoint x: 300, endPoint y: 210, distance: 42.6
click at [300, 211] on span "Go to vendor website or use the mobile app to log in to your account" at bounding box center [401, 215] width 233 height 8
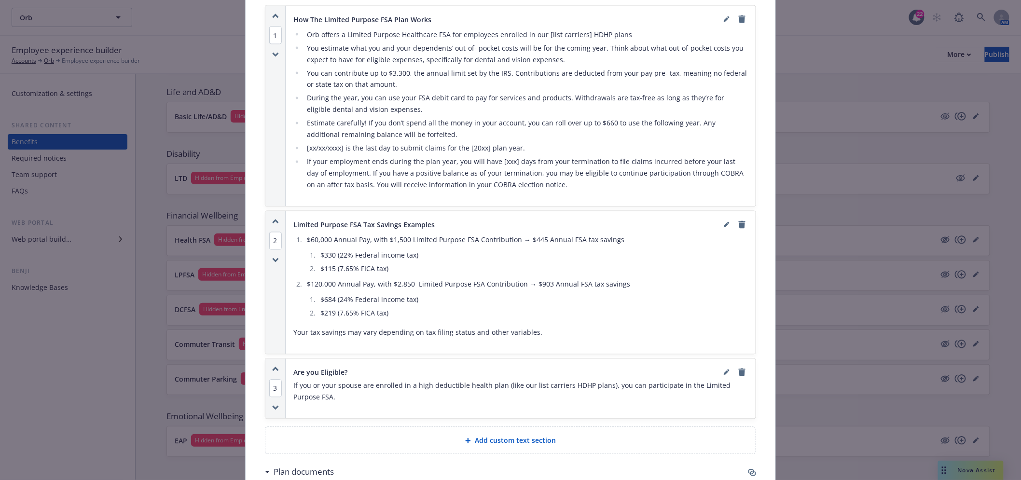
scroll to position [832, 0]
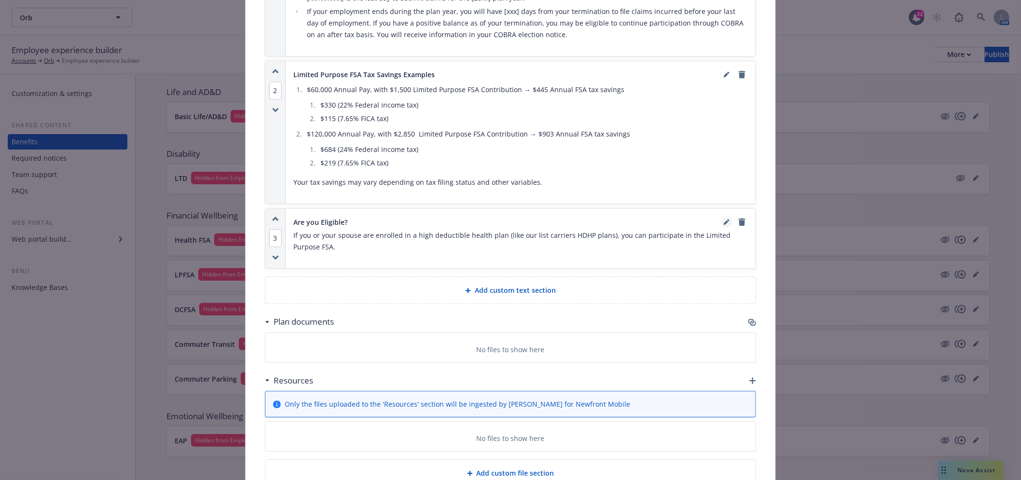
click at [727, 219] on icon "editPencil" at bounding box center [728, 220] width 2 height 2
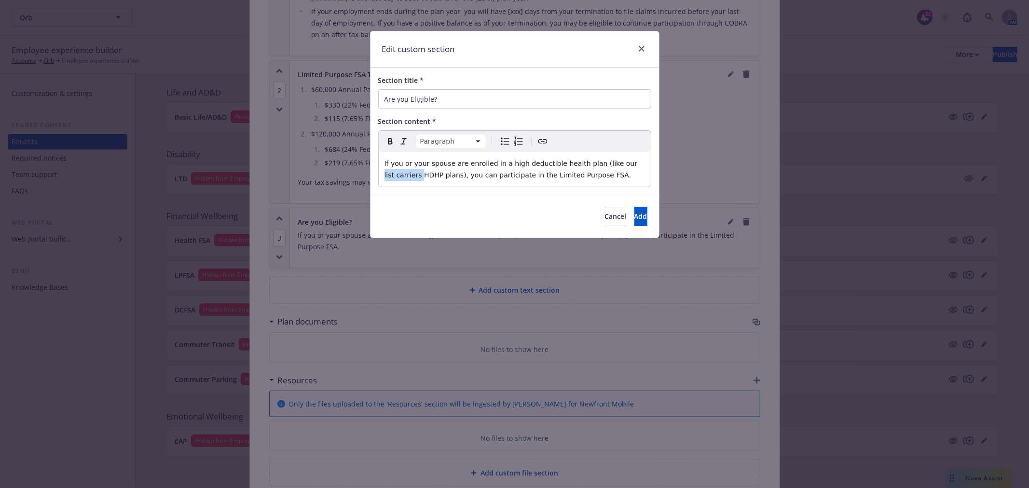
drag, startPoint x: 642, startPoint y: 164, endPoint x: 609, endPoint y: 161, distance: 34.0
click at [609, 161] on span "If you or your spouse are enrolled in a high deductible health plan (like our l…" at bounding box center [511, 169] width 255 height 19
click at [636, 219] on button "Add" at bounding box center [640, 216] width 13 height 19
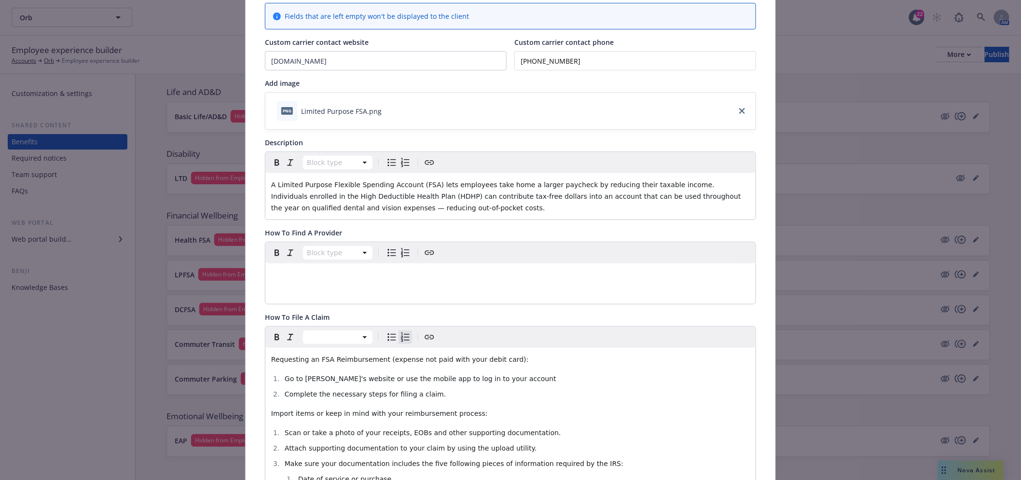
scroll to position [0, 0]
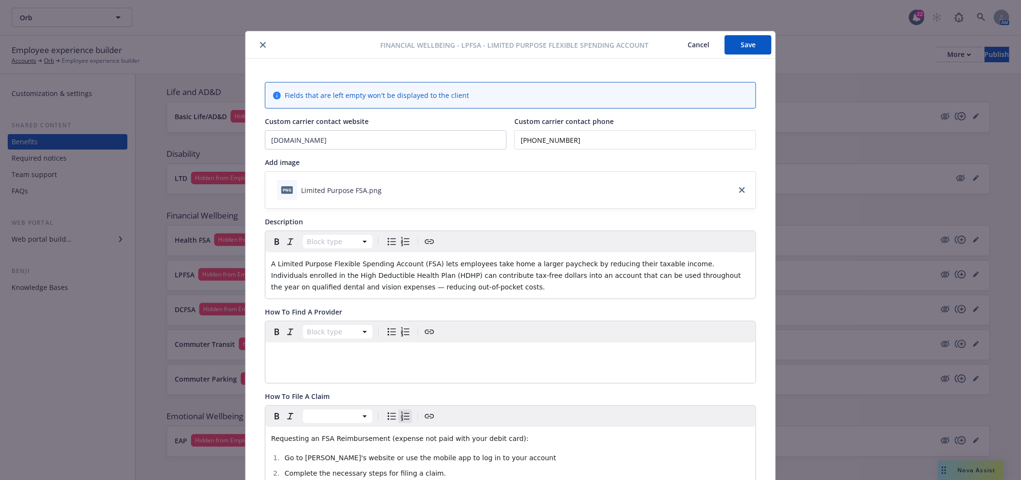
click at [756, 48] on button "Save" at bounding box center [747, 44] width 47 height 19
click at [260, 44] on icon "close" at bounding box center [263, 45] width 6 height 6
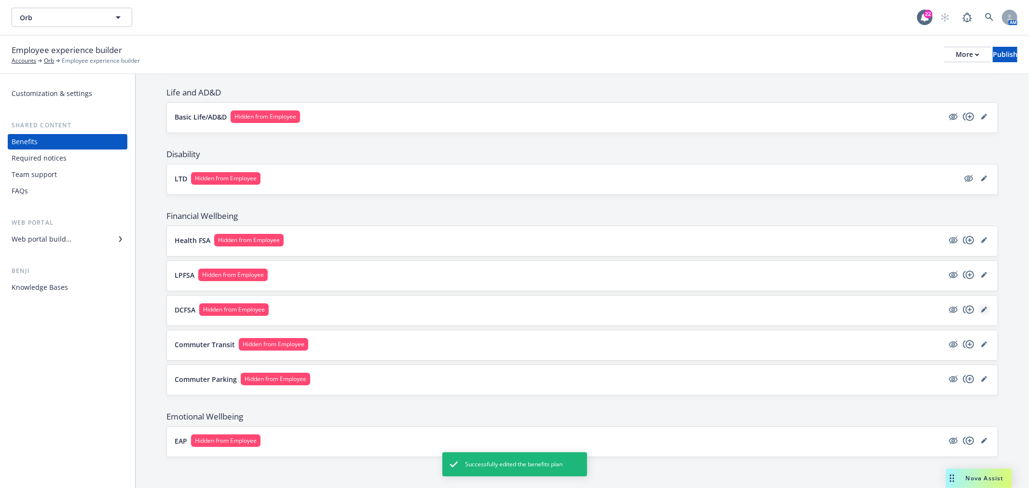
click at [978, 304] on link "editPencil" at bounding box center [984, 310] width 12 height 12
click at [977, 304] on body "Orb Orb 22 AM Employee experience builder Accounts Orb Employee experience buil…" at bounding box center [514, 244] width 1029 height 488
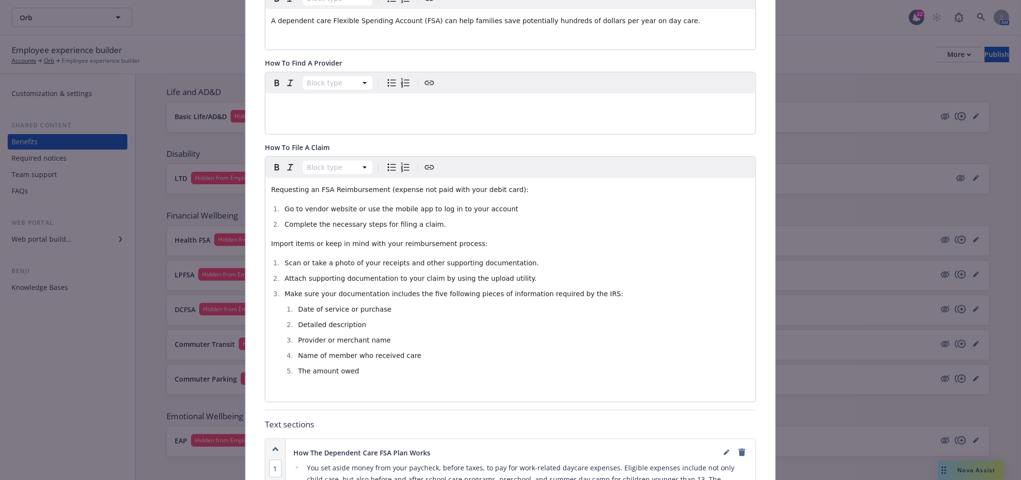
scroll to position [297, 0]
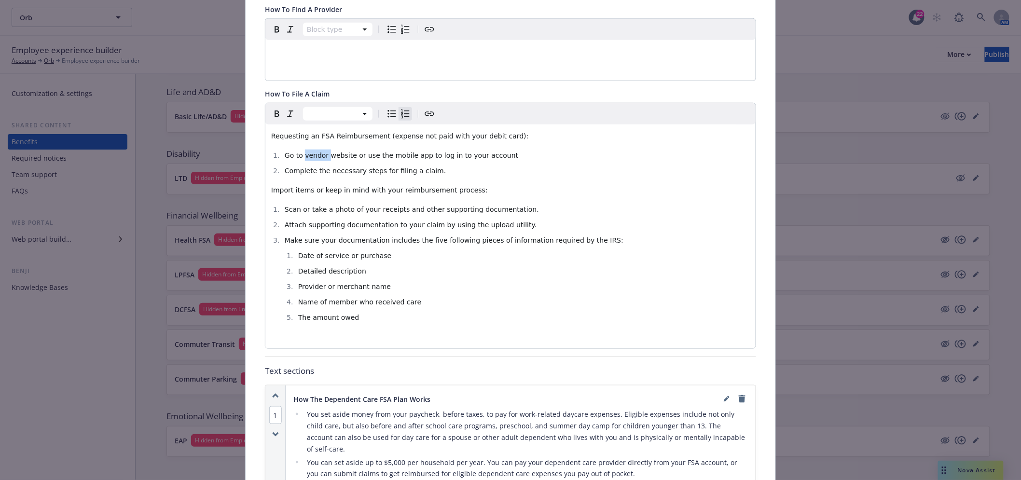
drag, startPoint x: 322, startPoint y: 152, endPoint x: 300, endPoint y: 153, distance: 21.7
click at [300, 153] on span "Go to vendor website or use the mobile app to log in to your account" at bounding box center [401, 155] width 233 height 8
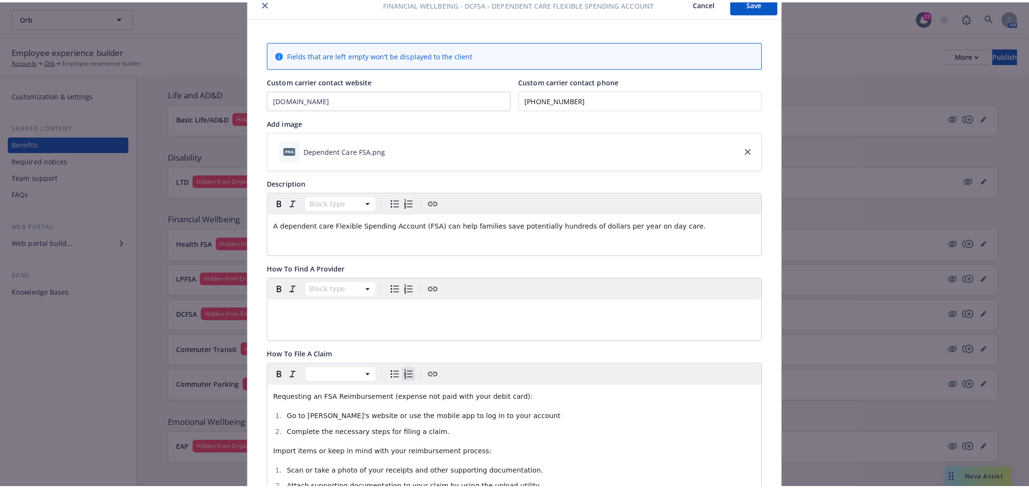
scroll to position [0, 0]
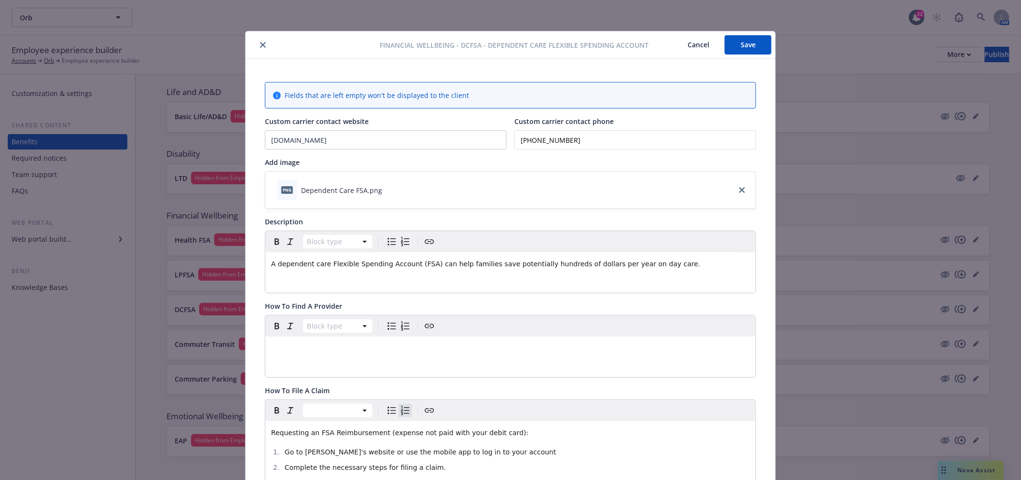
click at [756, 40] on button "Save" at bounding box center [747, 44] width 47 height 19
click at [260, 42] on icon "close" at bounding box center [263, 45] width 6 height 6
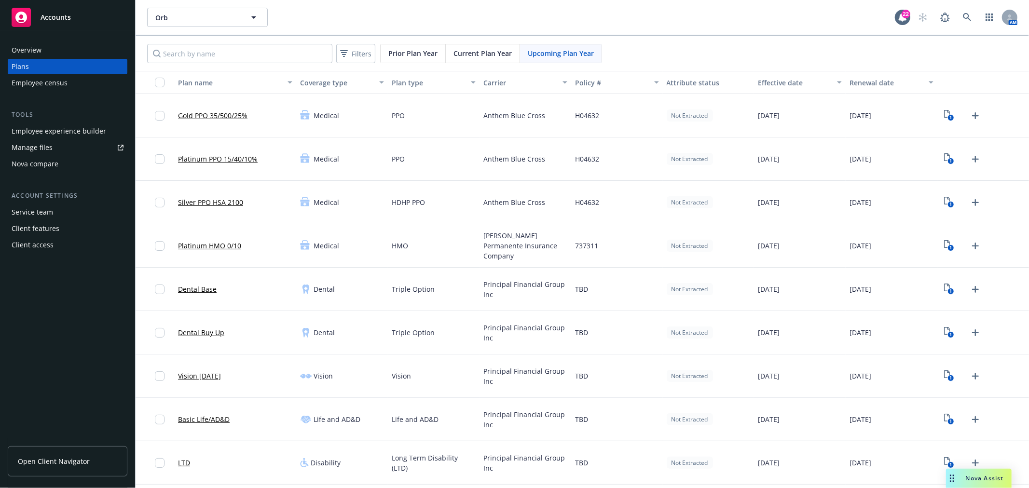
scroll to position [257, 0]
